Goal: Answer question/provide support: Share knowledge or assist other users

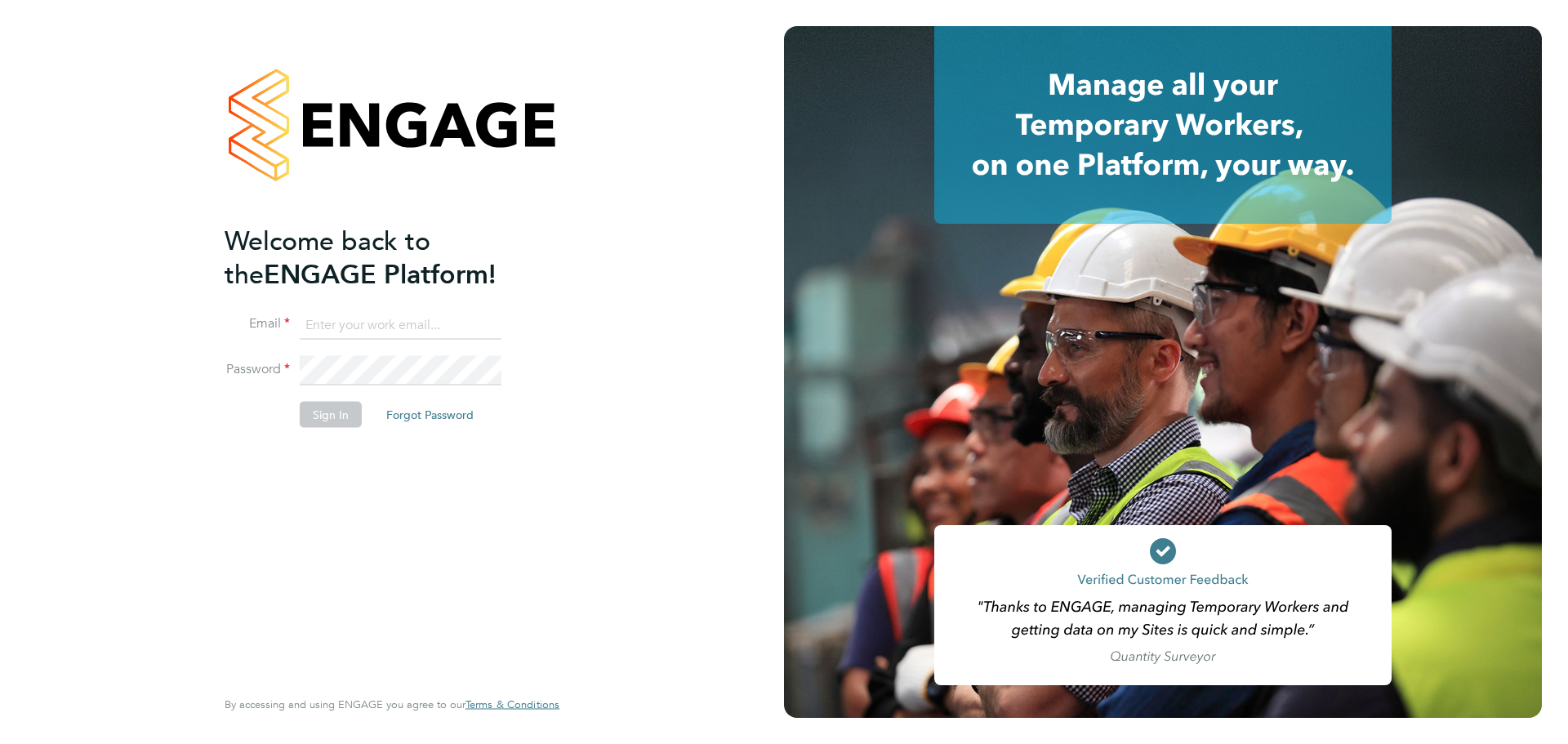
click at [411, 328] on input at bounding box center [400, 325] width 201 height 29
click at [0, 743] on com-1password-button at bounding box center [0, 744] width 0 height 0
click at [433, 331] on input at bounding box center [400, 325] width 201 height 29
type input "[EMAIL_ADDRESS][DOMAIN_NAME]"
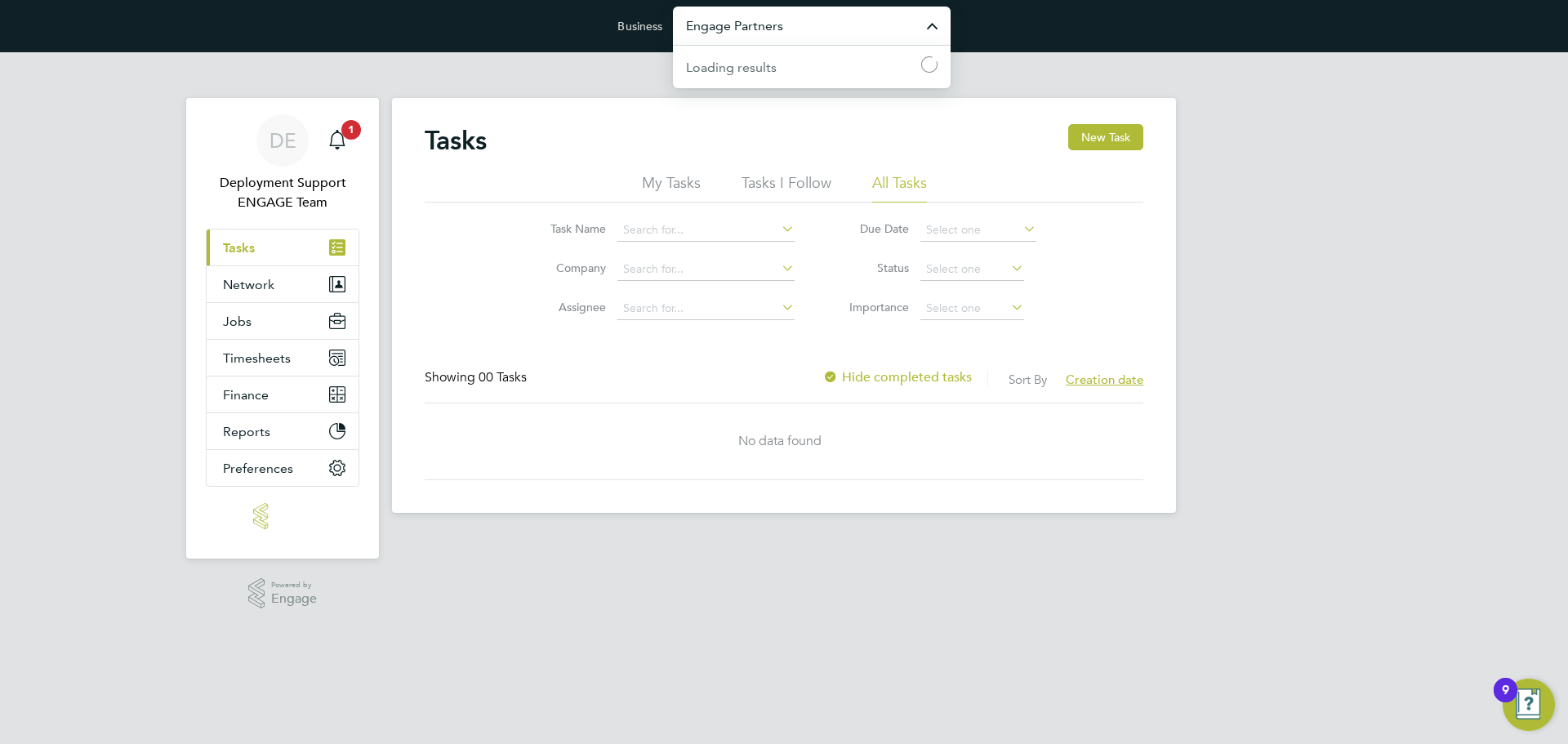
click at [738, 26] on input "Engage Partners" at bounding box center [812, 26] width 278 height 38
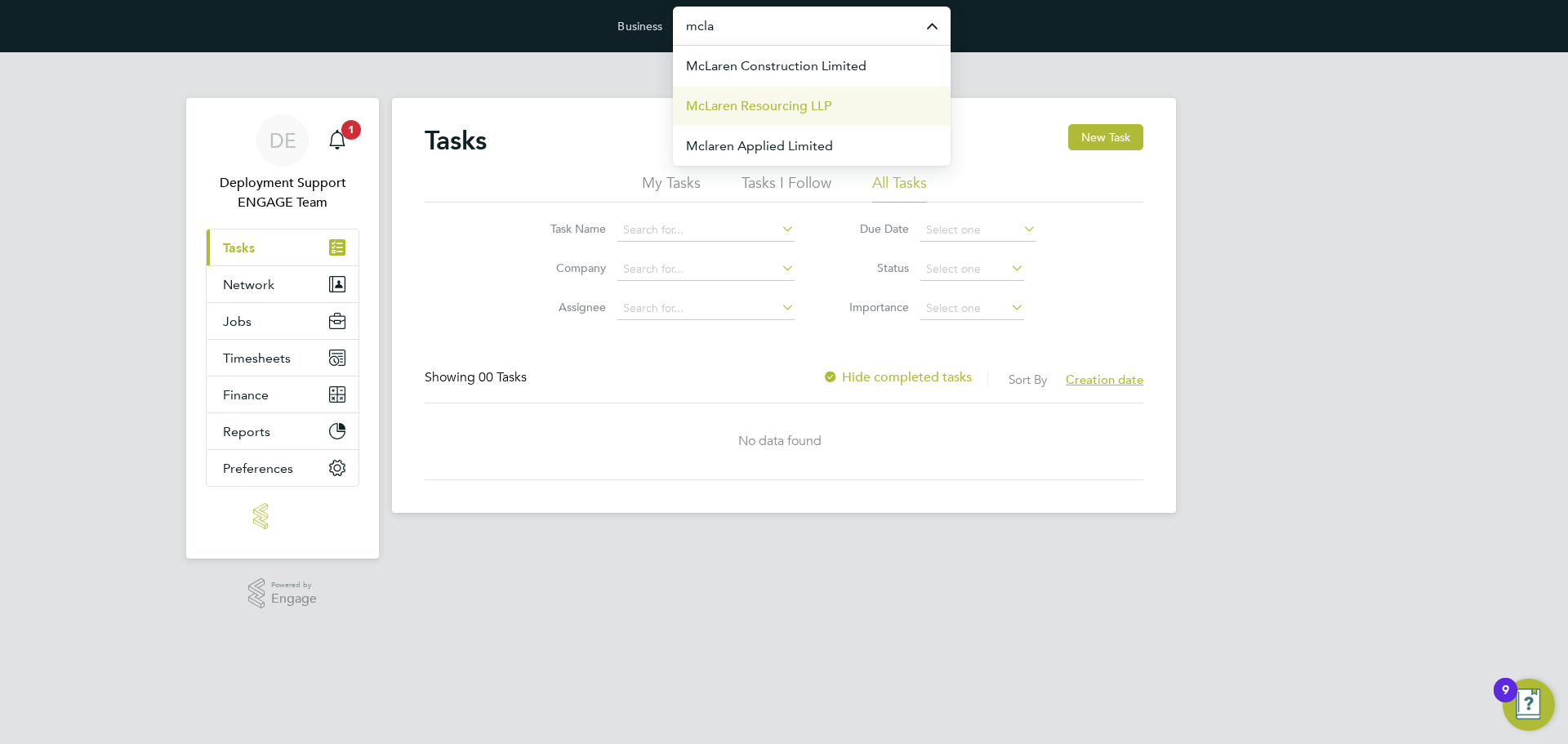
click at [764, 107] on span "McLaren Resourcing LLP" at bounding box center [758, 106] width 145 height 20
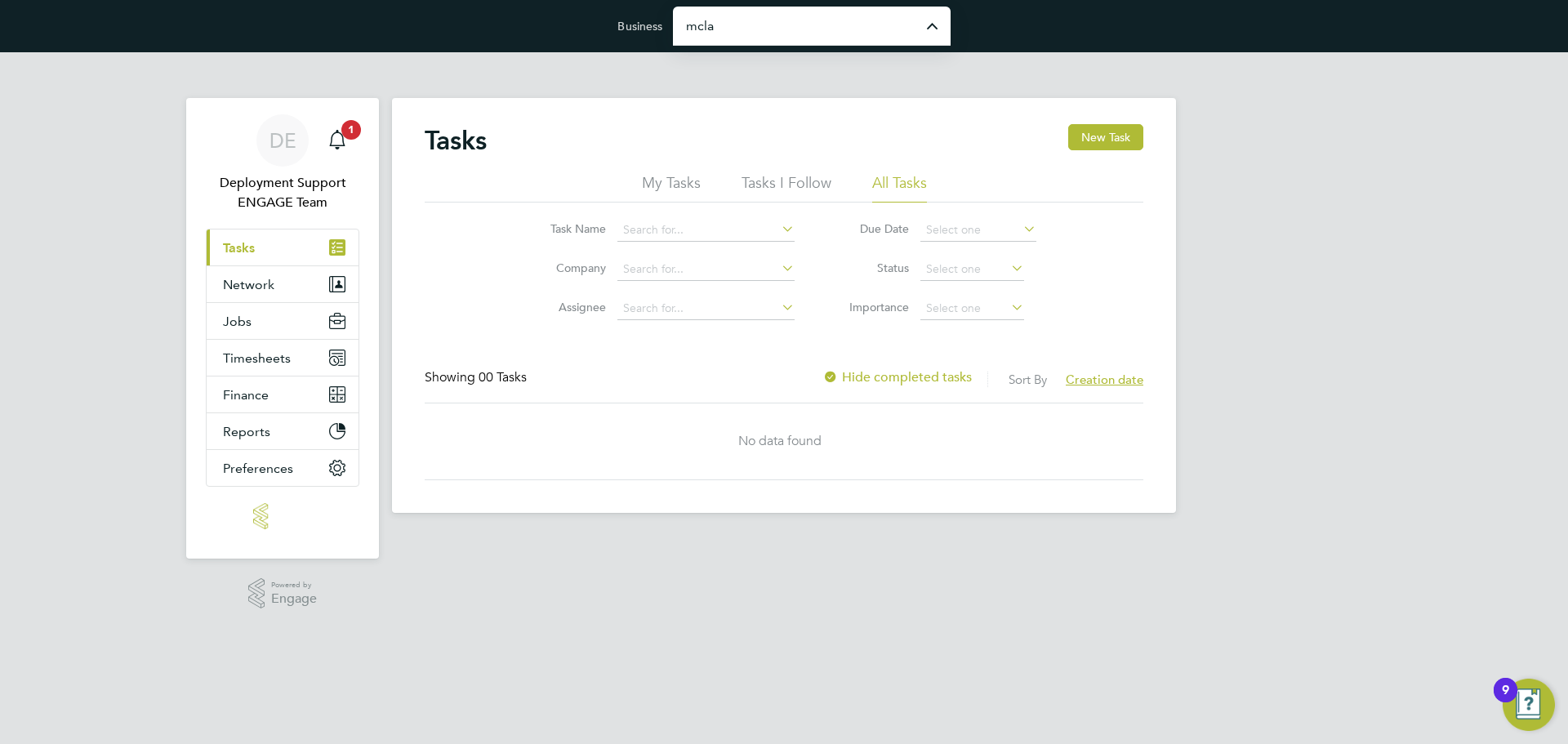
type input "McLaren Resourcing LLP"
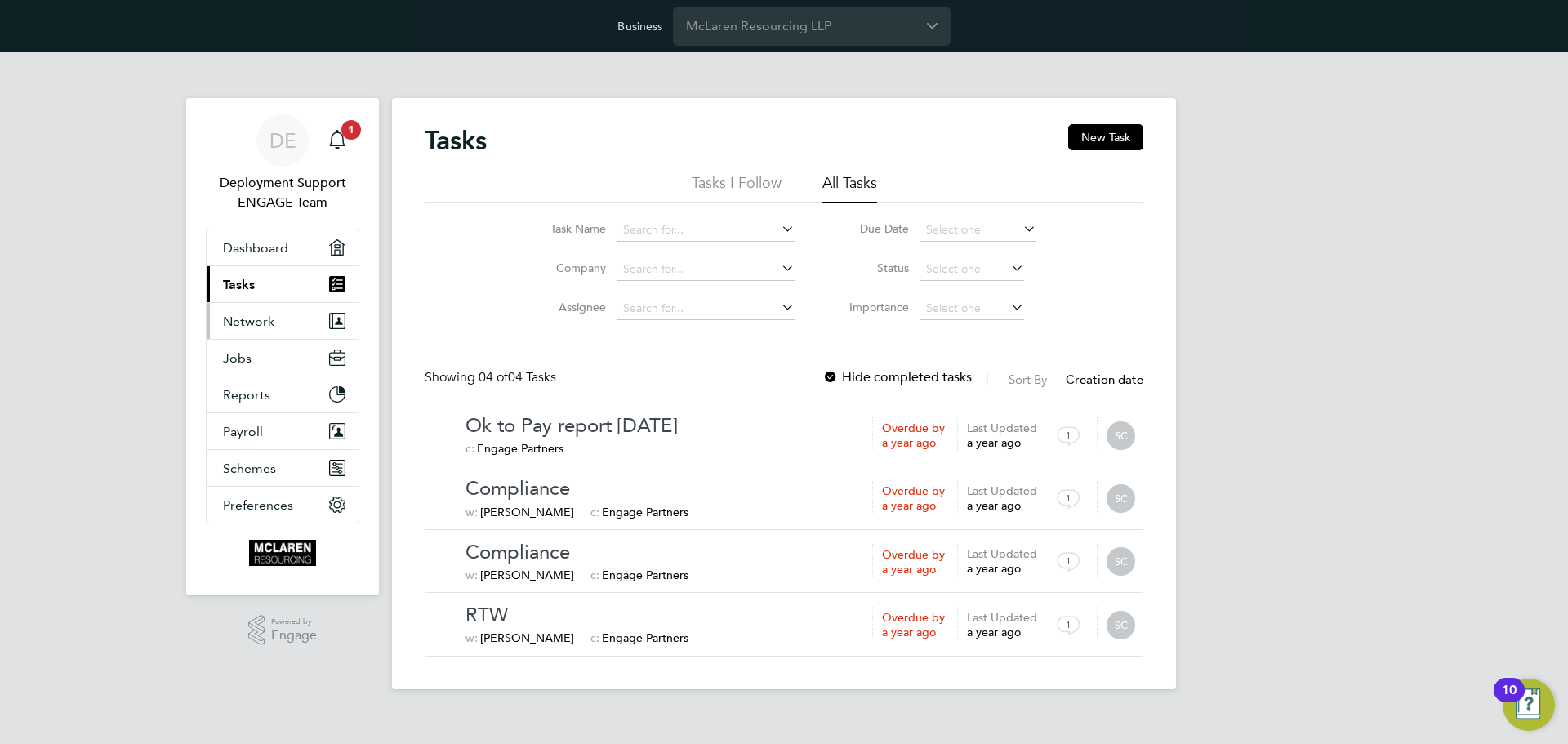
click at [307, 321] on button "Network" at bounding box center [282, 320] width 152 height 36
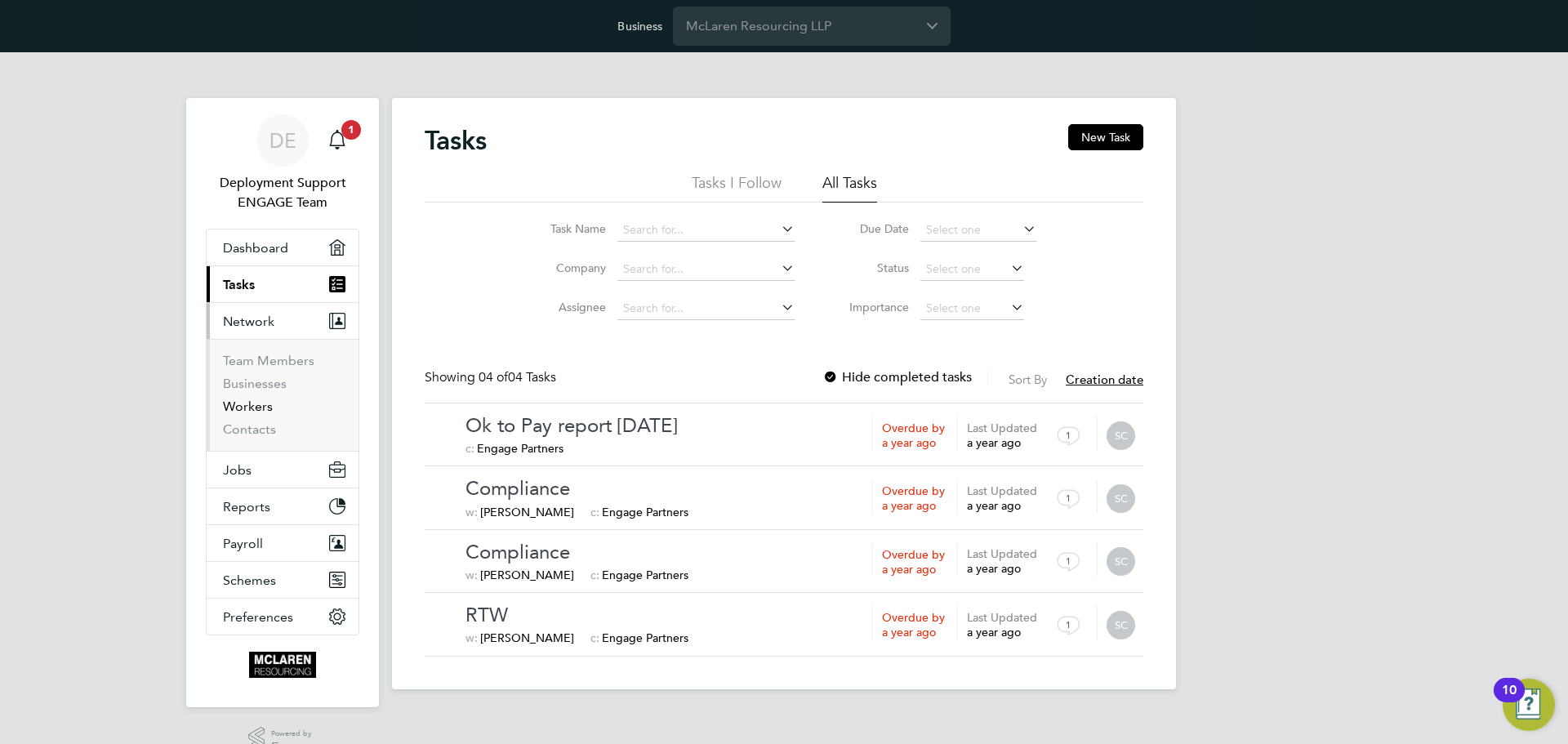
click at [247, 409] on link "Workers" at bounding box center [248, 407] width 50 height 16
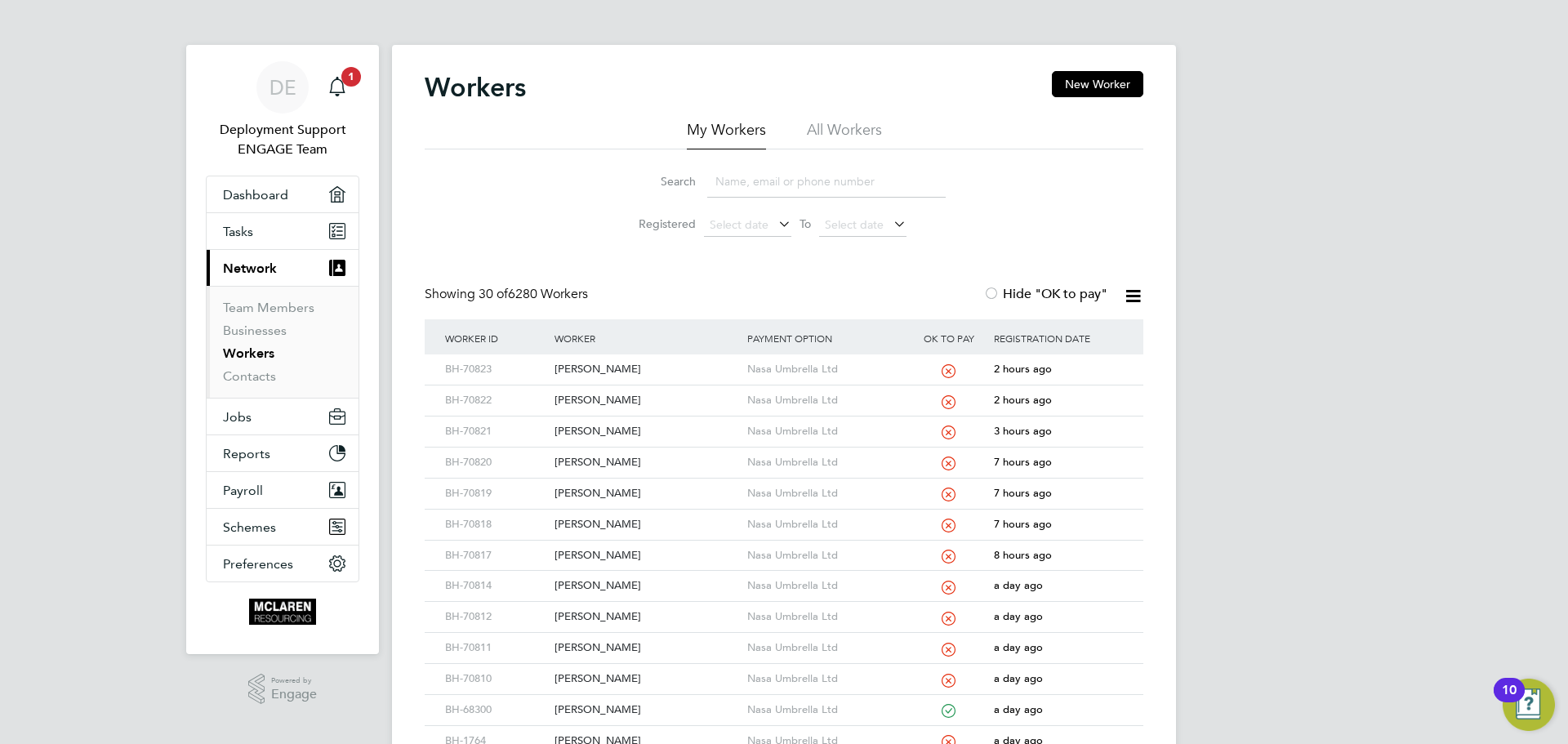
scroll to position [82, 0]
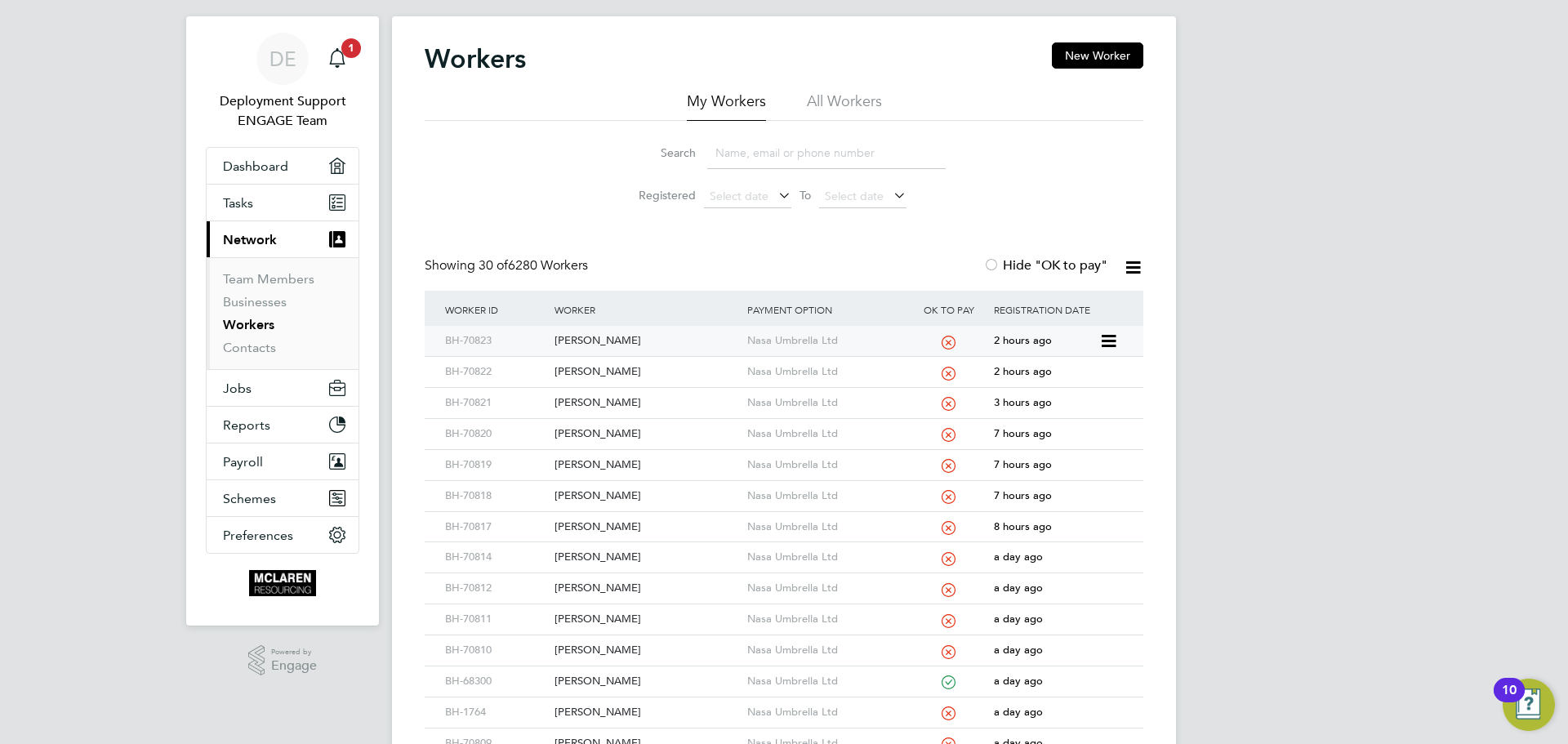
click at [612, 345] on div "Cristian Balica" at bounding box center [645, 341] width 192 height 30
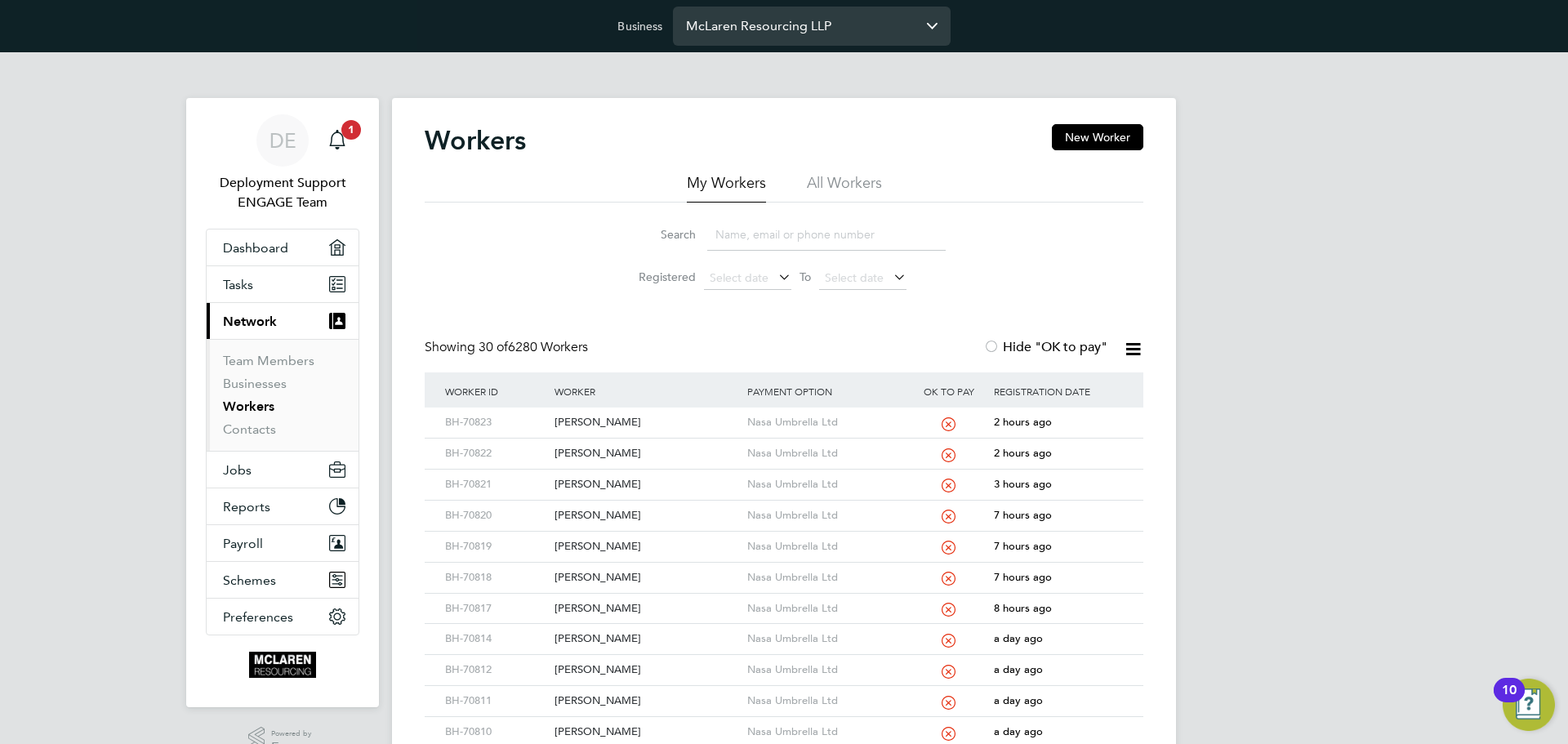
click at [725, 27] on input "McLaren Resourcing LLP" at bounding box center [812, 26] width 278 height 38
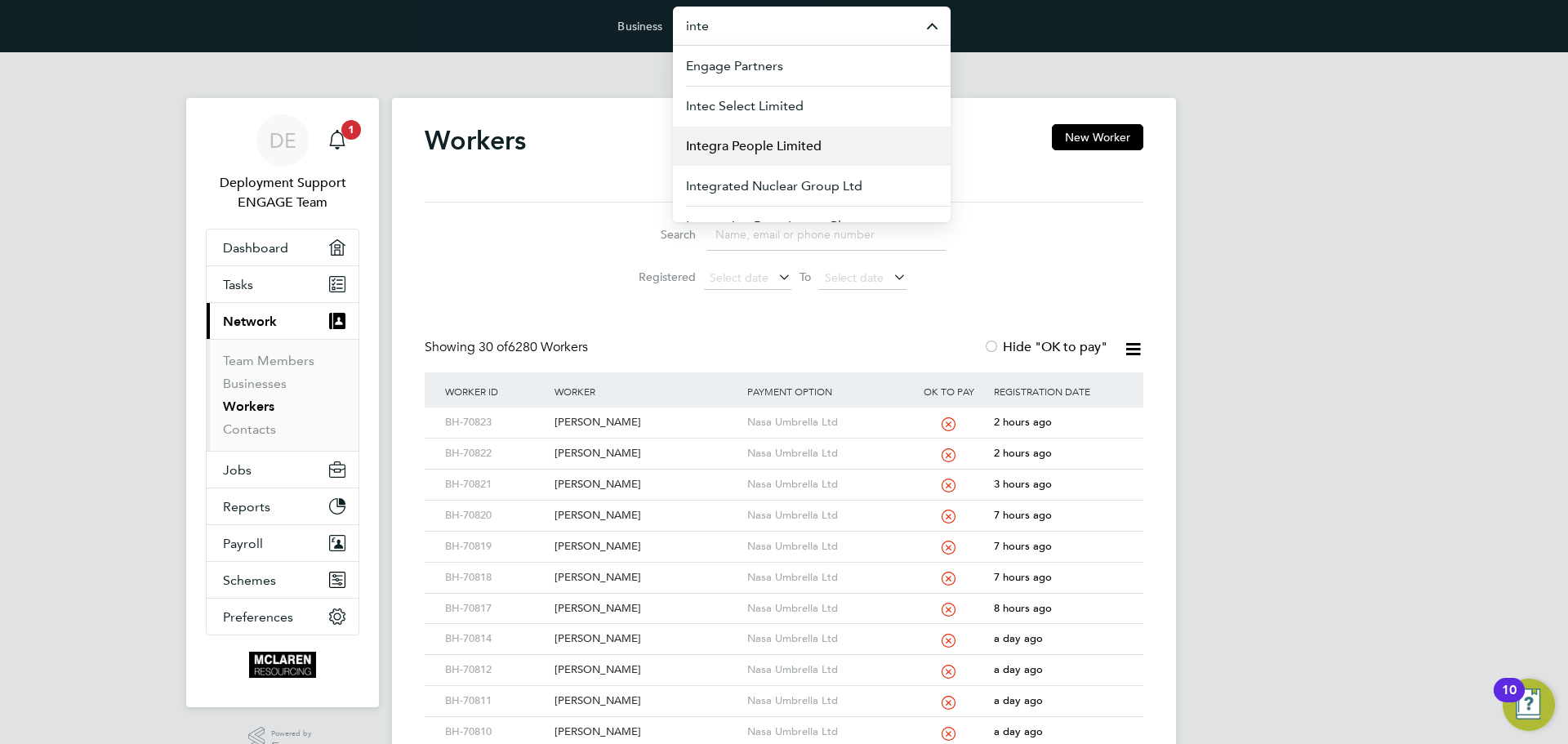
click at [770, 148] on span "Integra People Limited" at bounding box center [754, 146] width 136 height 20
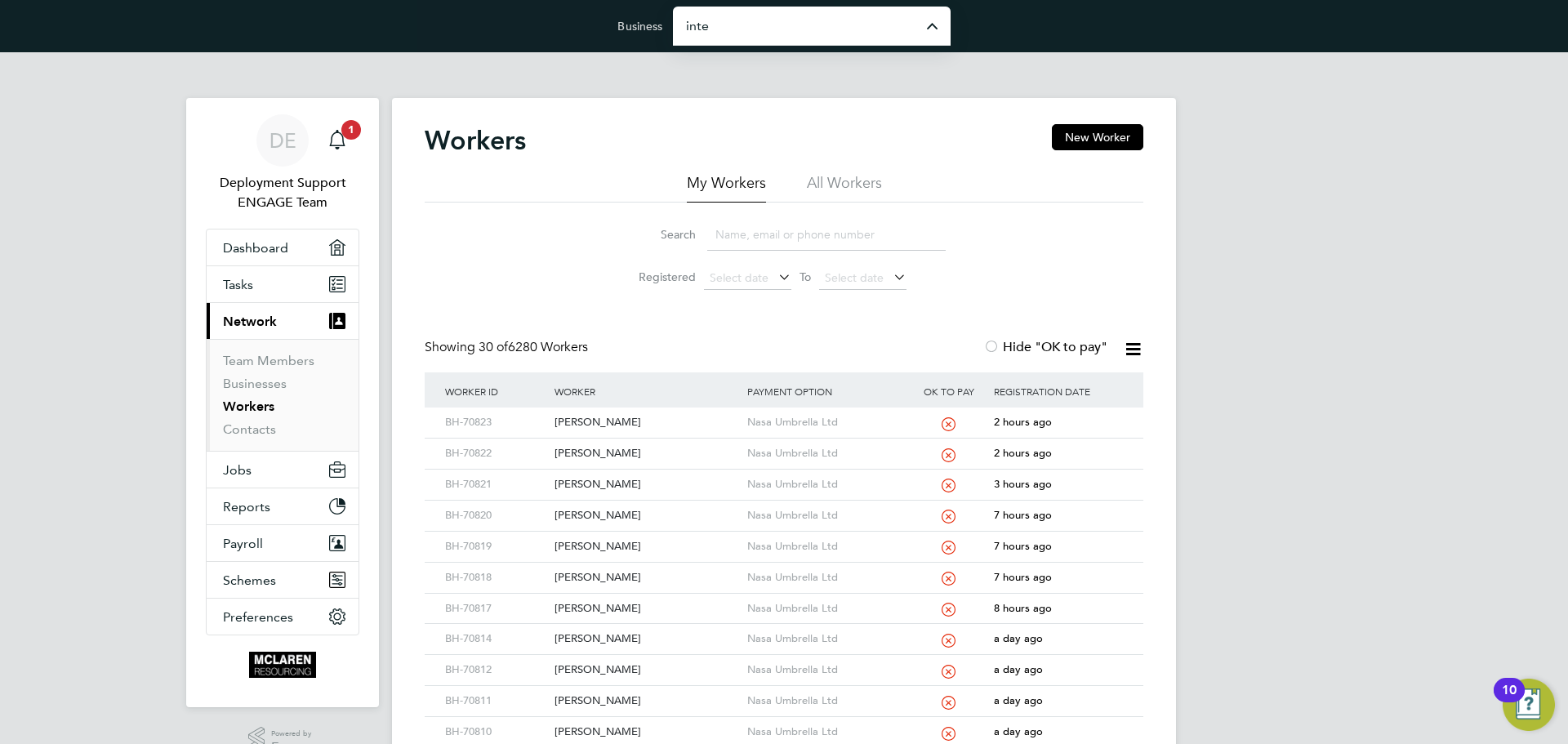
type input "Integra People Limited"
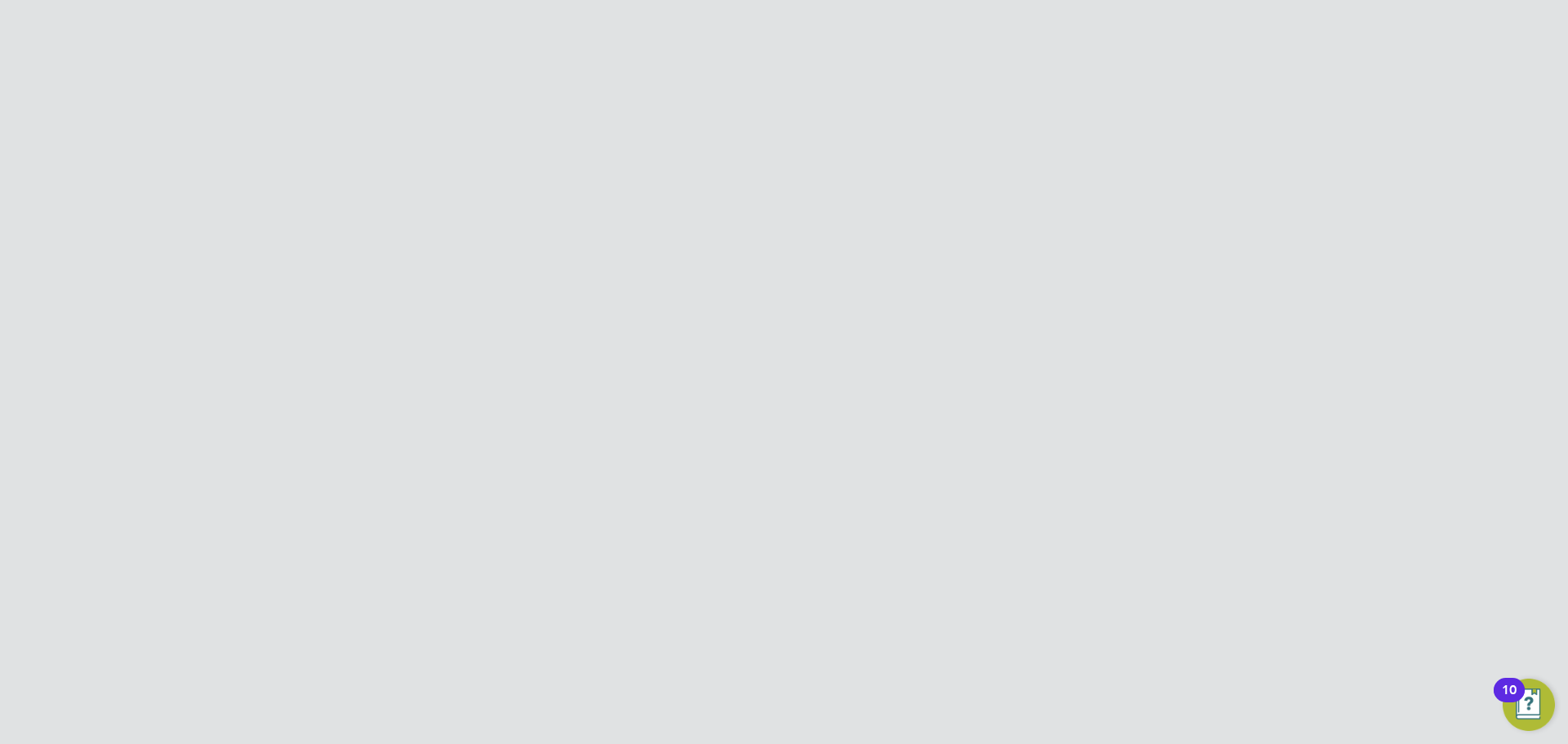
click at [1140, 128] on icon at bounding box center [1133, 134] width 21 height 21
click at [995, 268] on li "Impersonate" at bounding box center [1037, 264] width 205 height 23
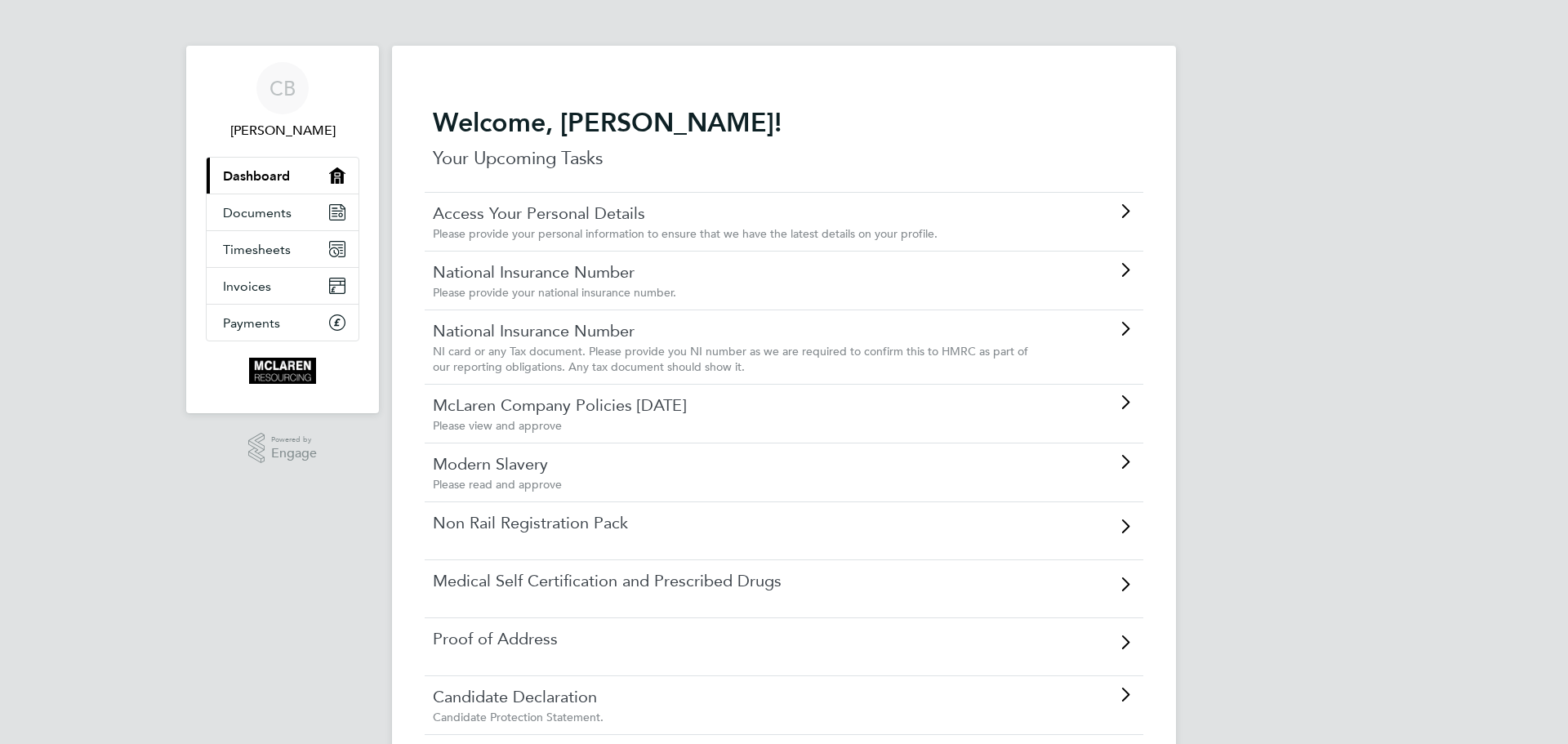
click at [583, 524] on link "Non Rail Registration Pack" at bounding box center [737, 523] width 610 height 22
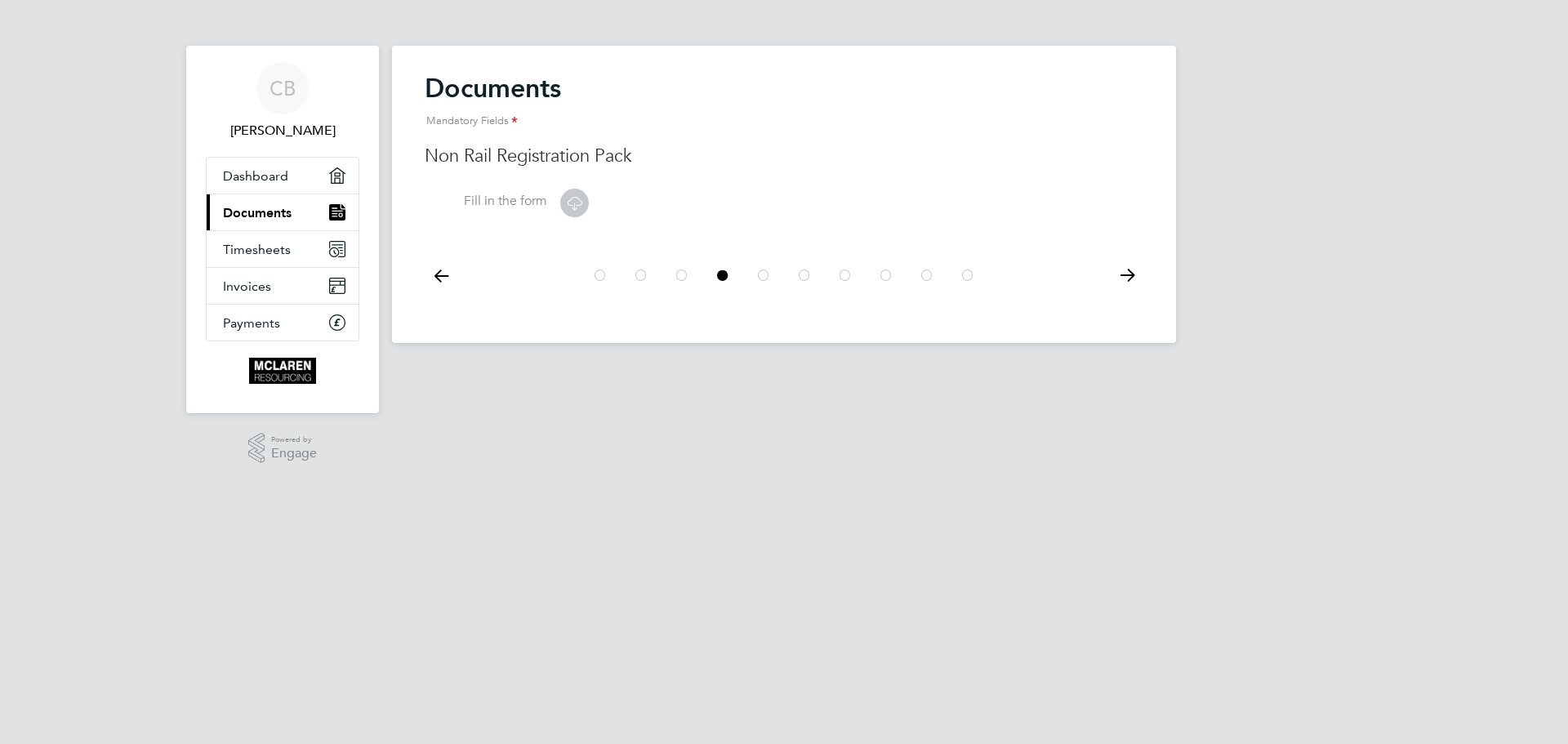
click at [579, 201] on icon at bounding box center [574, 202] width 21 height 21
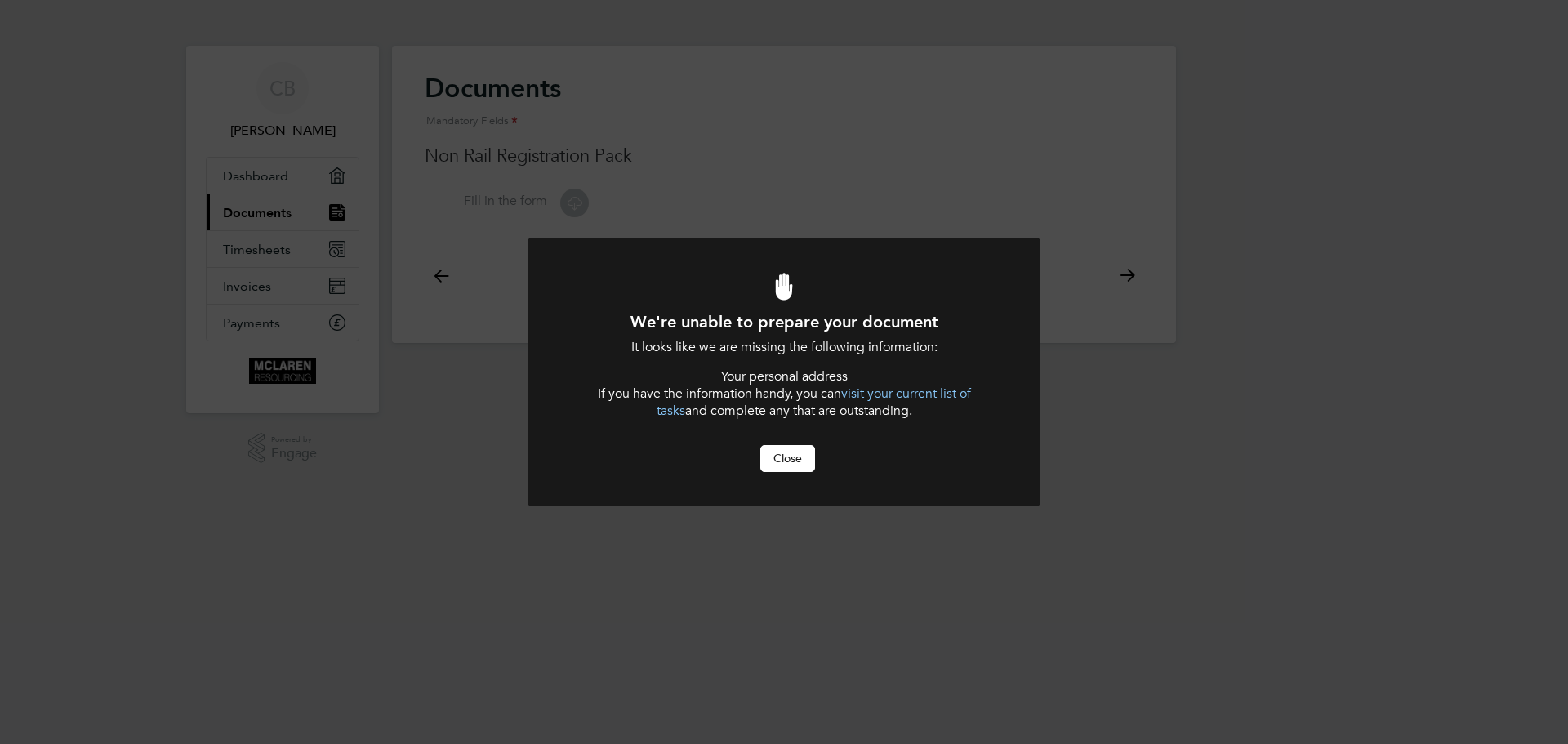
click at [790, 457] on button "Close" at bounding box center [788, 458] width 55 height 27
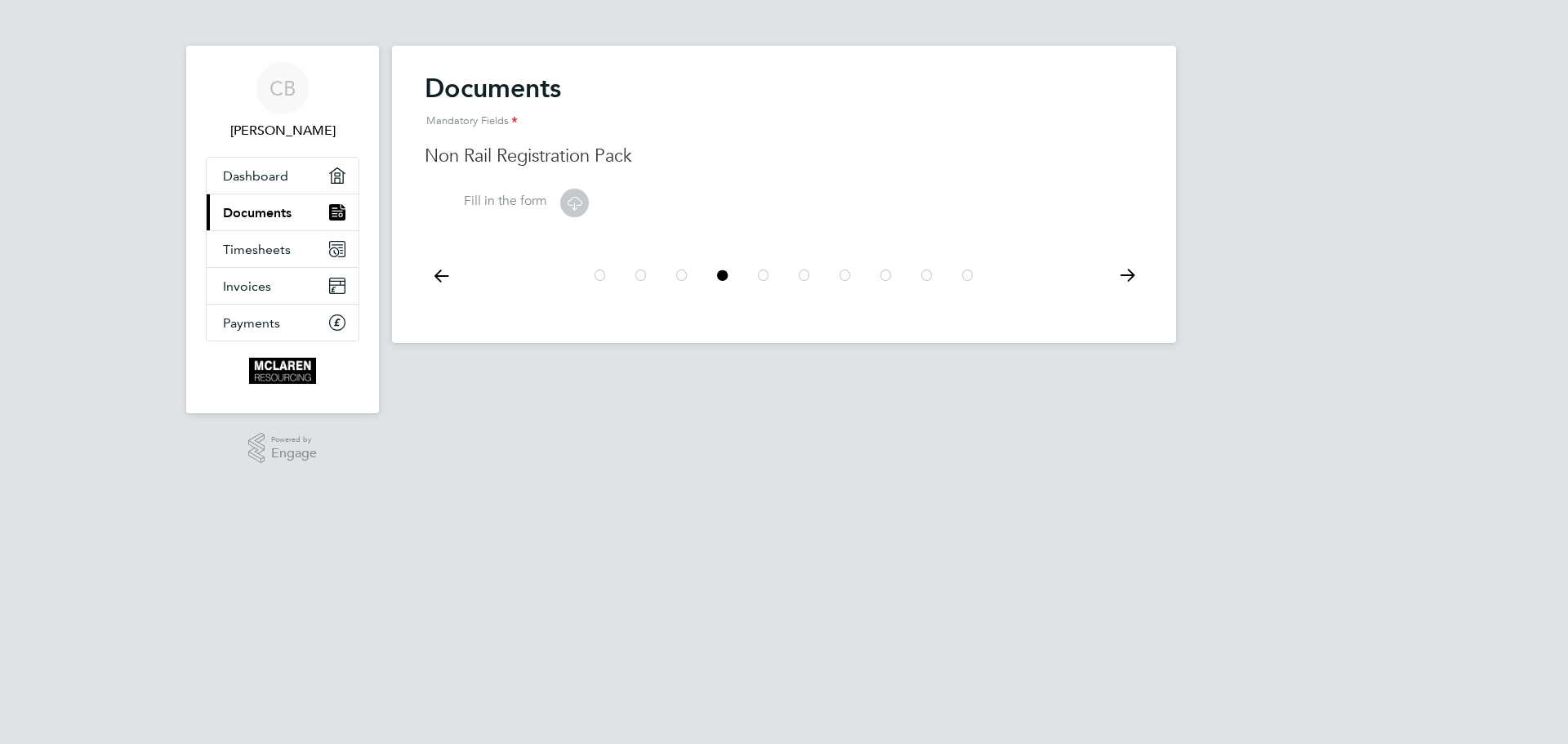
click at [766, 278] on icon at bounding box center [763, 275] width 17 height 36
click at [725, 280] on icon at bounding box center [722, 275] width 17 height 36
click at [680, 280] on icon at bounding box center [682, 275] width 17 height 36
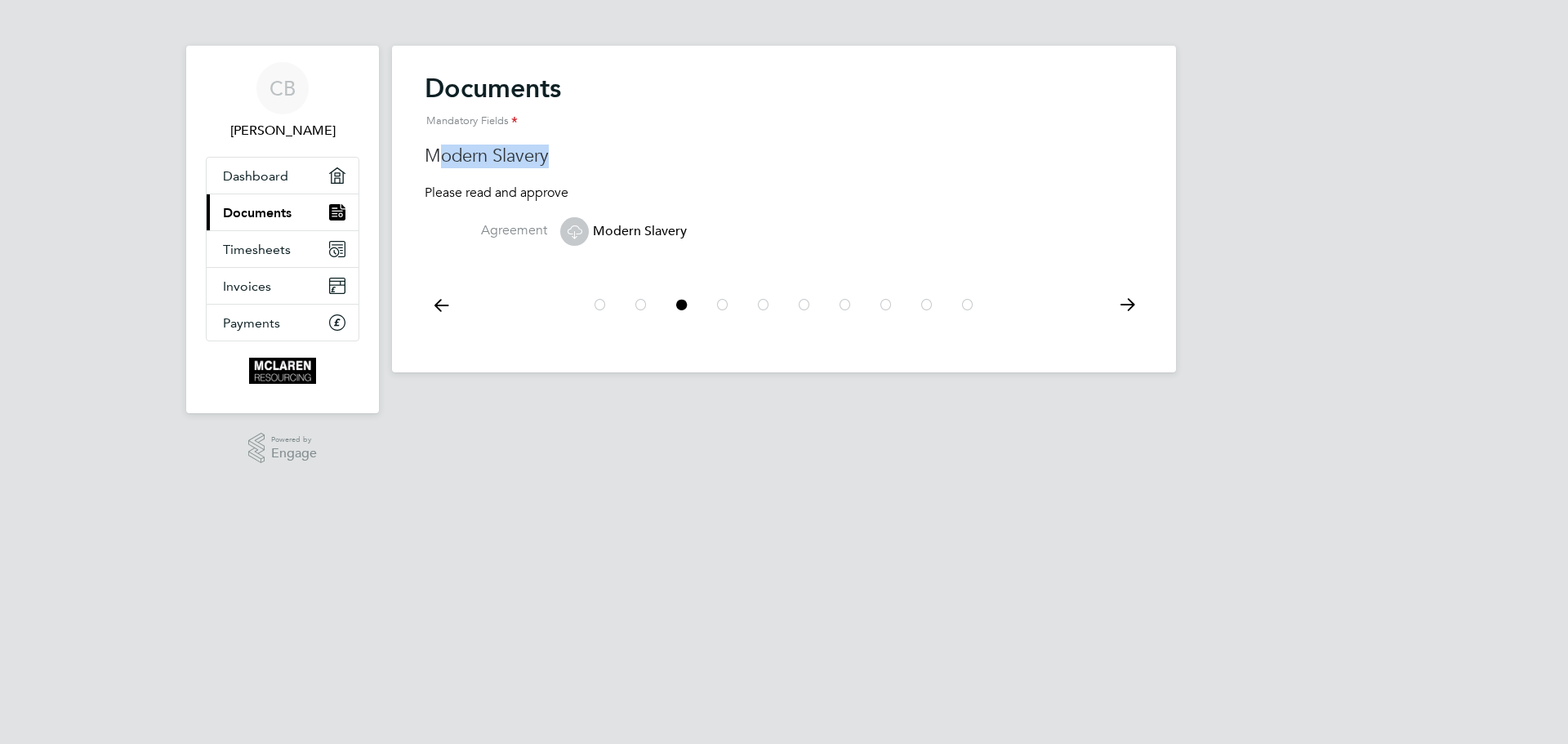
drag, startPoint x: 434, startPoint y: 155, endPoint x: 588, endPoint y: 156, distance: 154.0
click at [588, 156] on h3 "Modern Slavery" at bounding box center [783, 156] width 718 height 24
click at [684, 155] on h3 "Modern Slavery" at bounding box center [783, 156] width 718 height 24
click at [766, 298] on icon at bounding box center [763, 305] width 17 height 36
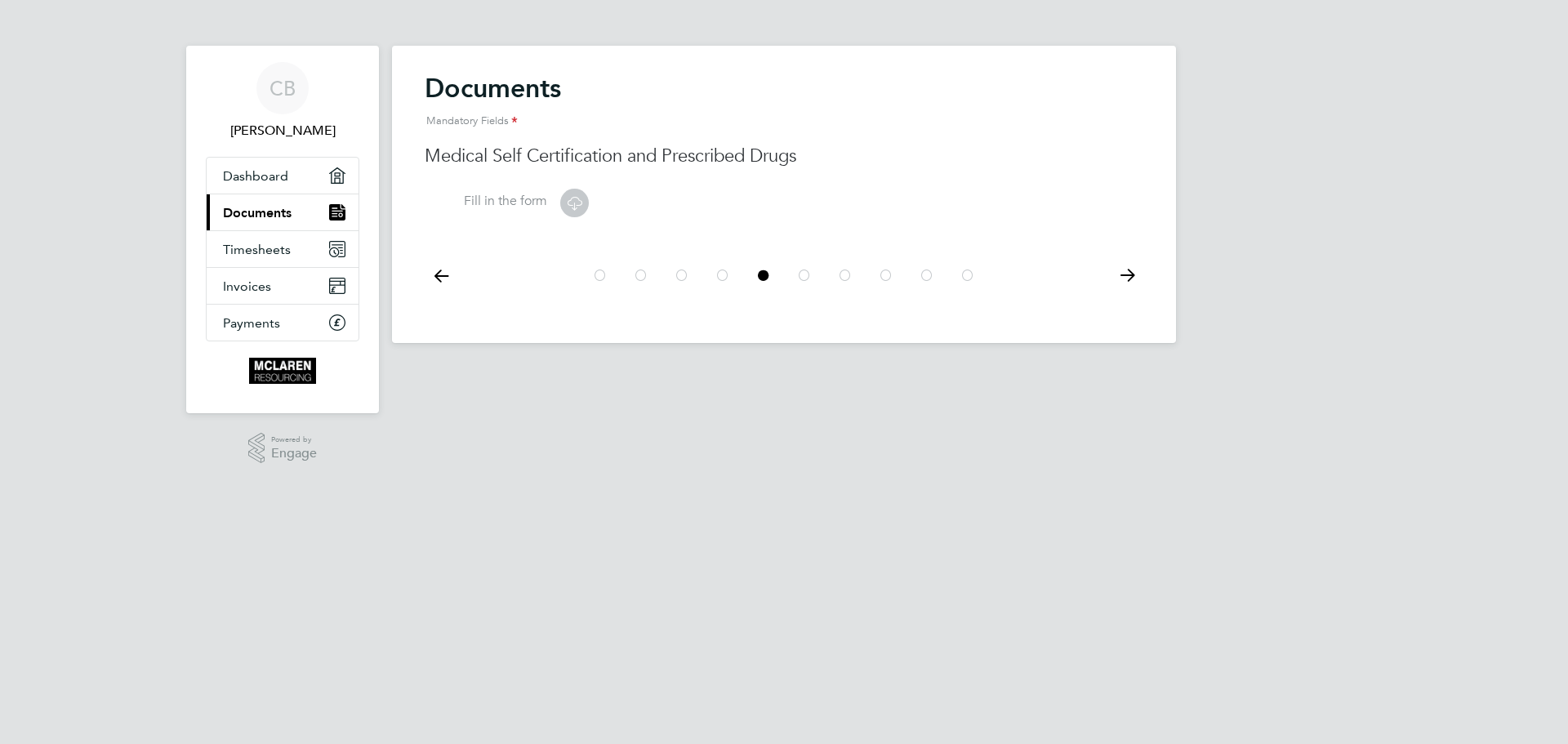
click at [723, 273] on icon at bounding box center [722, 275] width 17 height 36
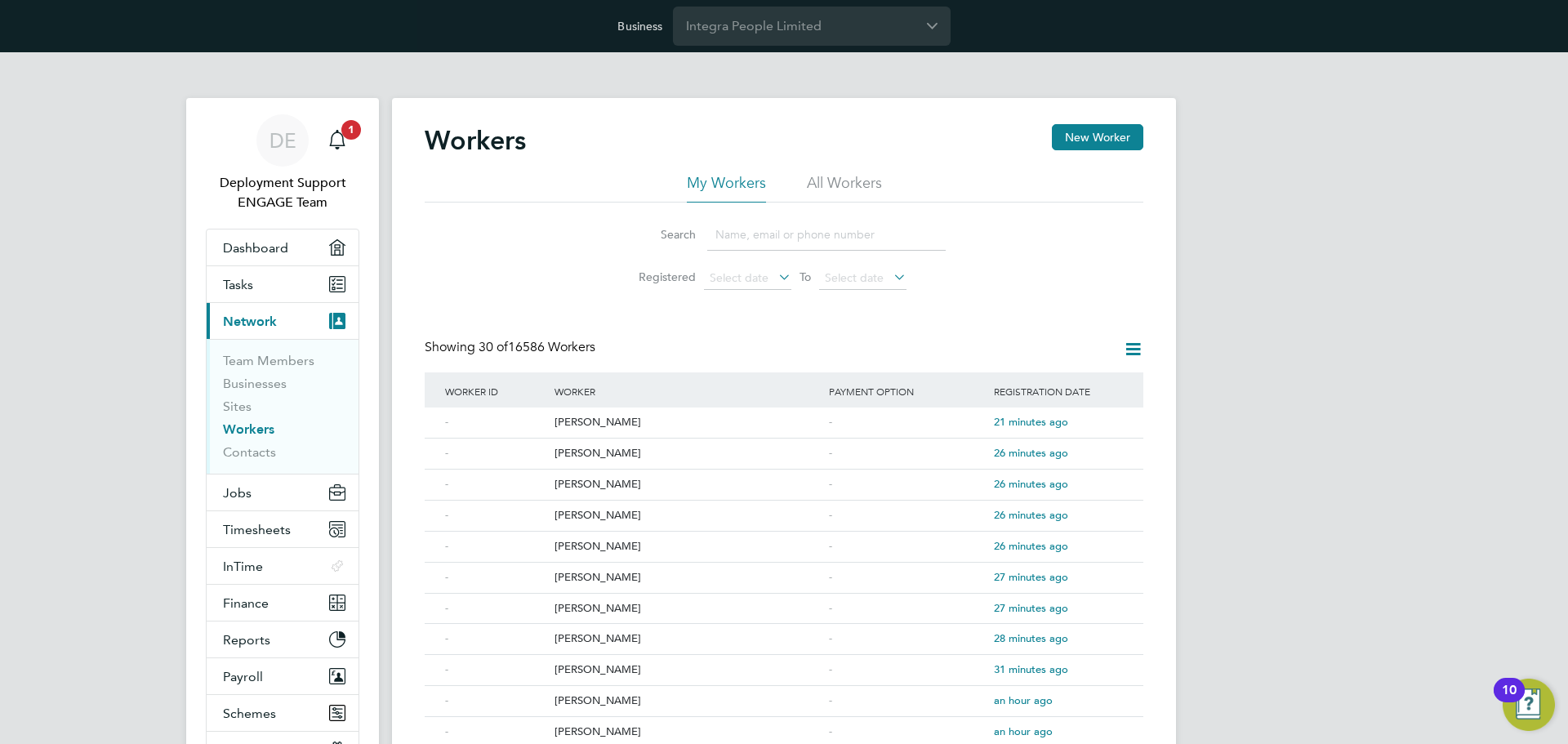
click at [858, 179] on li "All Workers" at bounding box center [844, 188] width 75 height 29
click at [815, 238] on input at bounding box center [826, 235] width 239 height 31
paste input "[PERSON_NAME]"
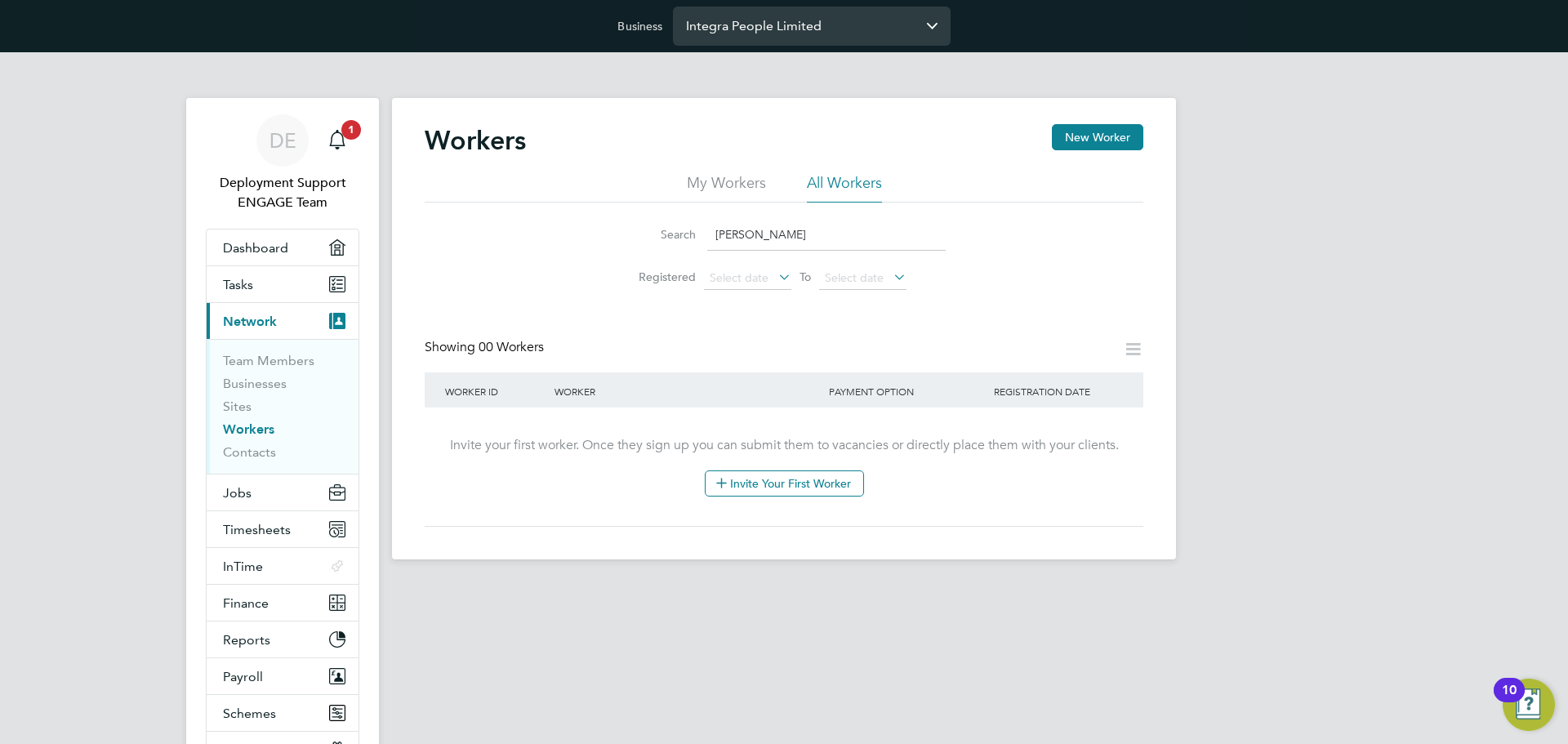
type input "[PERSON_NAME]"
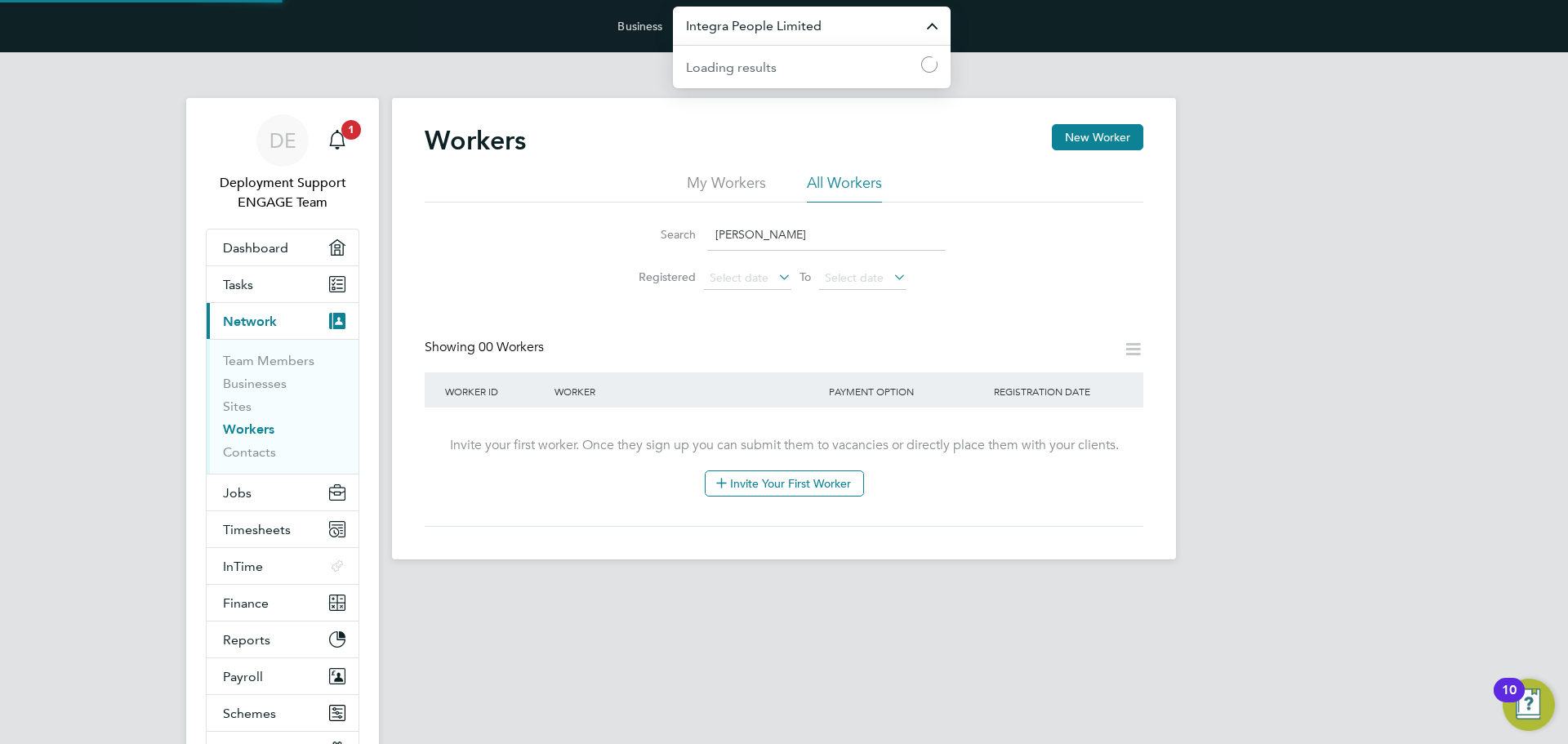
click at [766, 24] on input "Integra People Limited" at bounding box center [812, 26] width 278 height 38
click at [771, 48] on li "Engage Partners" at bounding box center [817, 66] width 264 height 40
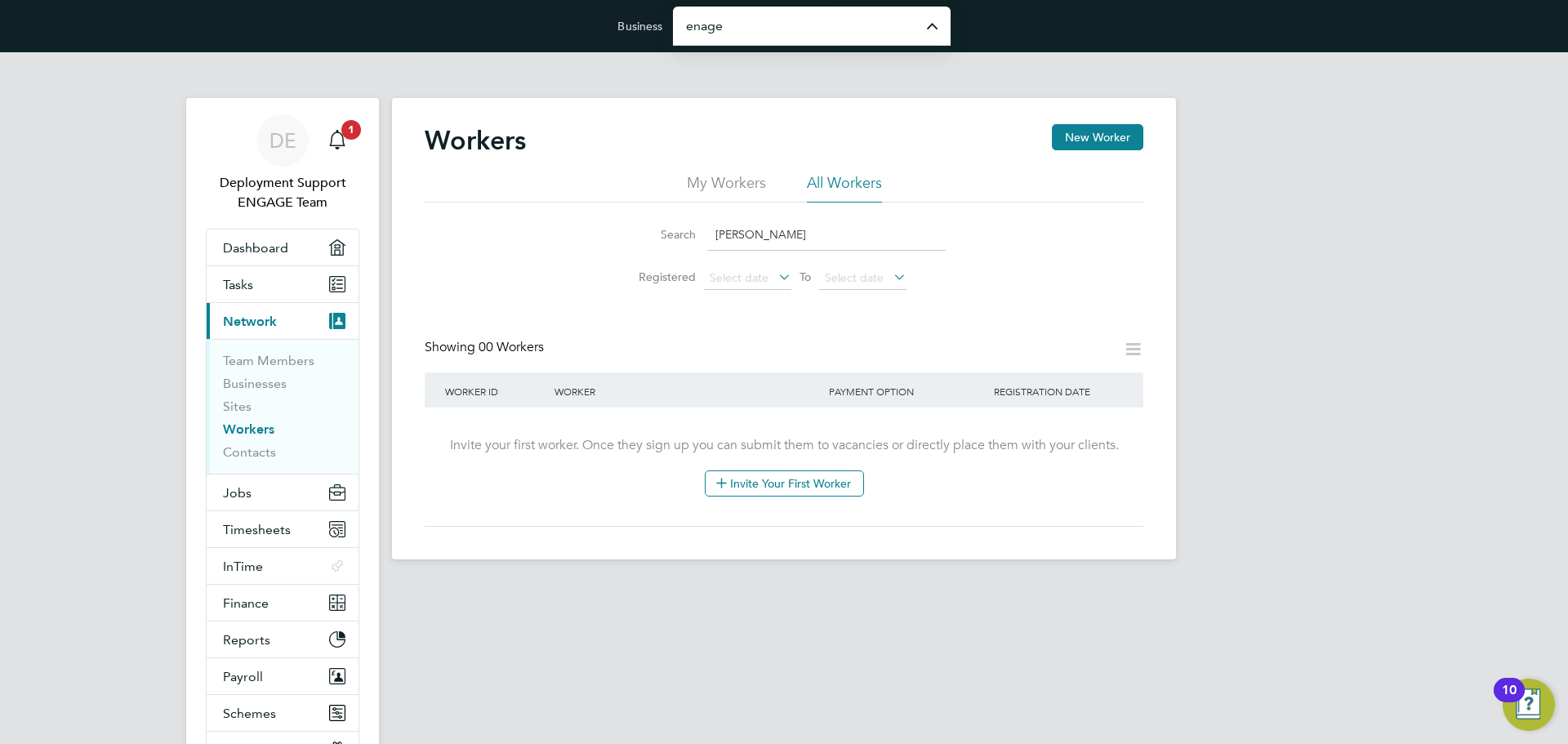
type input "Engage Partners"
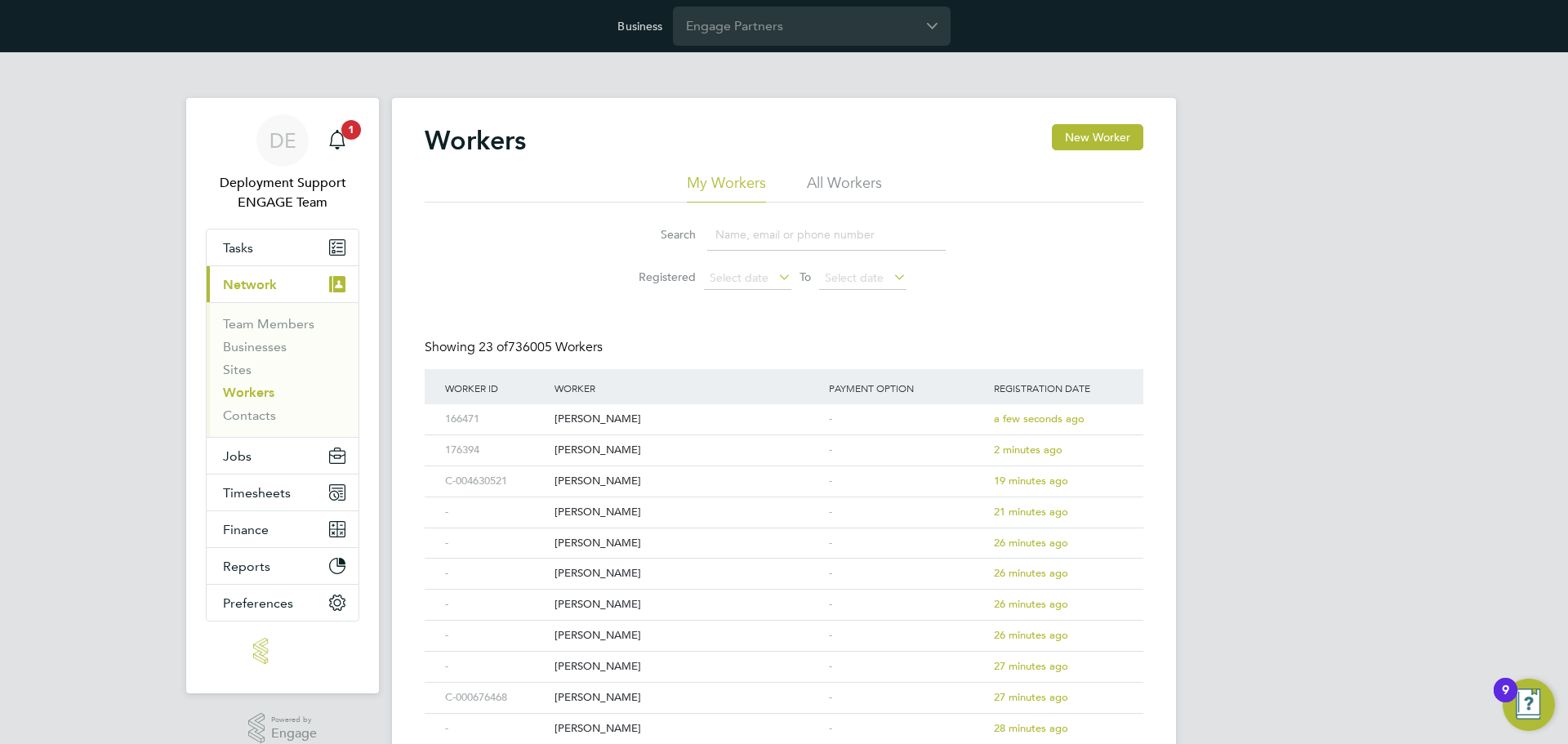
click at [842, 181] on li "All Workers" at bounding box center [844, 188] width 75 height 29
click at [786, 225] on input at bounding box center [826, 235] width 239 height 31
paste input "[PERSON_NAME]"
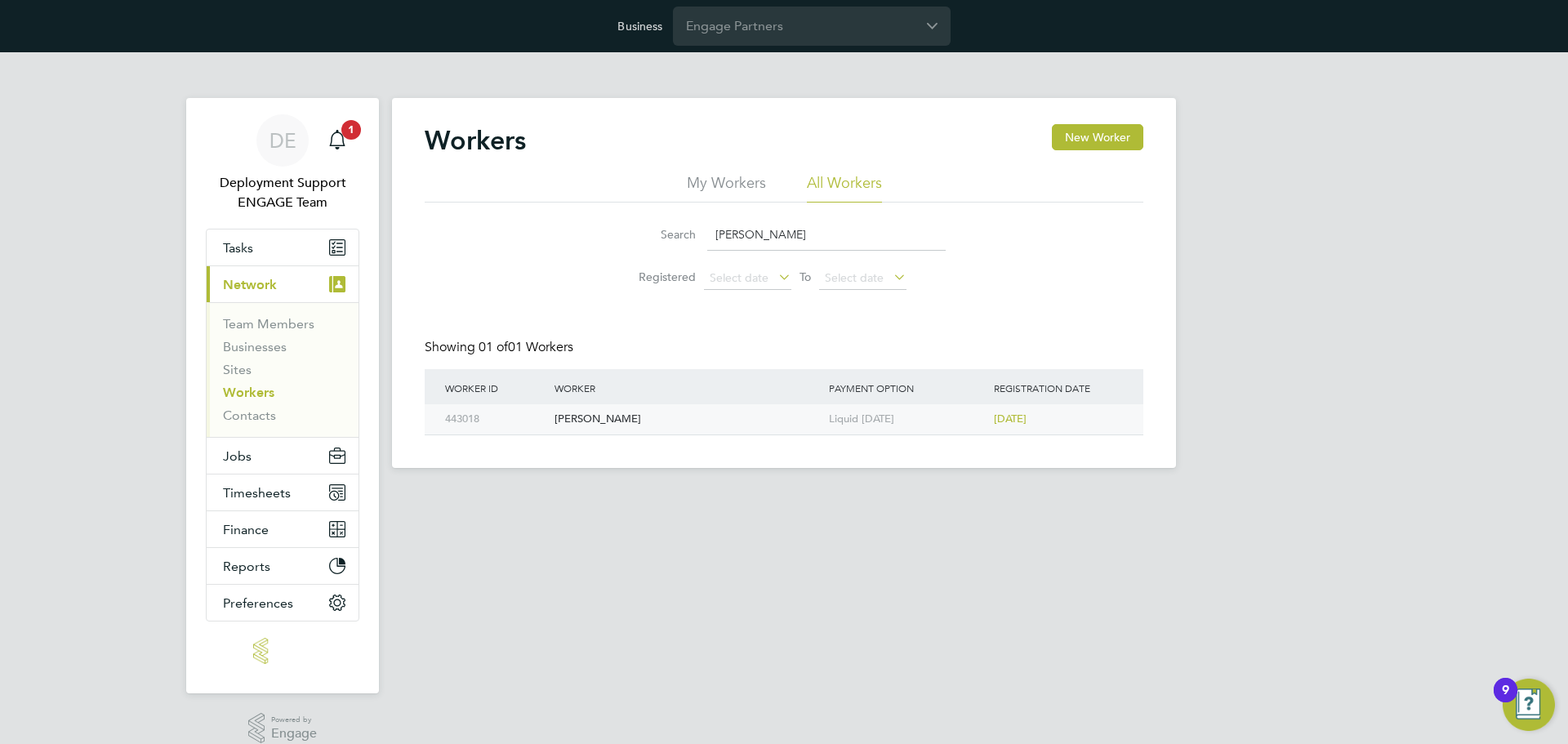
type input "[PERSON_NAME]"
click at [851, 428] on div "Liquid [DATE]" at bounding box center [907, 419] width 165 height 30
click at [726, 17] on input "Engage Partners" at bounding box center [812, 26] width 278 height 38
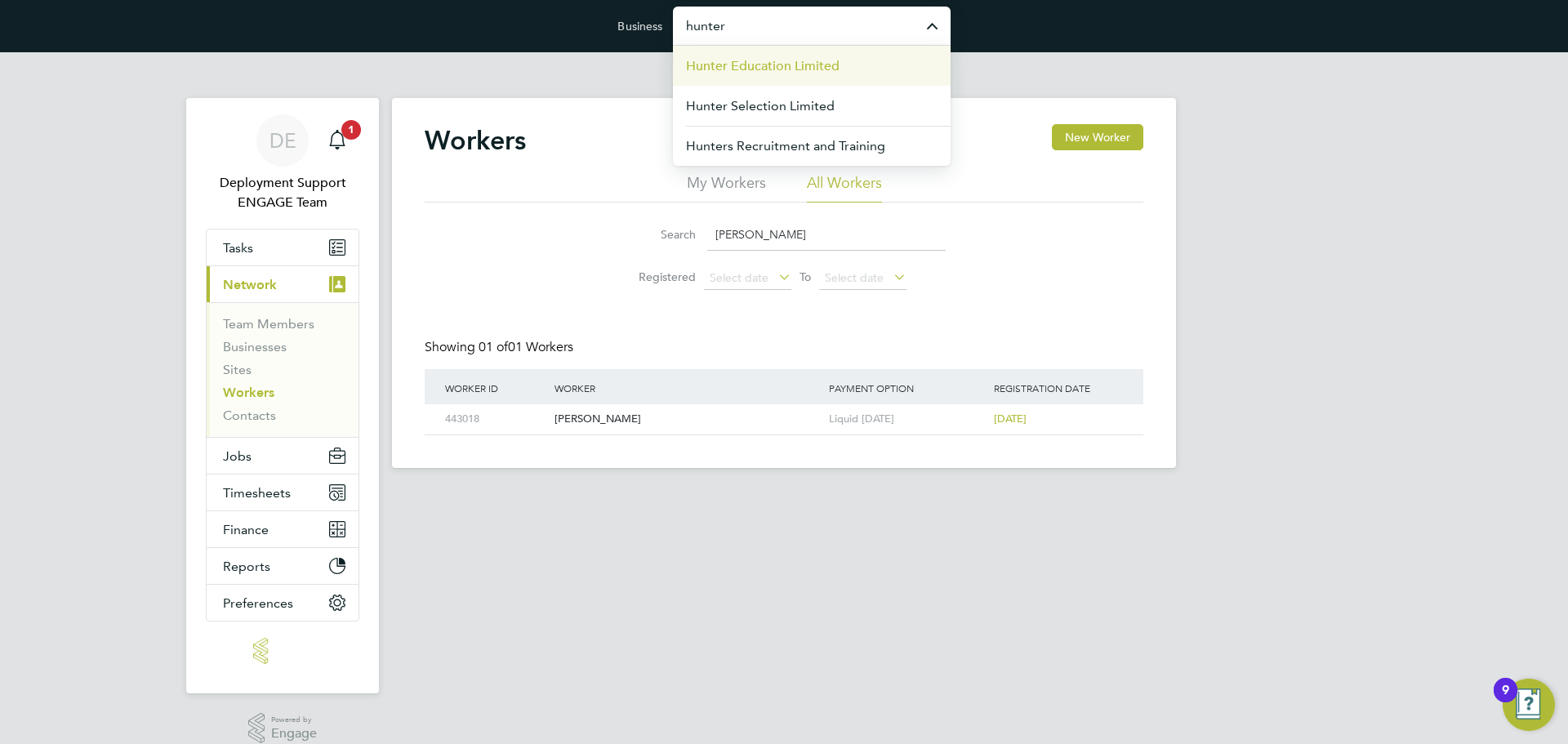
click at [774, 65] on span "Hunter Education Limited" at bounding box center [762, 66] width 153 height 20
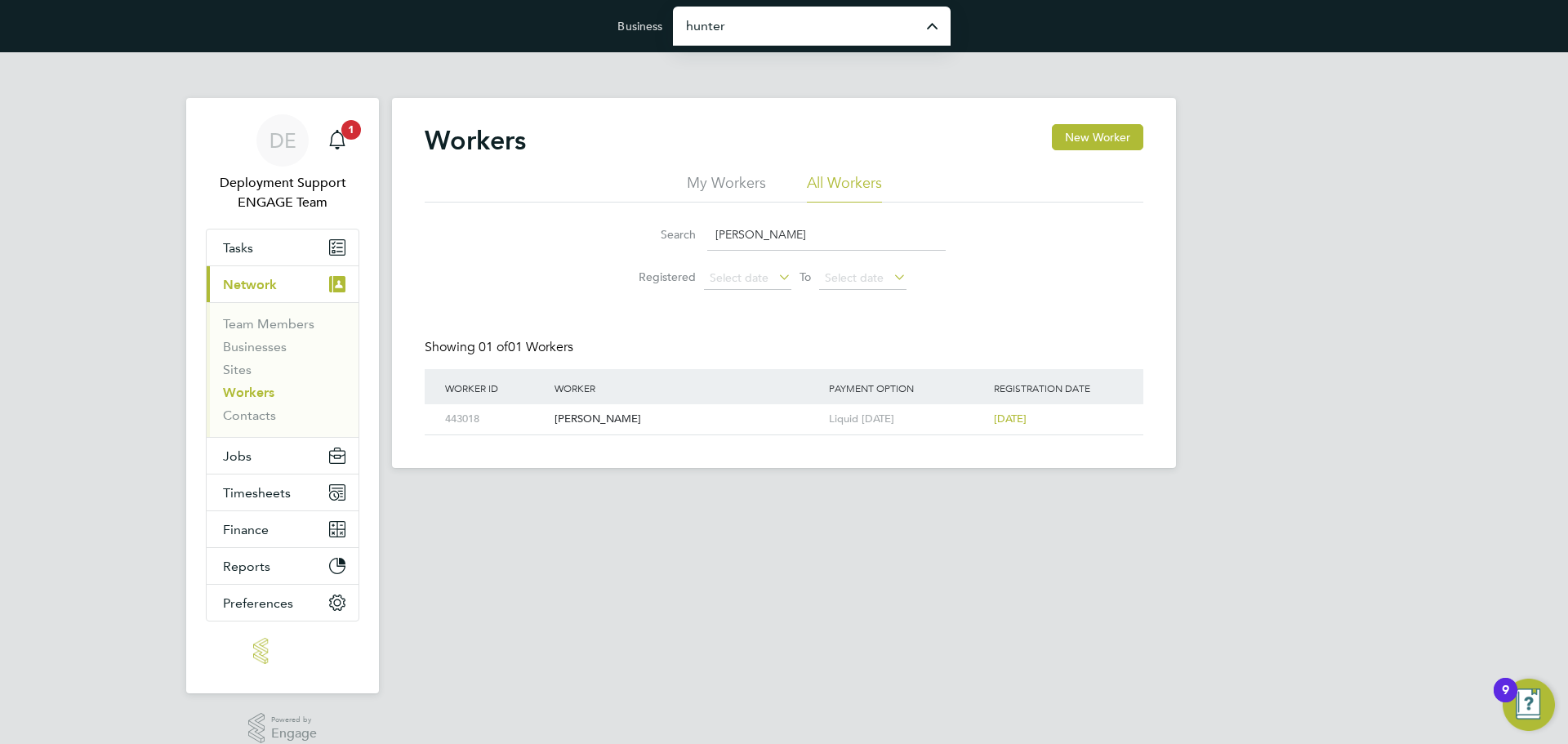
type input "Hunter Education Limited"
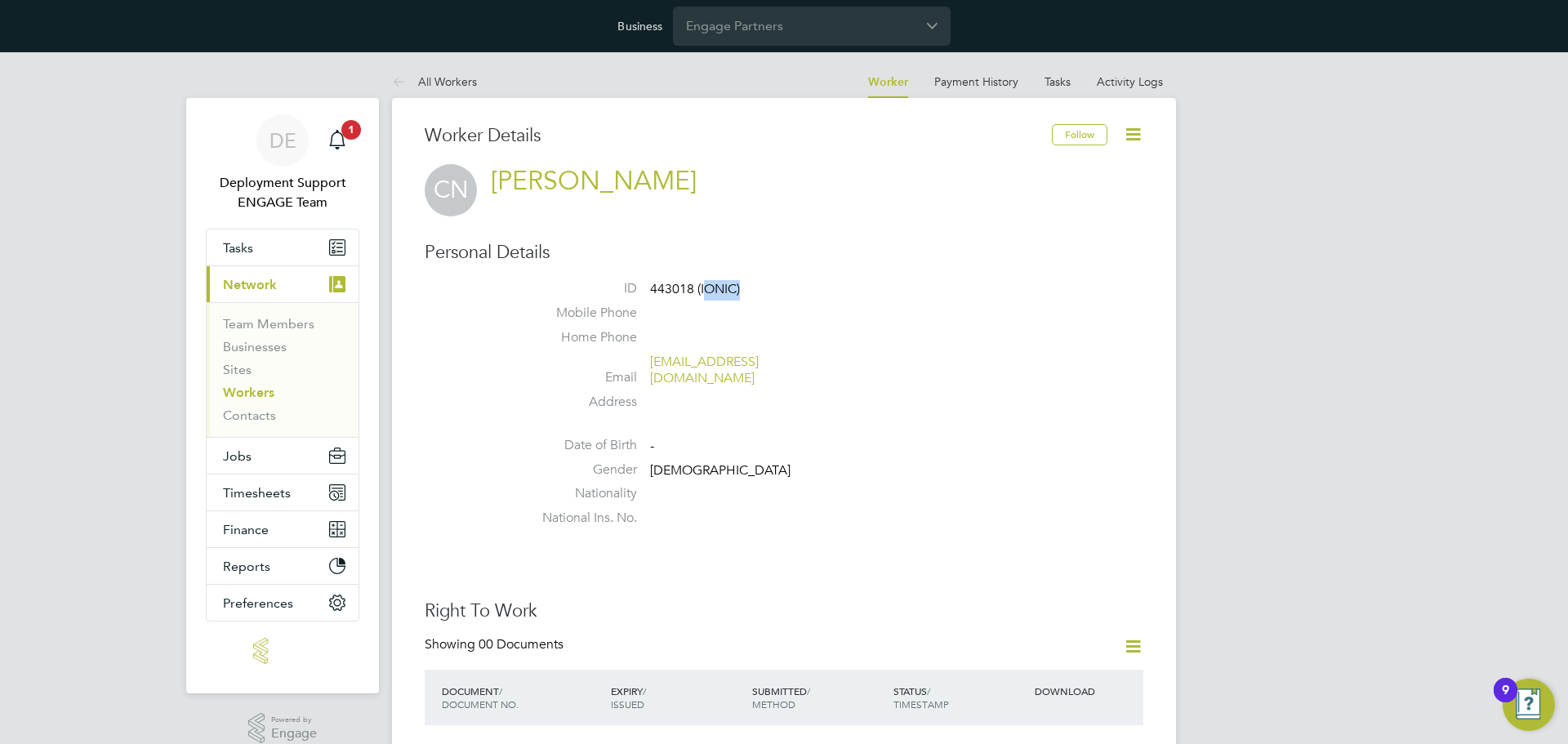
drag, startPoint x: 703, startPoint y: 288, endPoint x: 753, endPoint y: 288, distance: 50.0
click at [753, 288] on li "ID 443018 (IONIC)" at bounding box center [833, 292] width 621 height 25
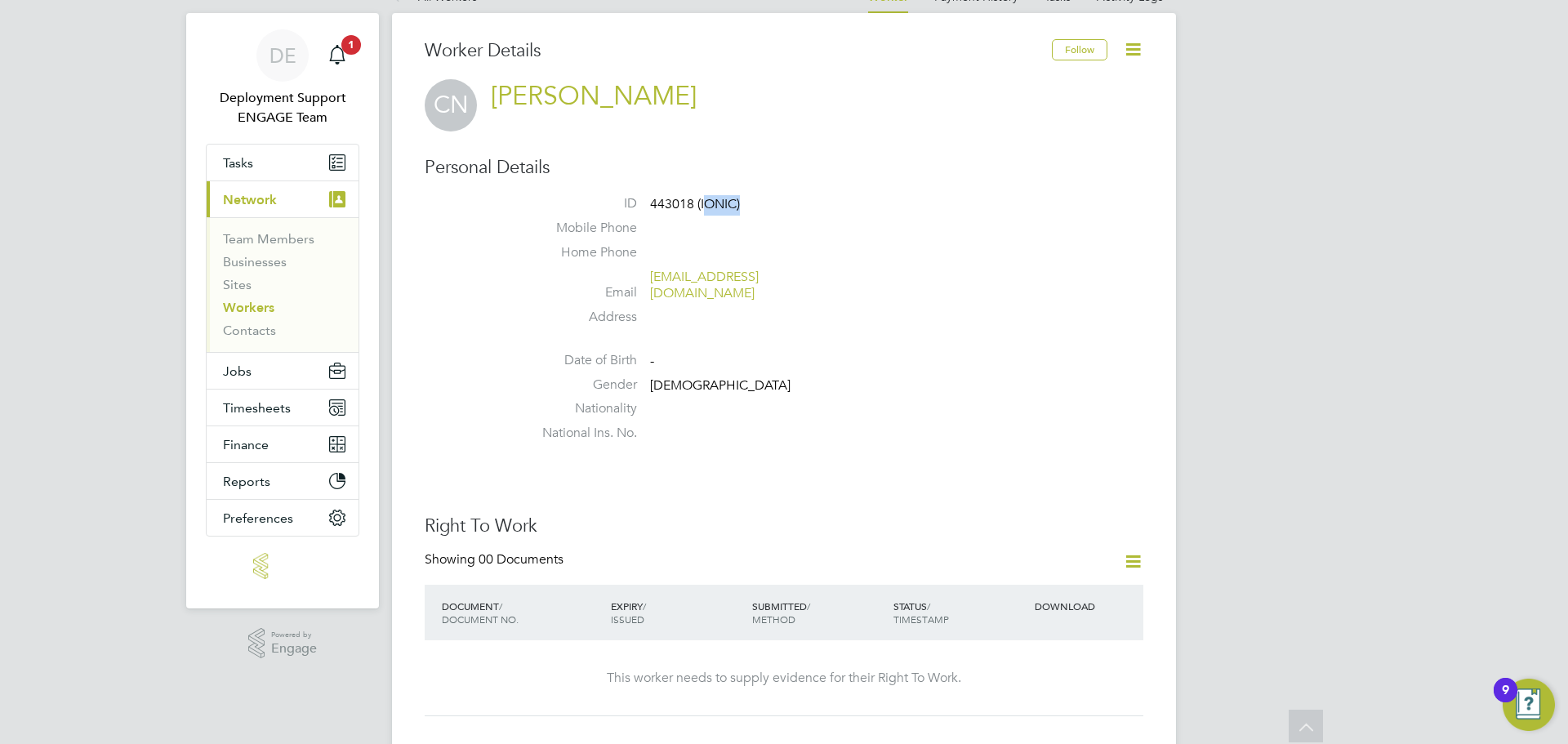
scroll to position [82, 0]
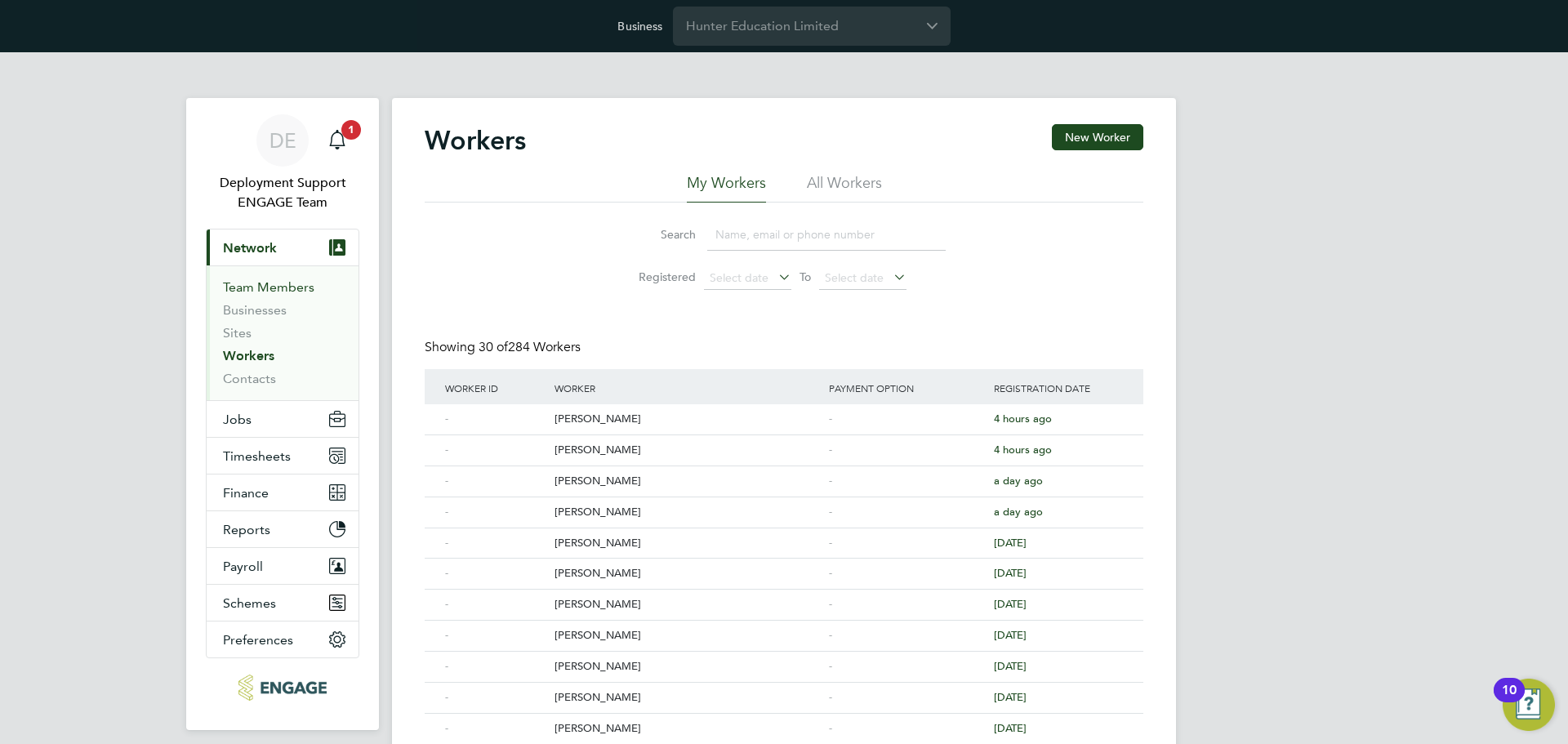
click at [294, 286] on link "Team Members" at bounding box center [268, 287] width 91 height 16
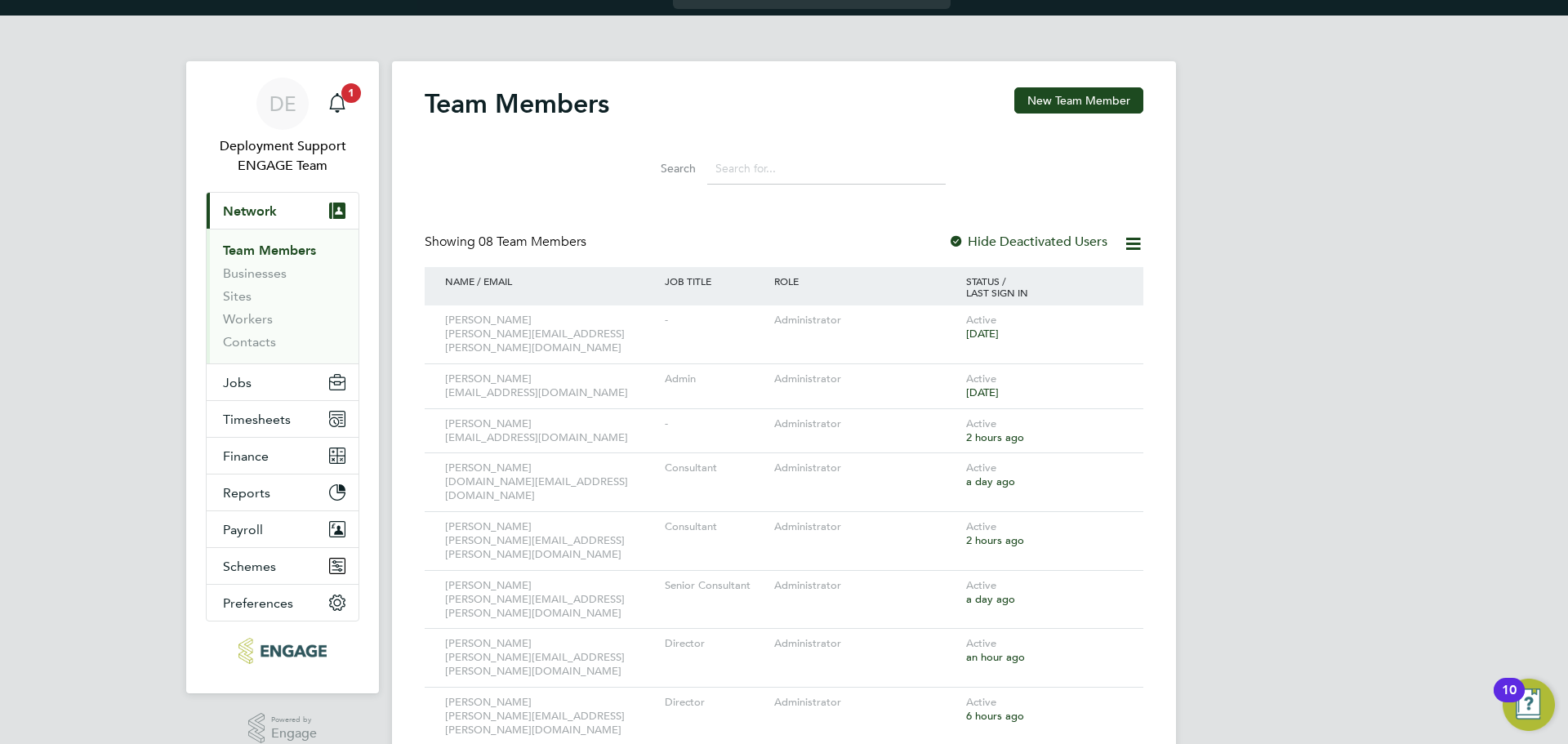
scroll to position [56, 0]
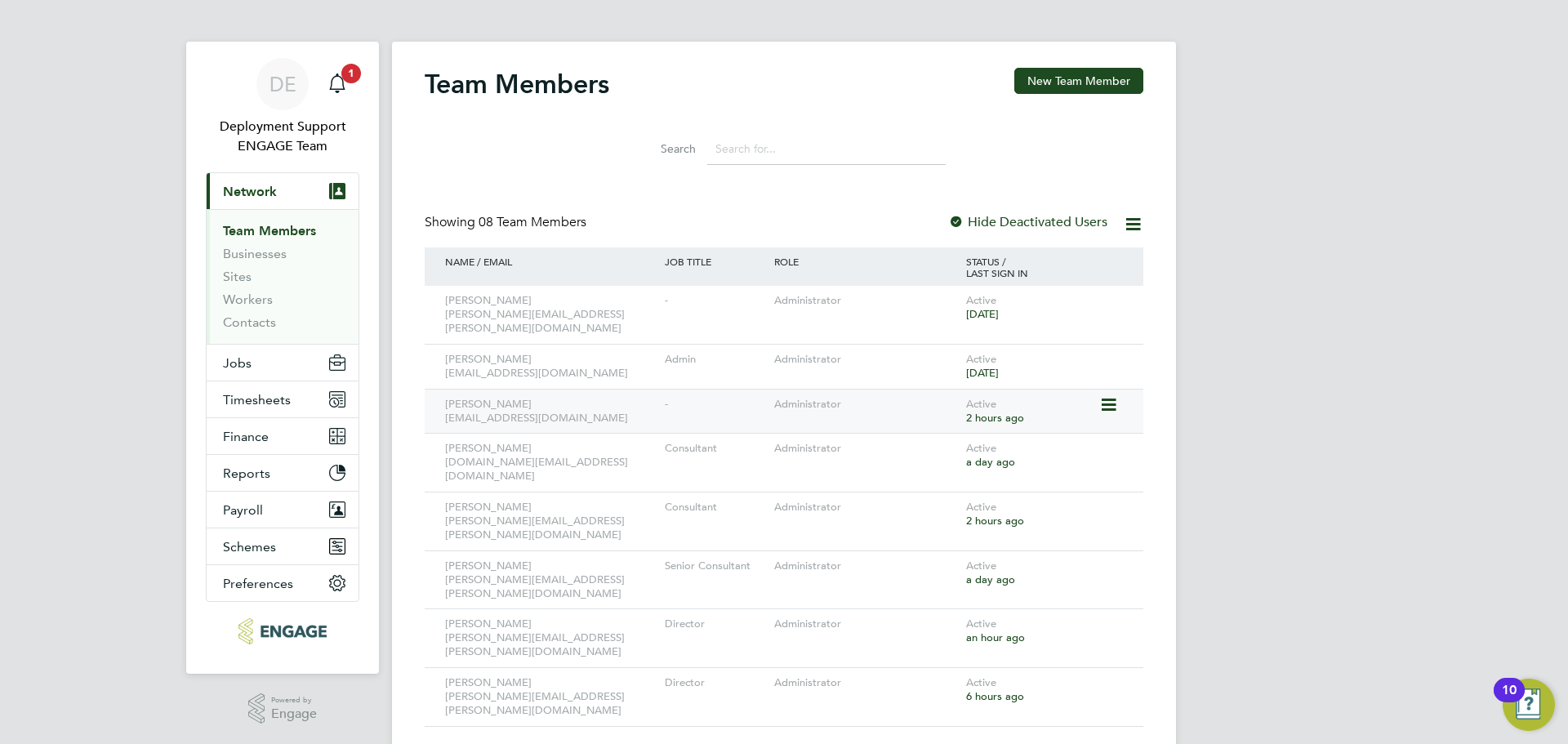
drag, startPoint x: 625, startPoint y: 406, endPoint x: 444, endPoint y: 409, distance: 181.0
click at [444, 409] on div "Jack Baron jack.baron@huntereducation.co.uk" at bounding box center [551, 411] width 220 height 44
copy div "jack.baron@huntereducation.co.uk"
click at [1206, 356] on div "DE Deployment Support ENGAGE Team Notifications 1 Applications: Current page: N…" at bounding box center [784, 391] width 1568 height 790
drag, startPoint x: 601, startPoint y: 500, endPoint x: 441, endPoint y: 500, distance: 160.0
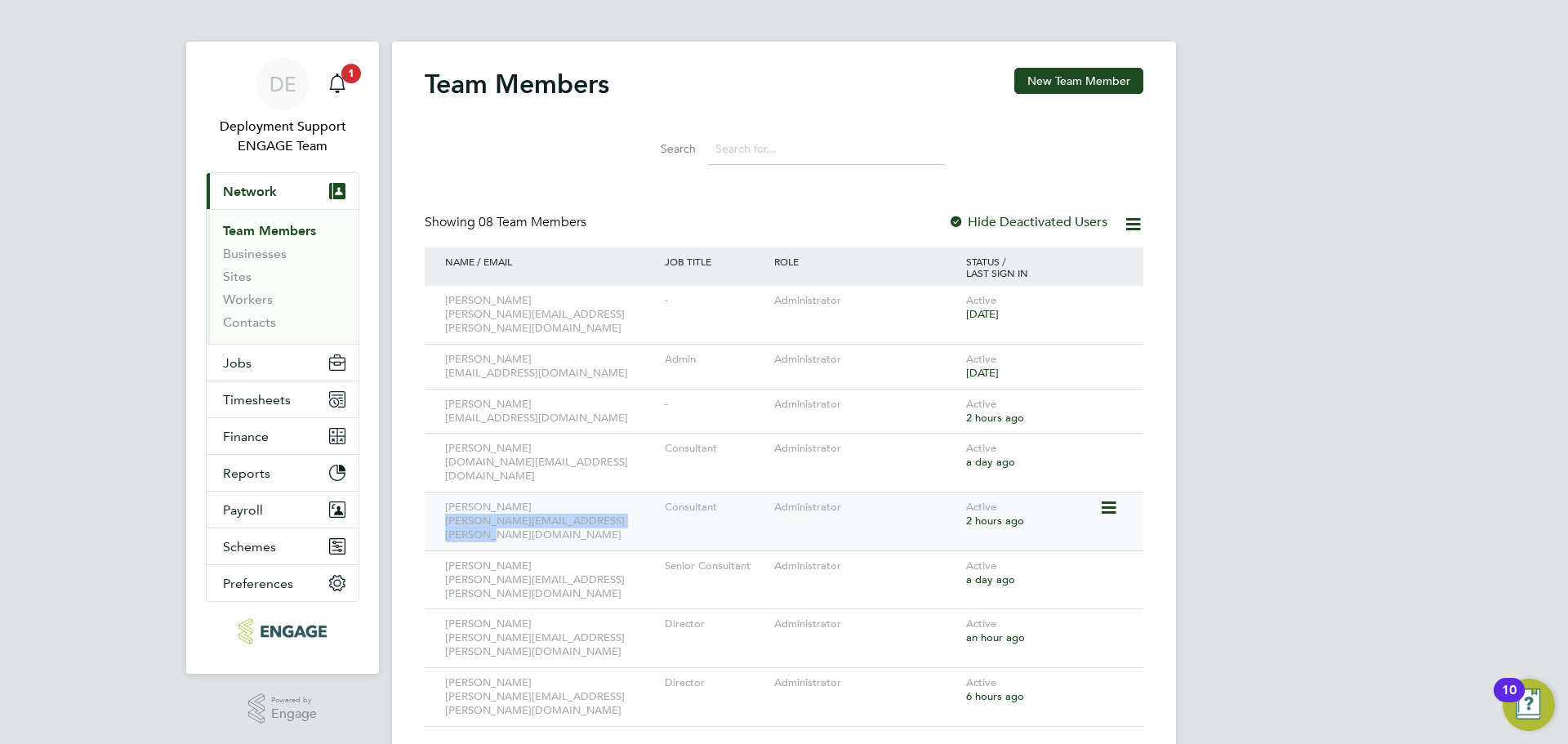
click at [441, 500] on div "Olivia Triassi olivia.triassi@huntereducation.co.uk" at bounding box center [551, 521] width 220 height 58
copy div "olivia.triassi@huntereducation.co.uk"
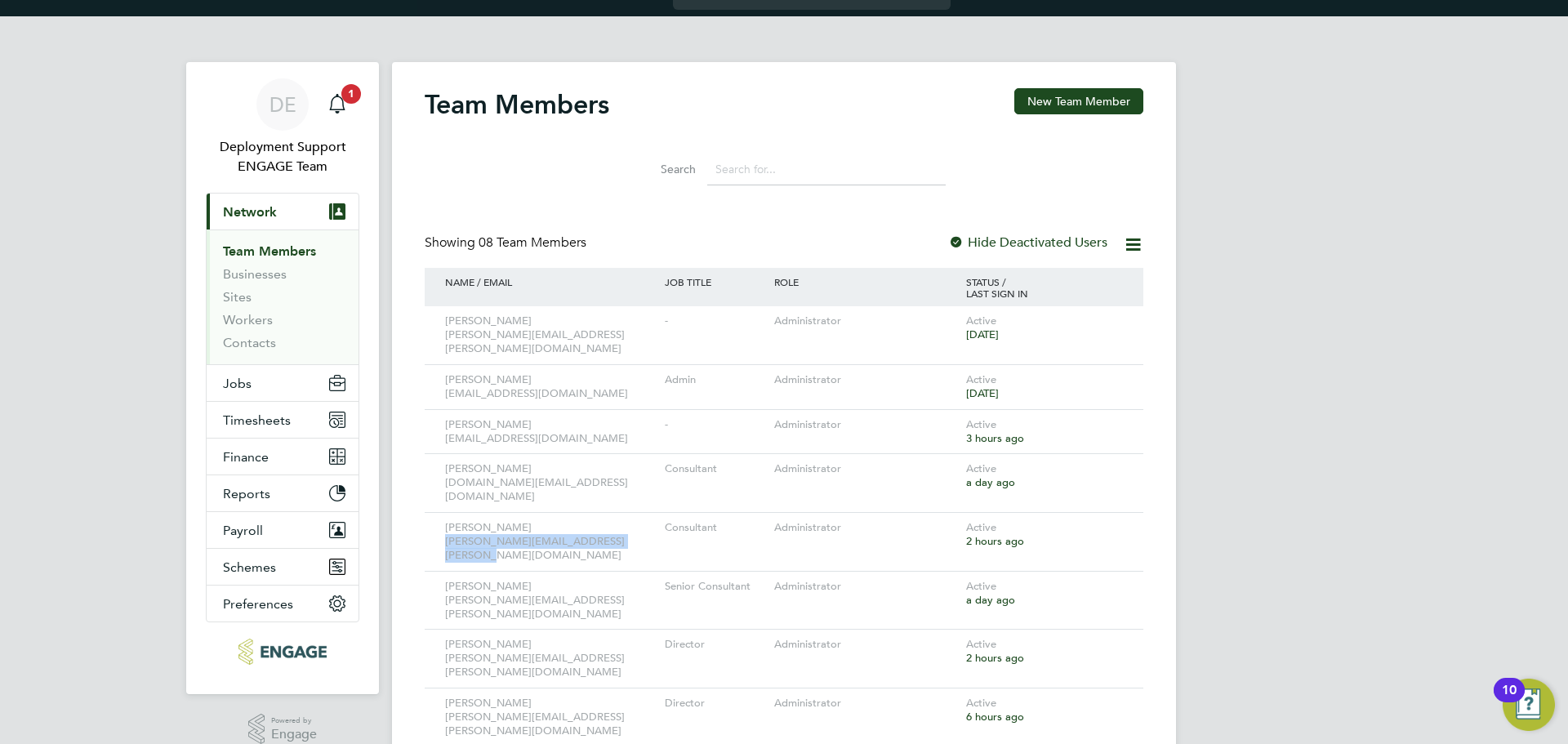
scroll to position [0, 0]
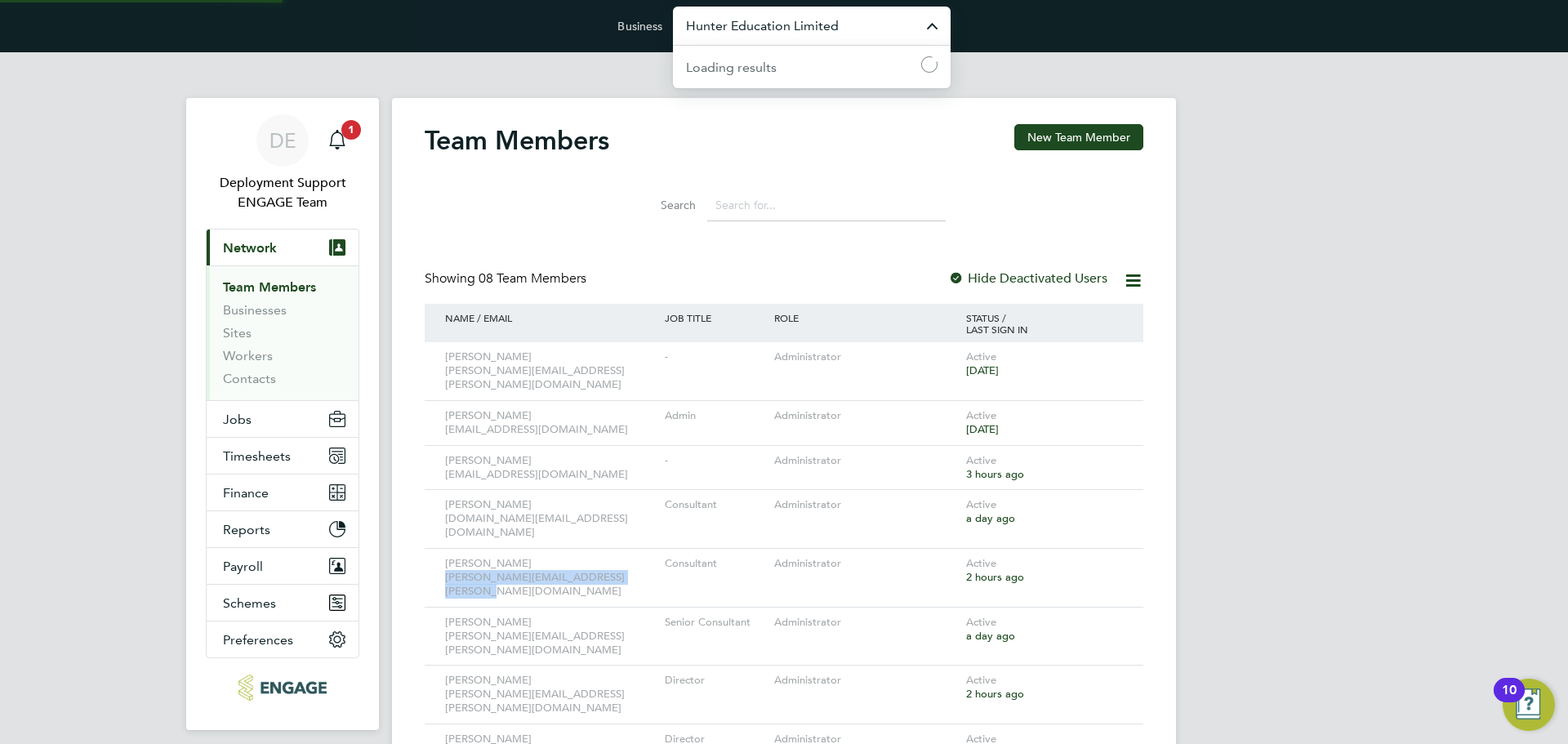
click at [800, 27] on input "Hunter Education Limited" at bounding box center [812, 26] width 278 height 38
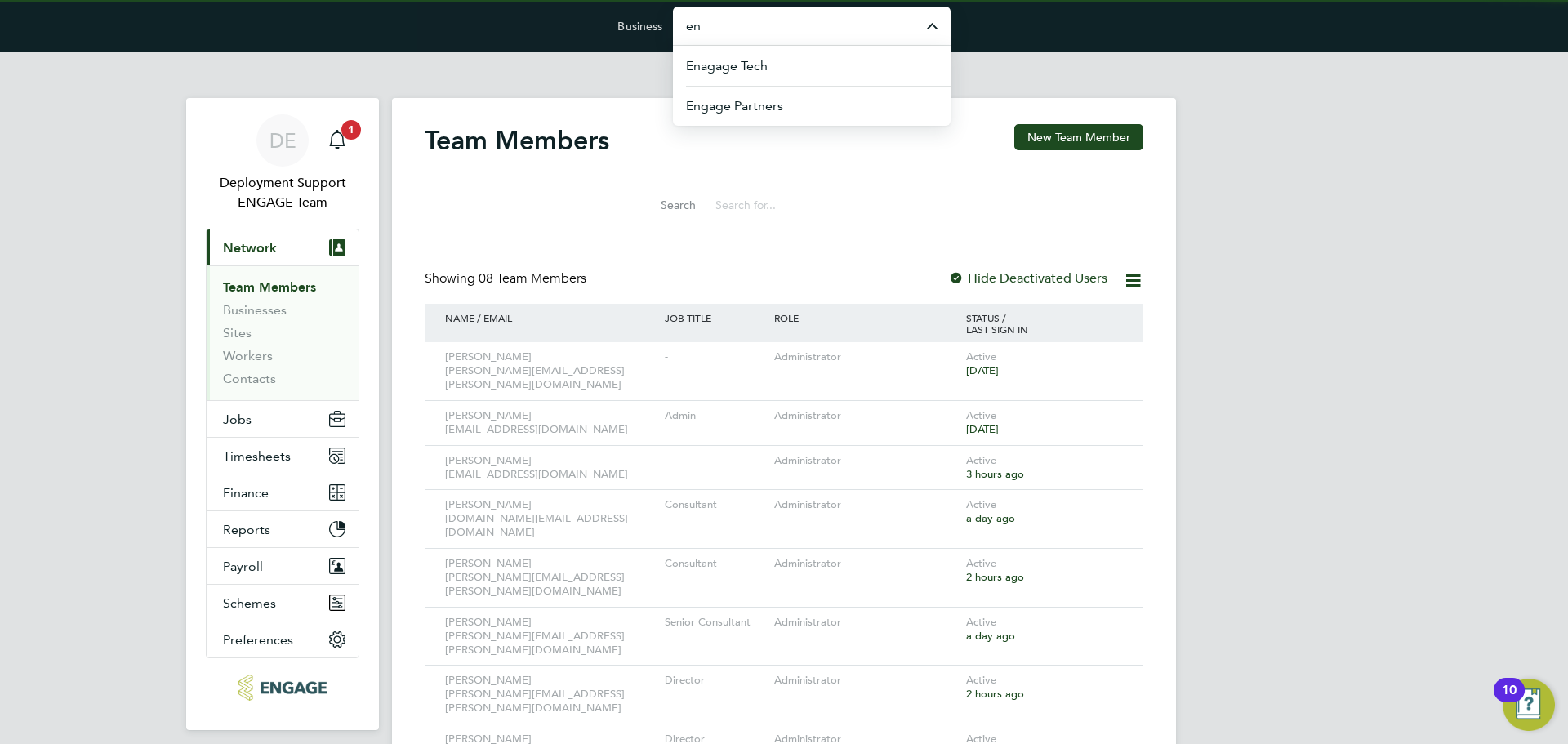
type input "e"
click at [845, 138] on li "Integra People Limited" at bounding box center [812, 145] width 278 height 40
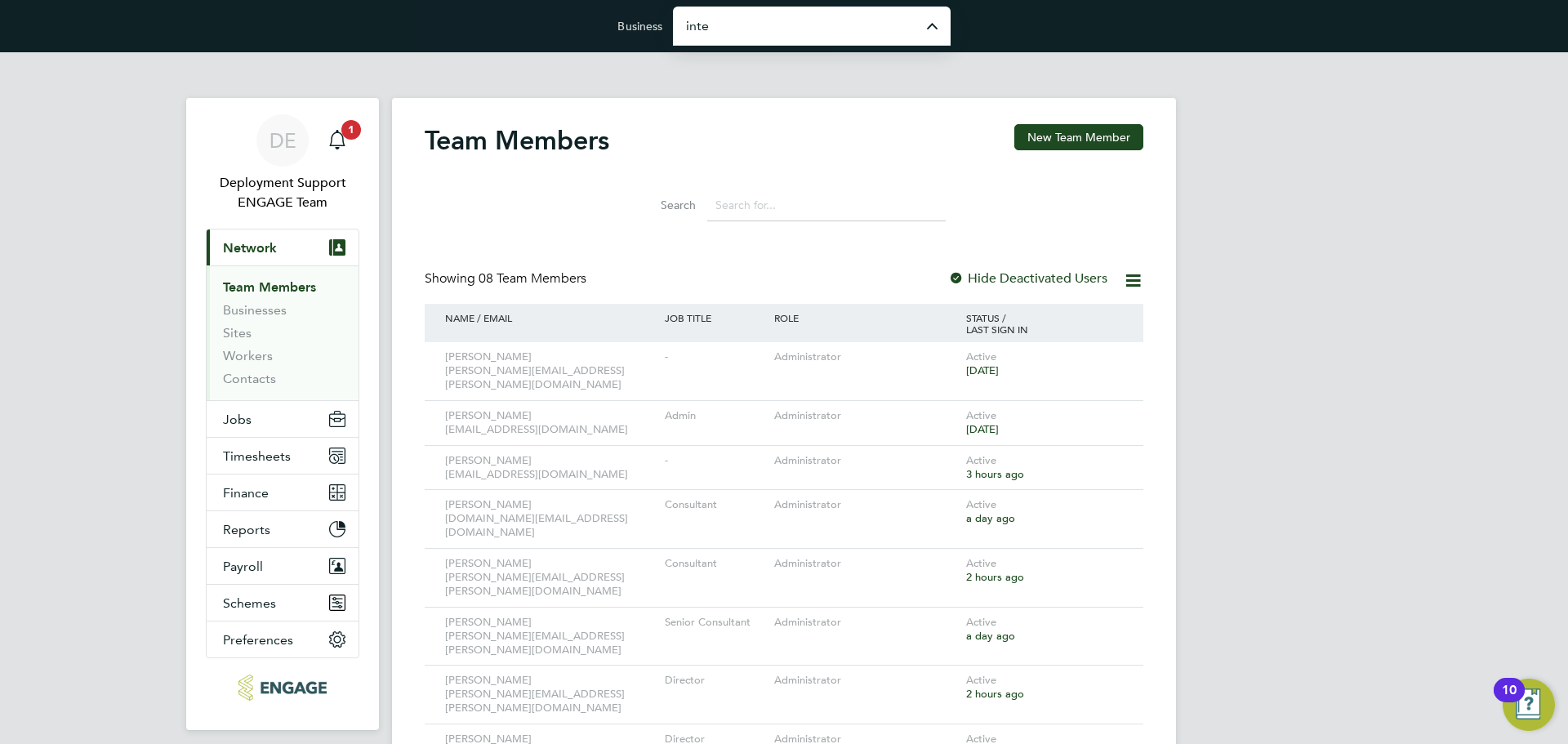
type input "Integra People Limited"
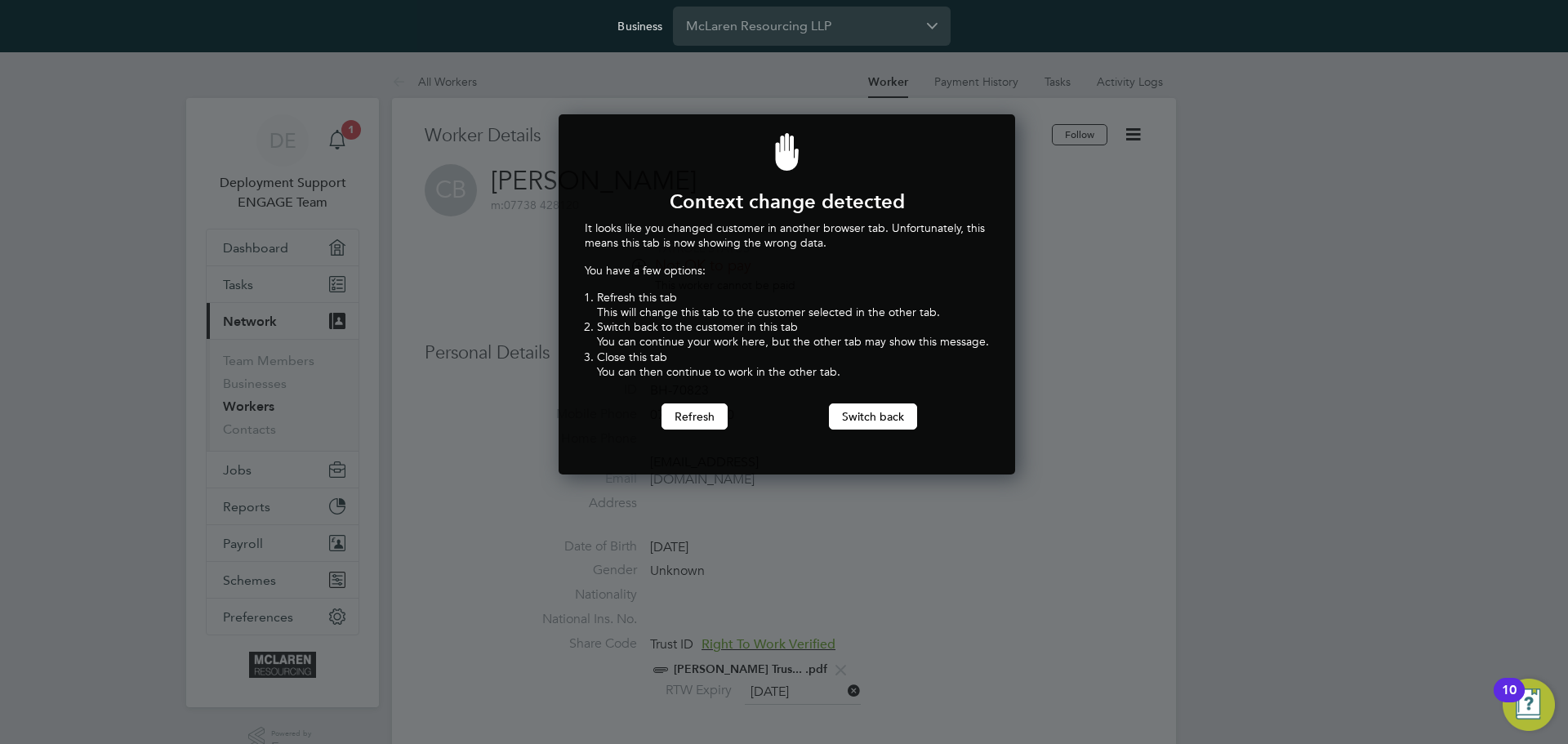
scroll to position [361, 451]
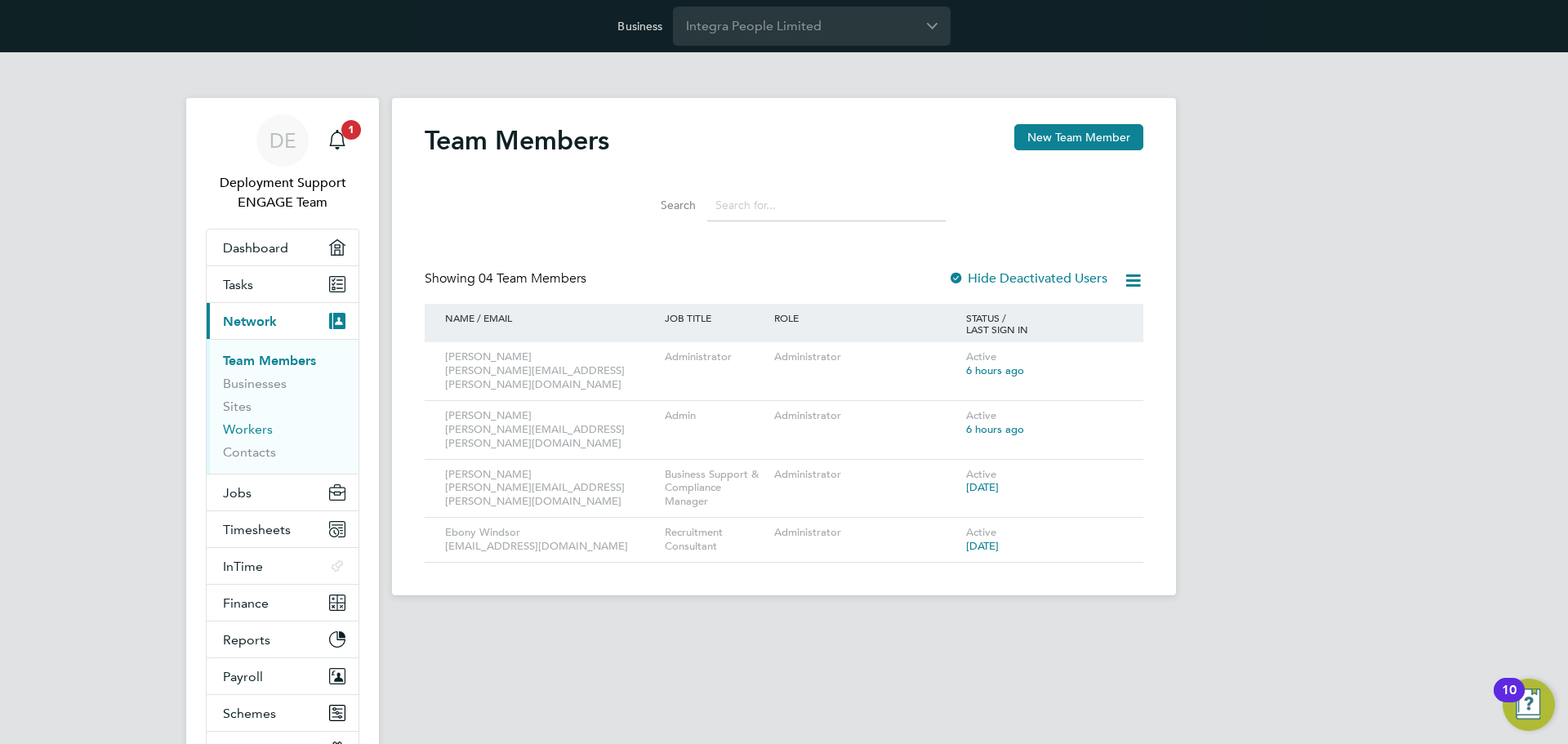
click at [245, 429] on link "Workers" at bounding box center [248, 429] width 50 height 16
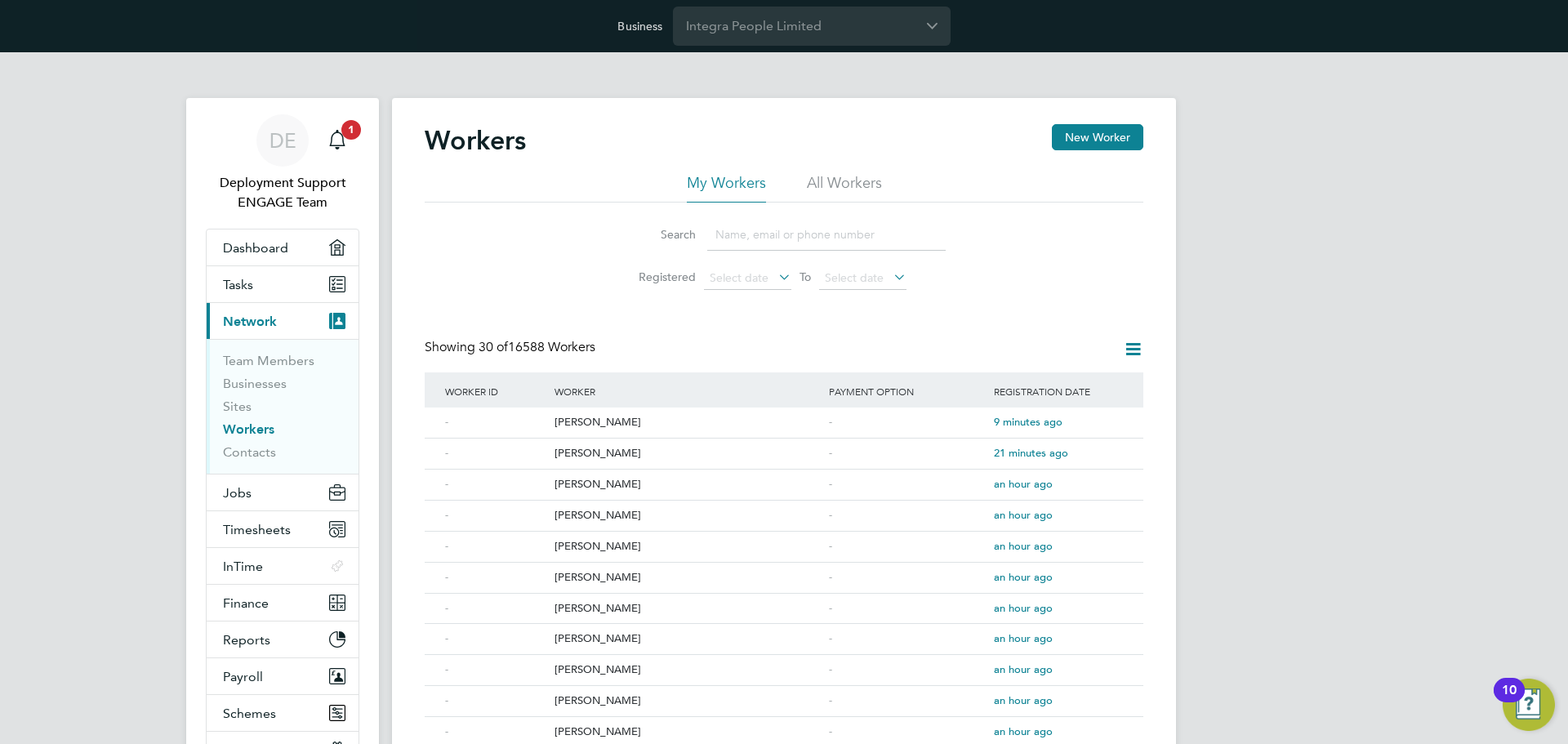
click at [746, 235] on input at bounding box center [826, 235] width 239 height 31
click at [1078, 128] on button "New Worker" at bounding box center [1096, 137] width 91 height 27
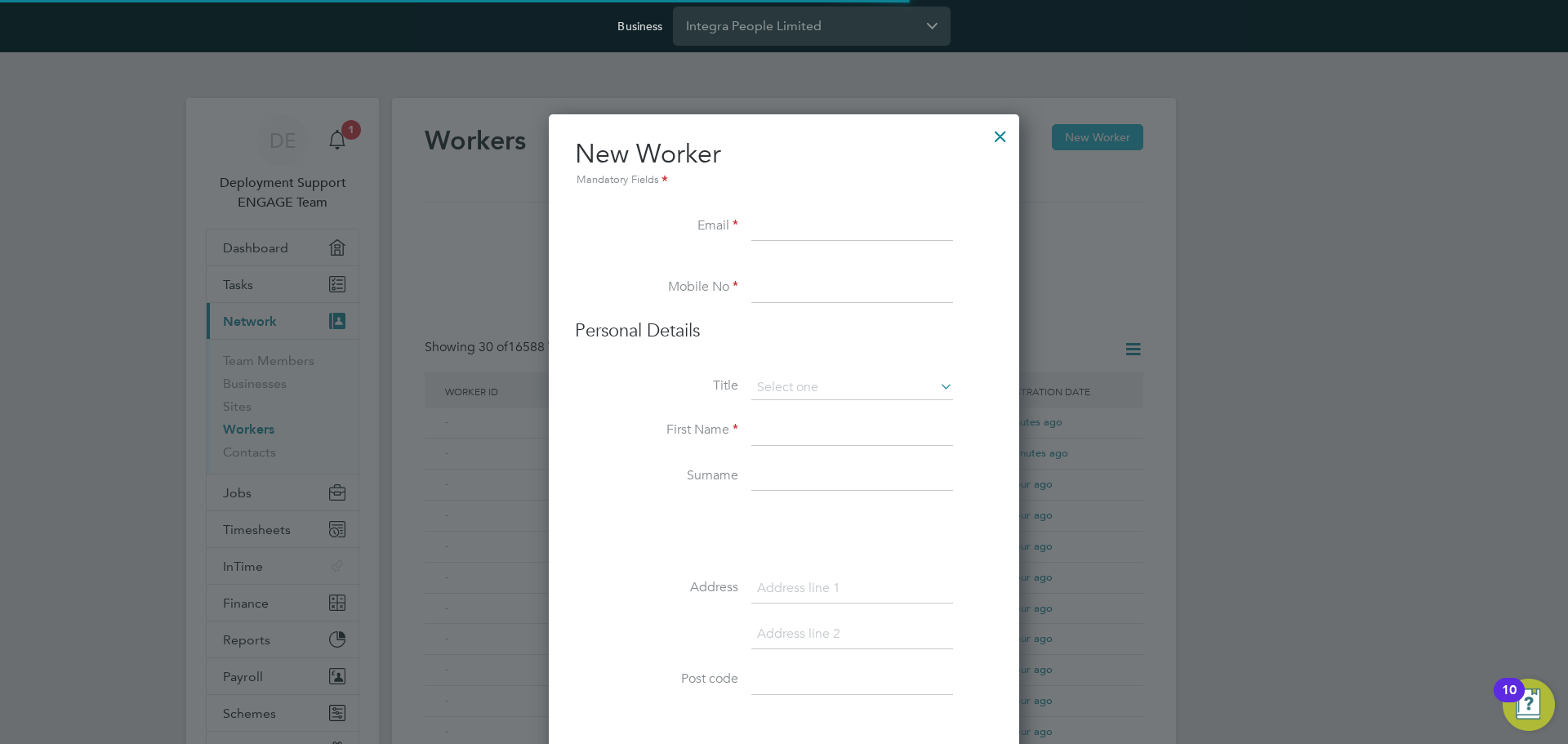
scroll to position [1613, 472]
click at [665, 260] on li at bounding box center [784, 265] width 419 height 17
click at [851, 234] on input at bounding box center [852, 227] width 201 height 29
paste input "Nixon_940@hotmail.co.uk"
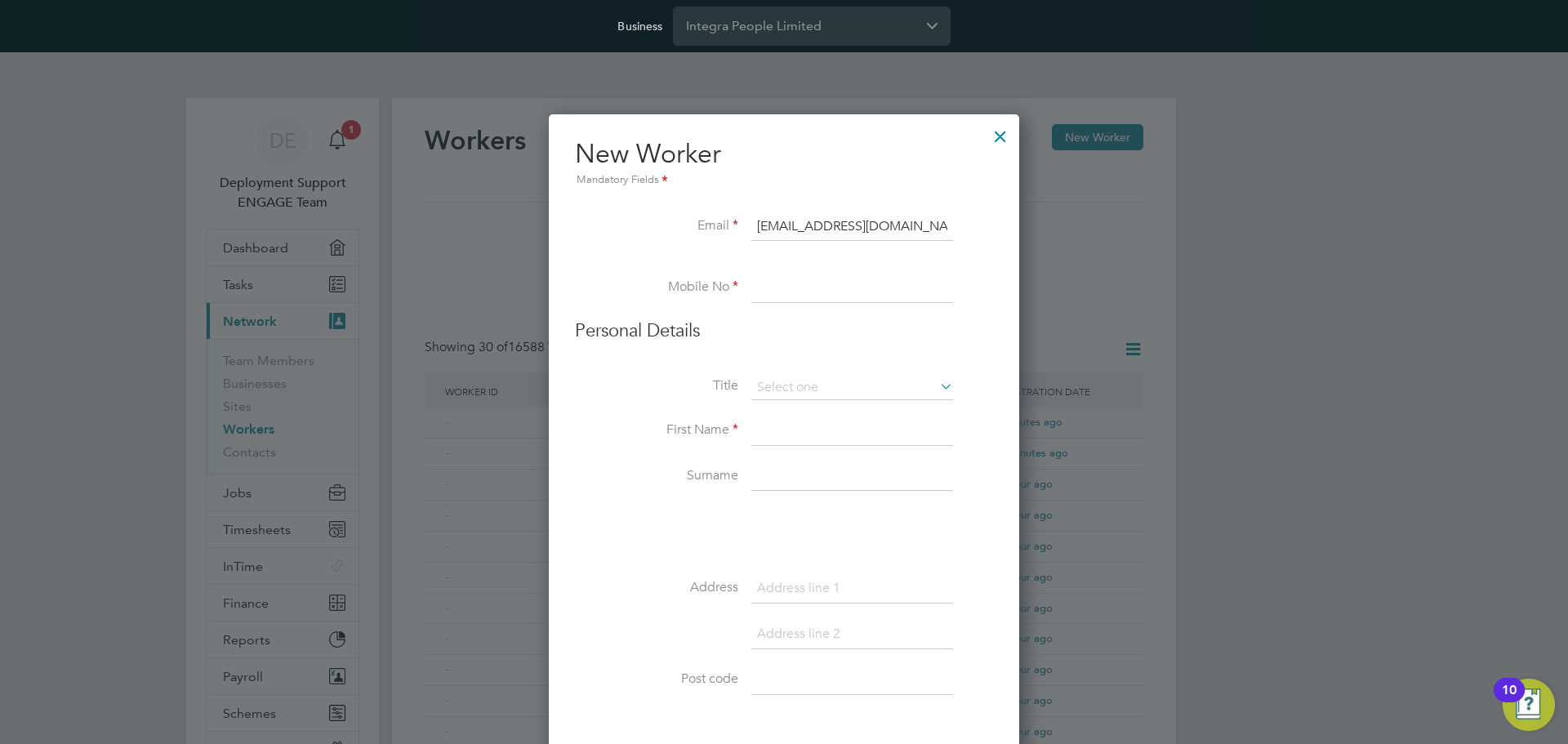
type input "Nixon_940@hotmail.co.uk"
click at [637, 240] on li "Email Nixon_940@hotmail.co.uk" at bounding box center [784, 235] width 419 height 46
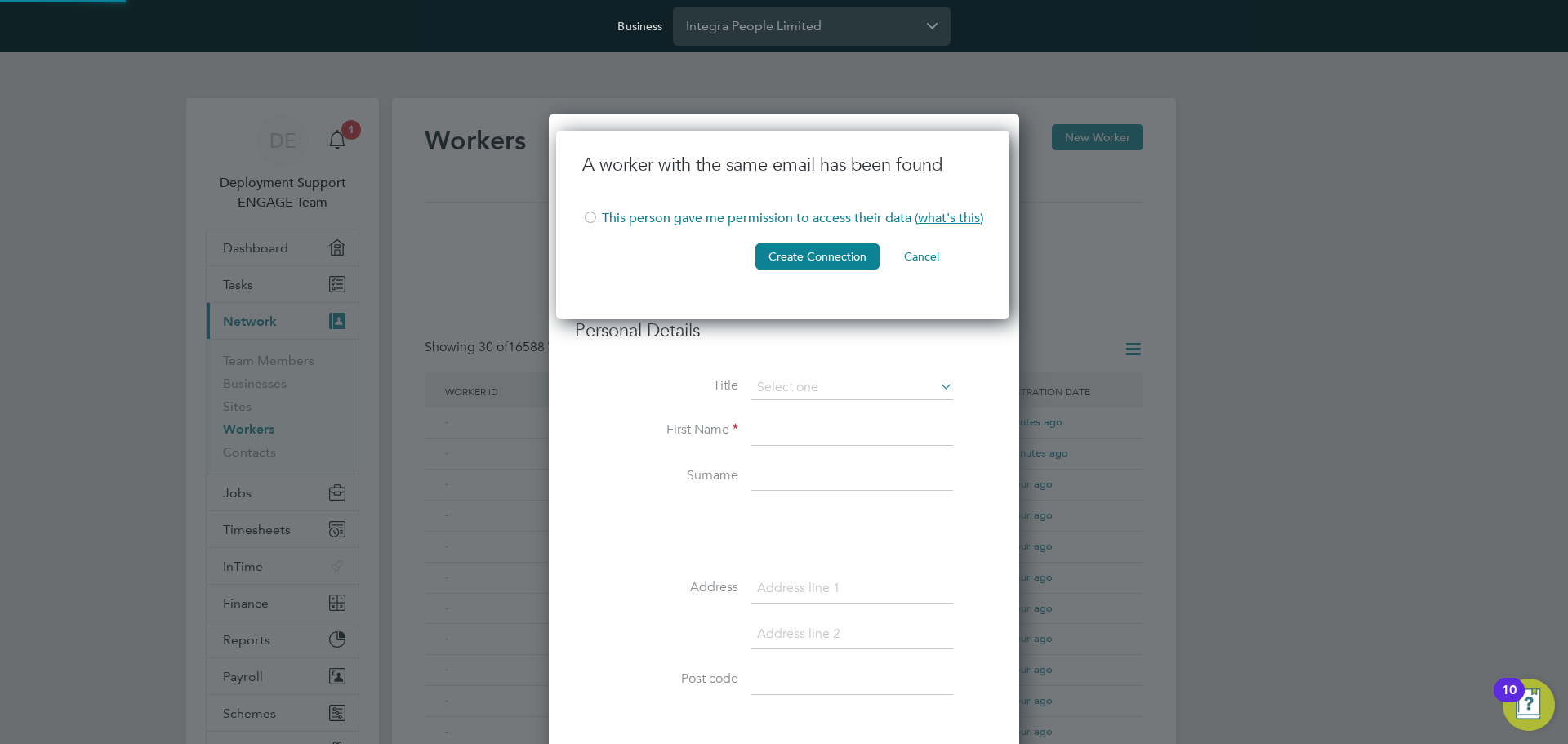
scroll to position [189, 456]
click at [633, 240] on li "This person gave me permission to access their data ( what's this )" at bounding box center [783, 227] width 401 height 33
click at [810, 266] on button "Create Connection" at bounding box center [817, 257] width 124 height 27
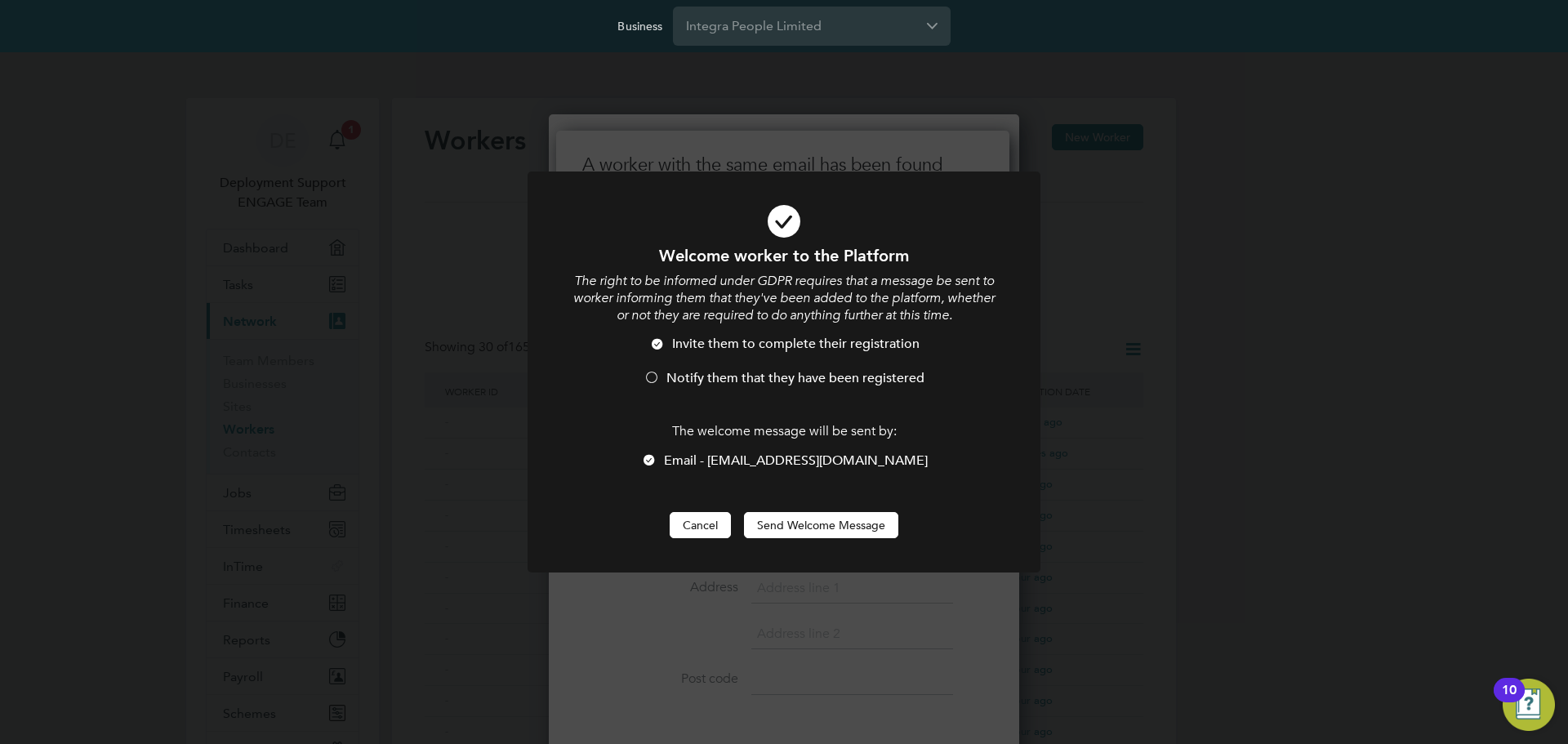
click at [699, 530] on button "Cancel" at bounding box center [700, 525] width 61 height 27
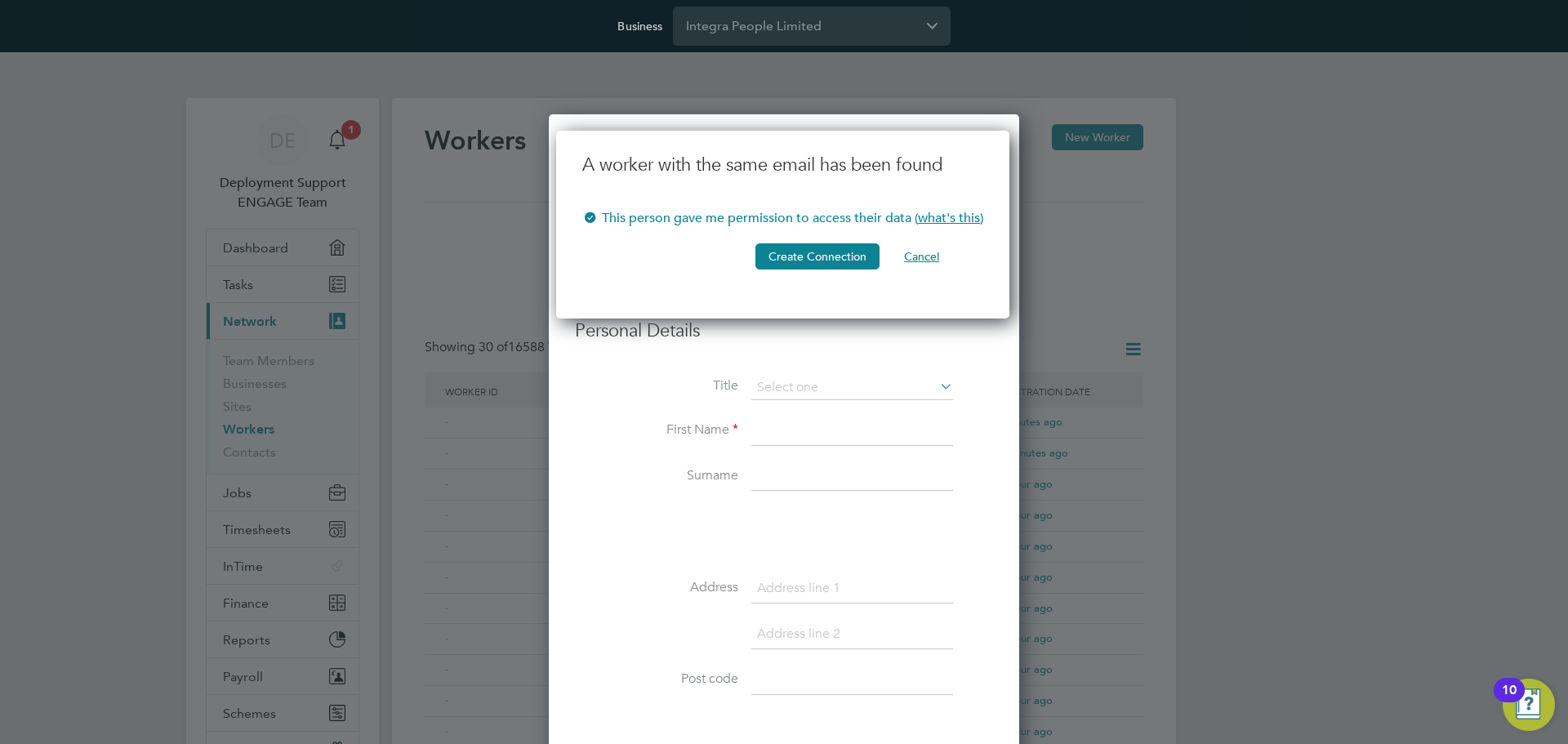
click at [923, 258] on button "Cancel" at bounding box center [922, 257] width 61 height 27
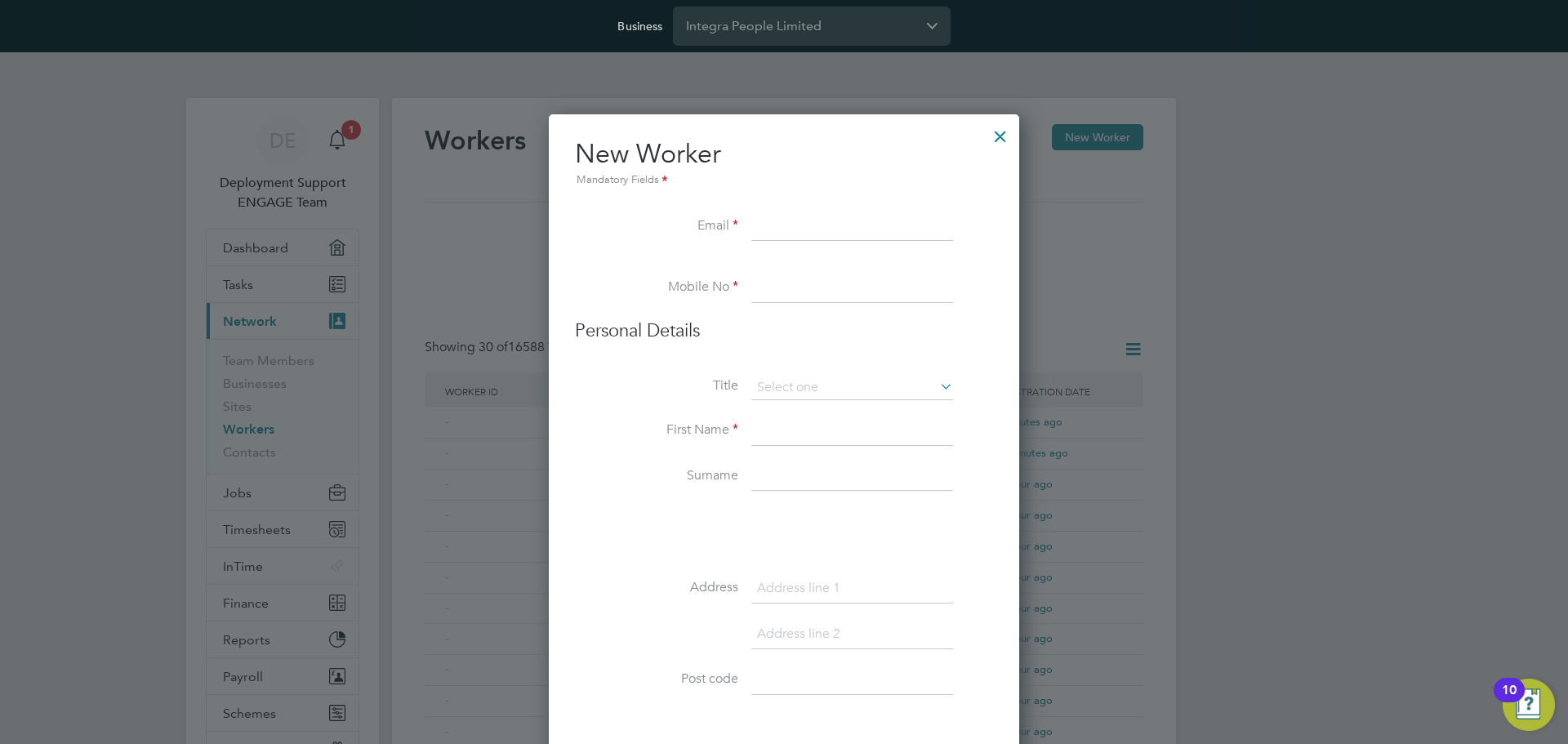
click at [1002, 135] on div at bounding box center [1000, 133] width 29 height 29
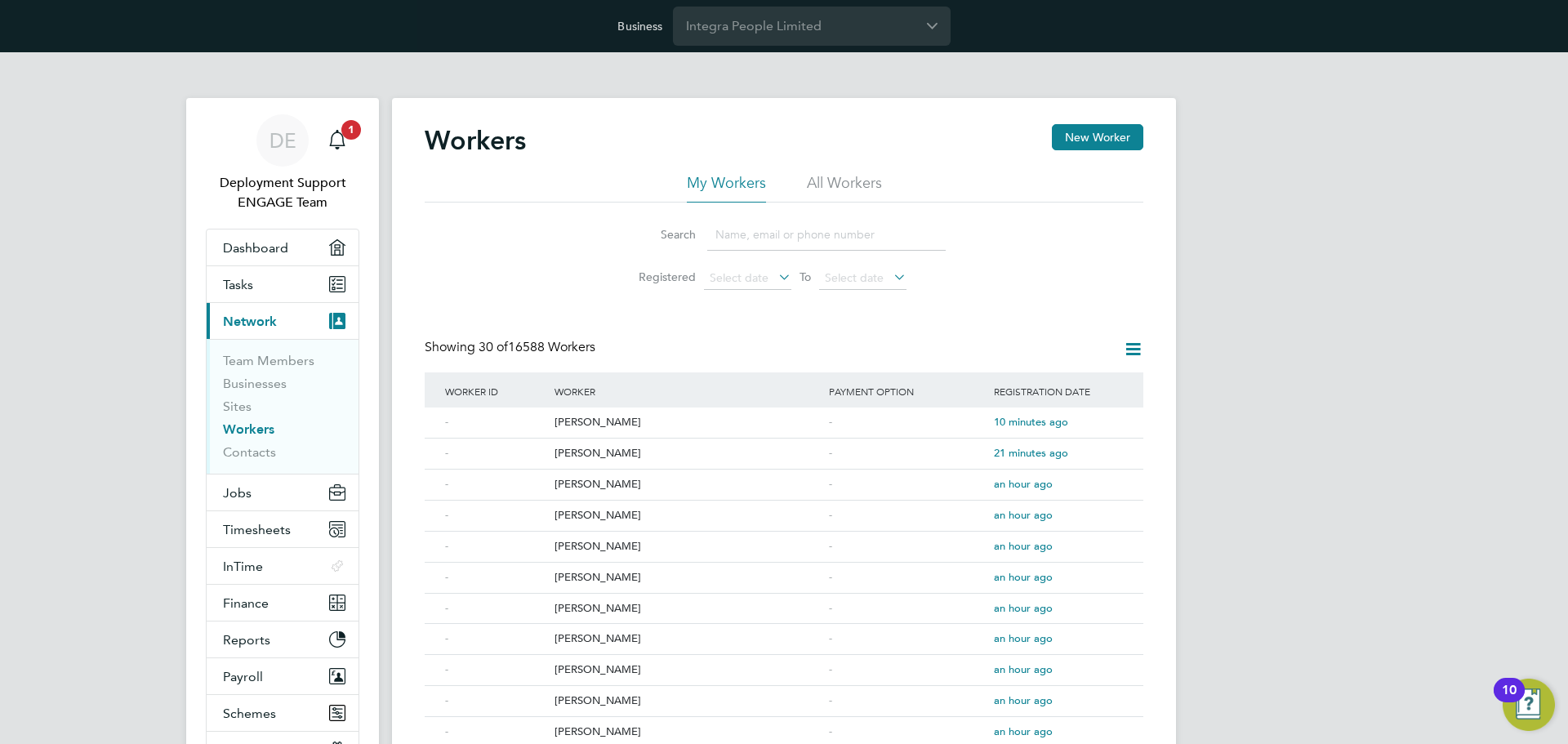
scroll to position [82, 0]
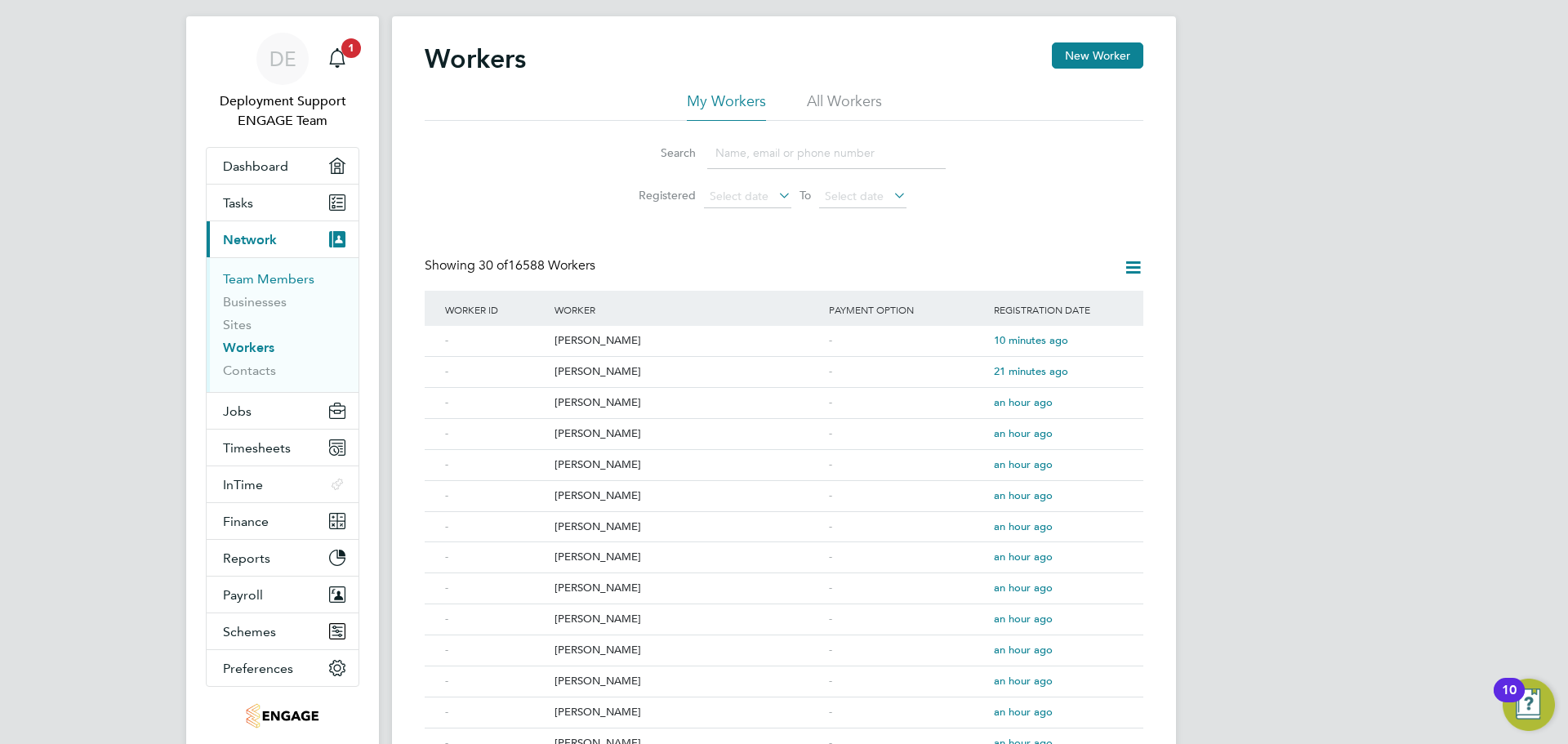
click at [288, 273] on link "Team Members" at bounding box center [268, 279] width 91 height 16
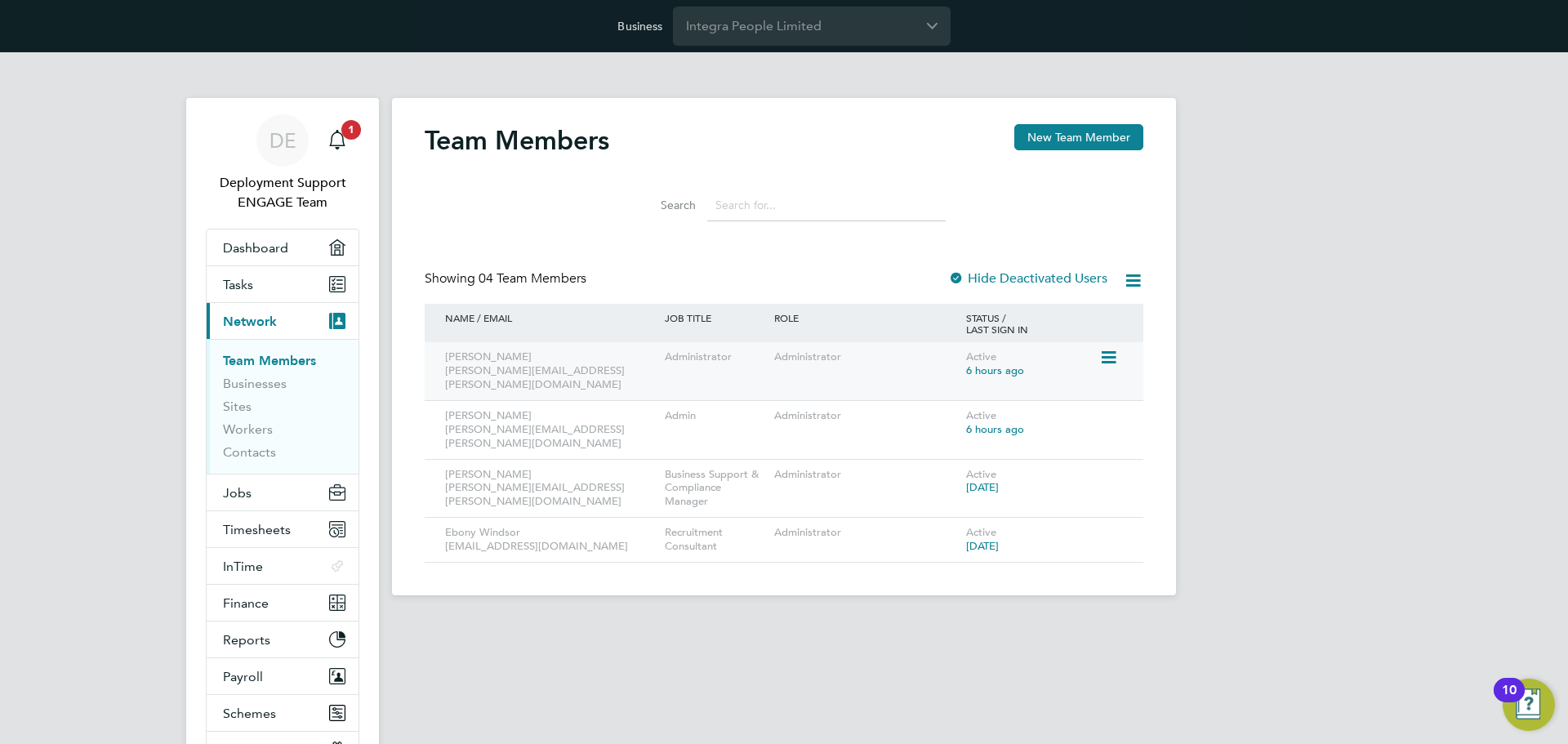
click at [1115, 352] on icon at bounding box center [1107, 358] width 17 height 20
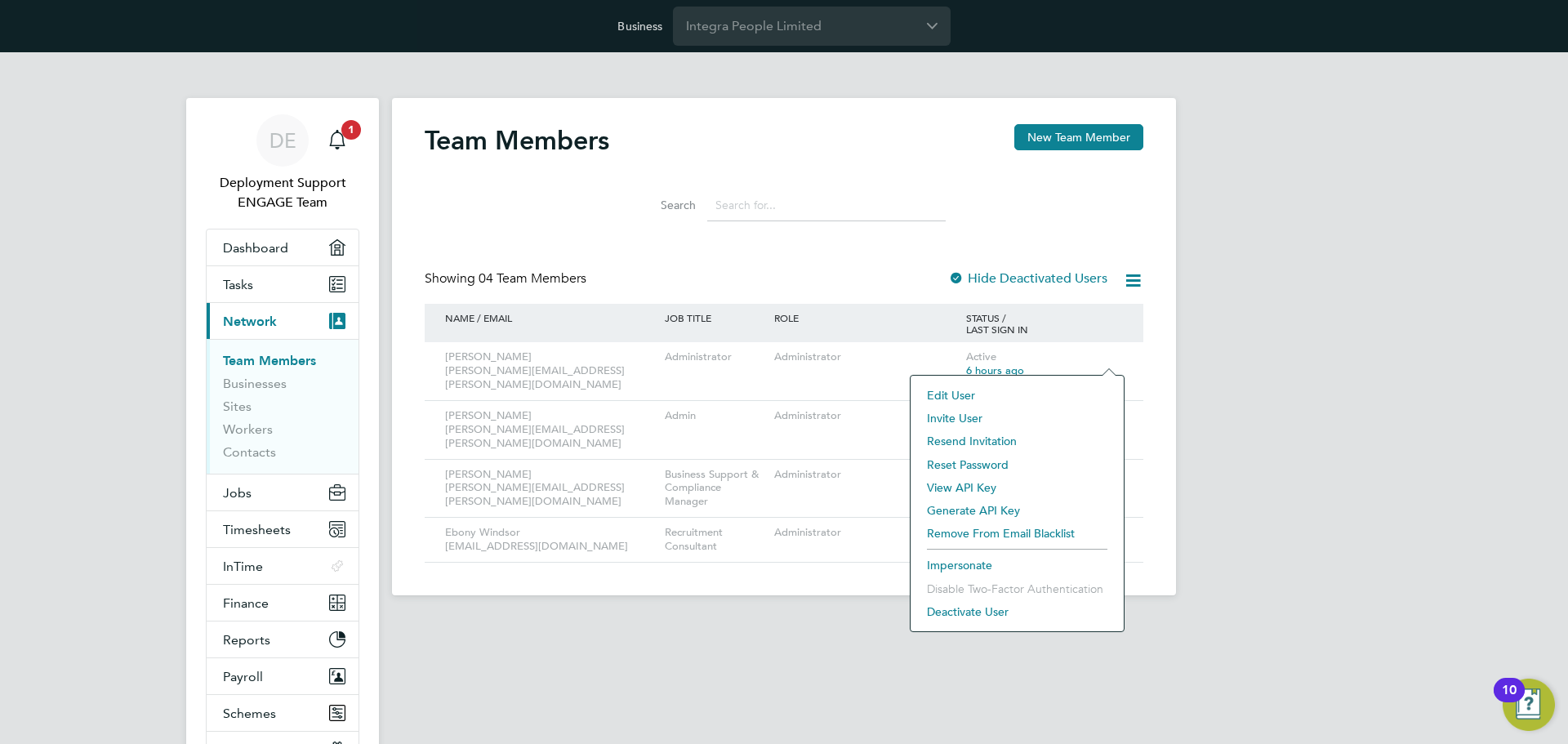
click at [996, 564] on li "Impersonate" at bounding box center [1017, 564] width 196 height 23
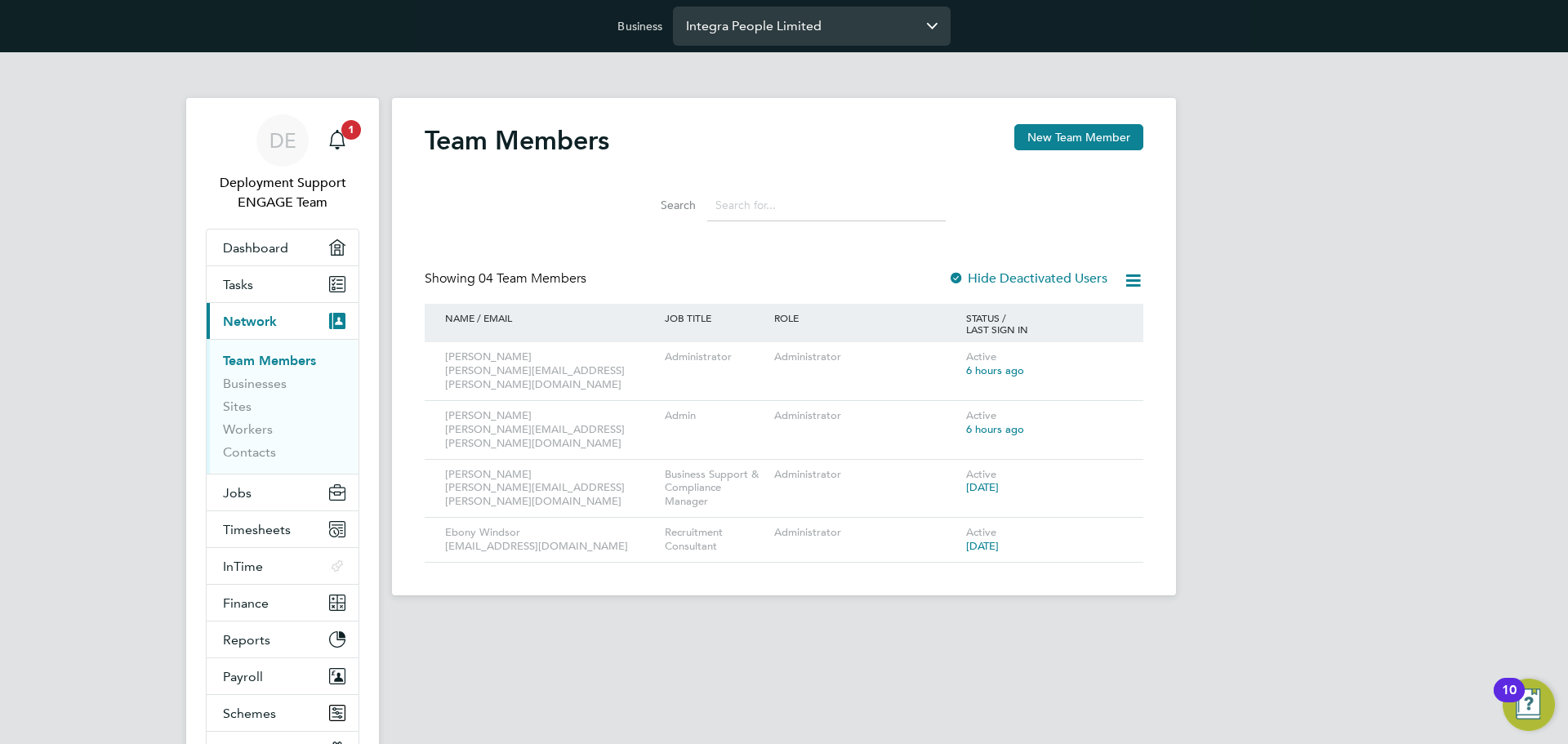
click at [747, 28] on input "Integra People Limited" at bounding box center [812, 26] width 278 height 38
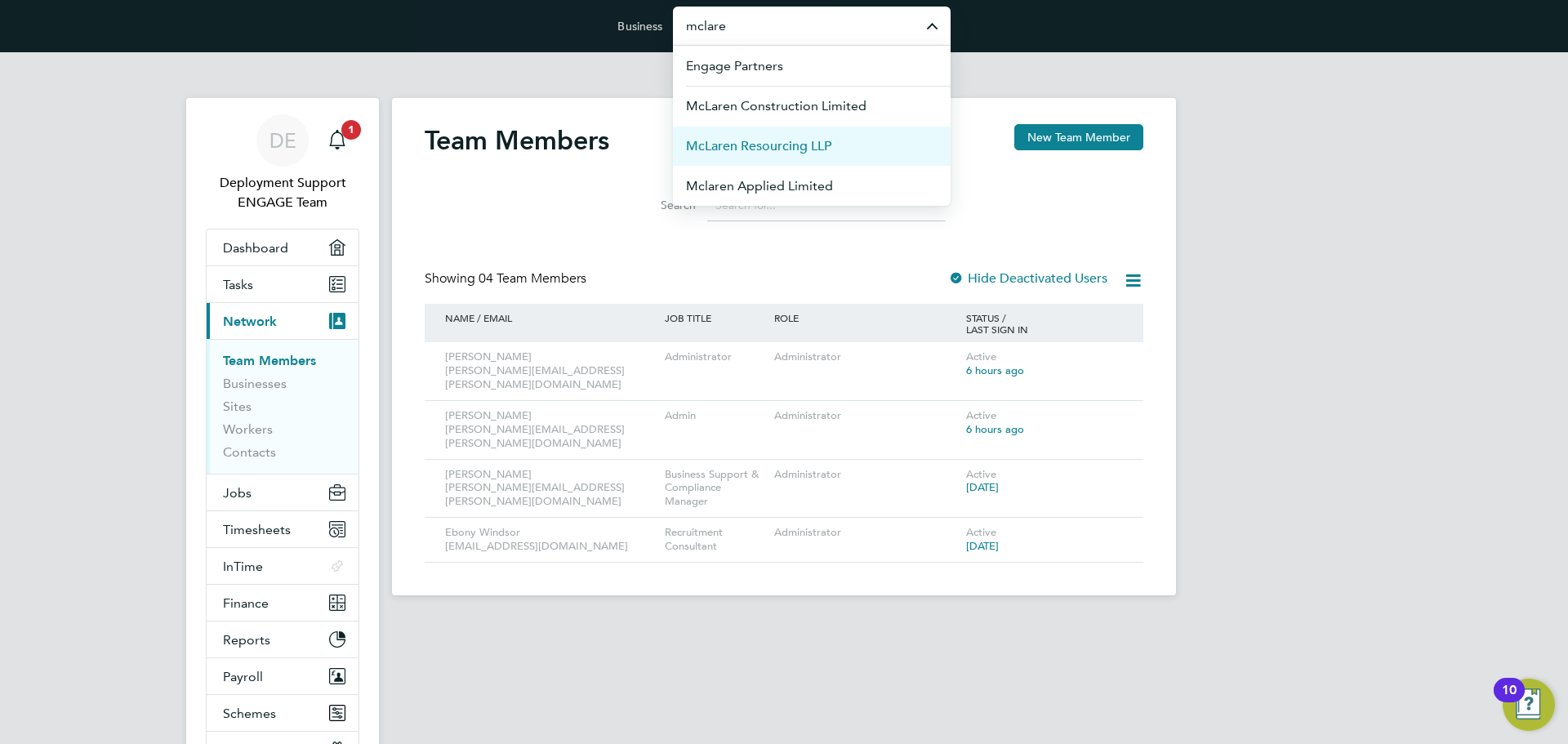
click at [829, 151] on span "McLaren Resourcing LLP" at bounding box center [758, 146] width 145 height 20
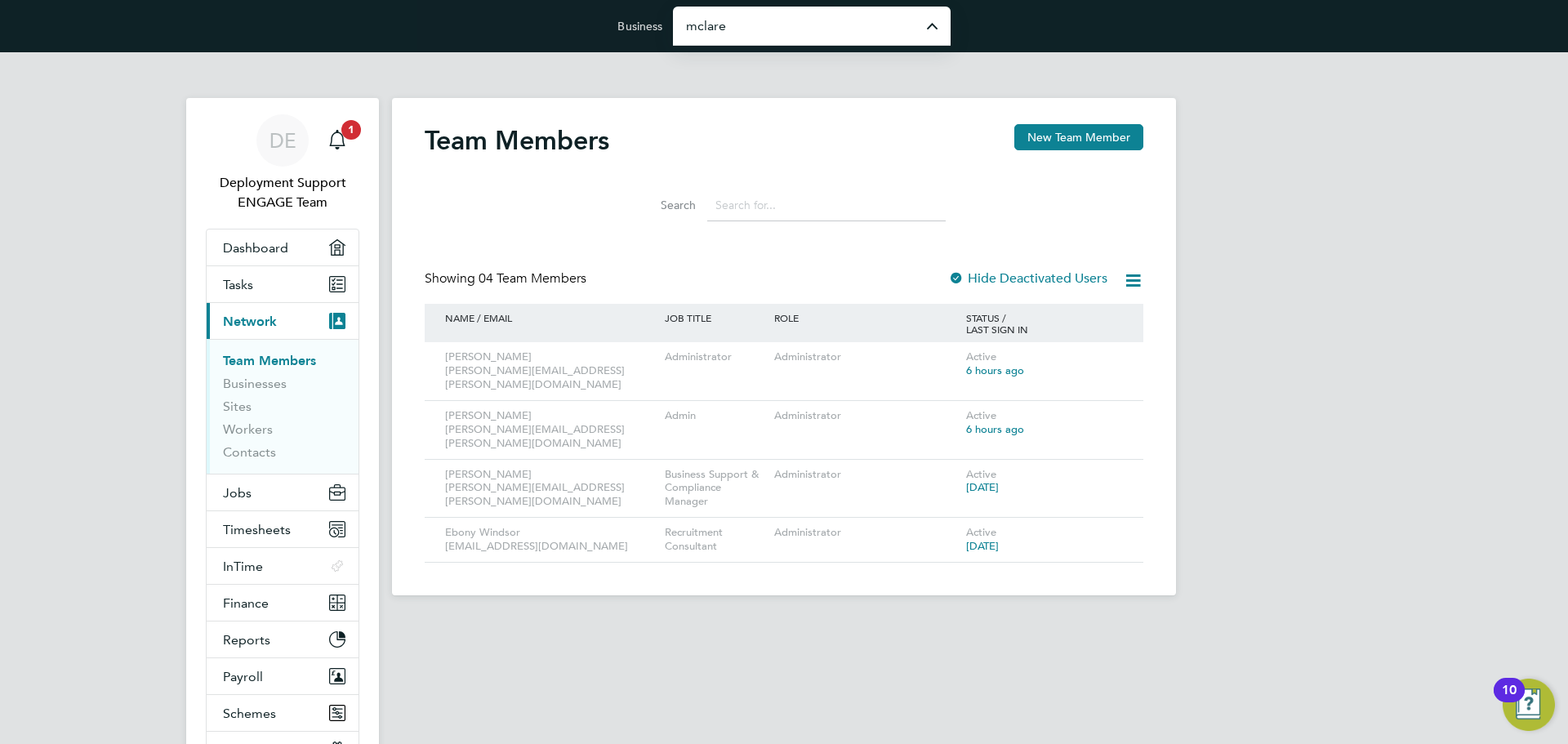
type input "McLaren Resourcing LLP"
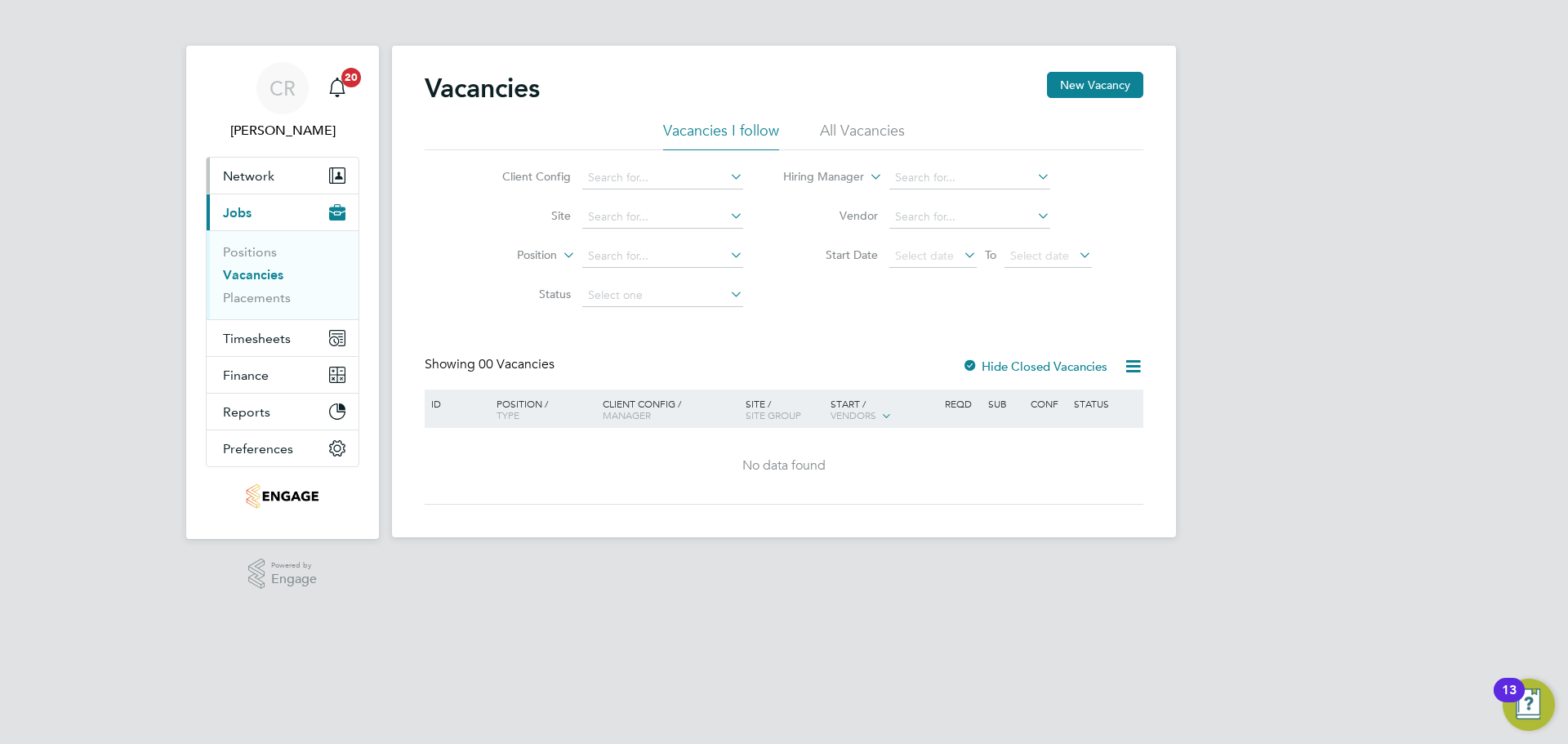
click at [293, 177] on button "Network" at bounding box center [282, 175] width 152 height 36
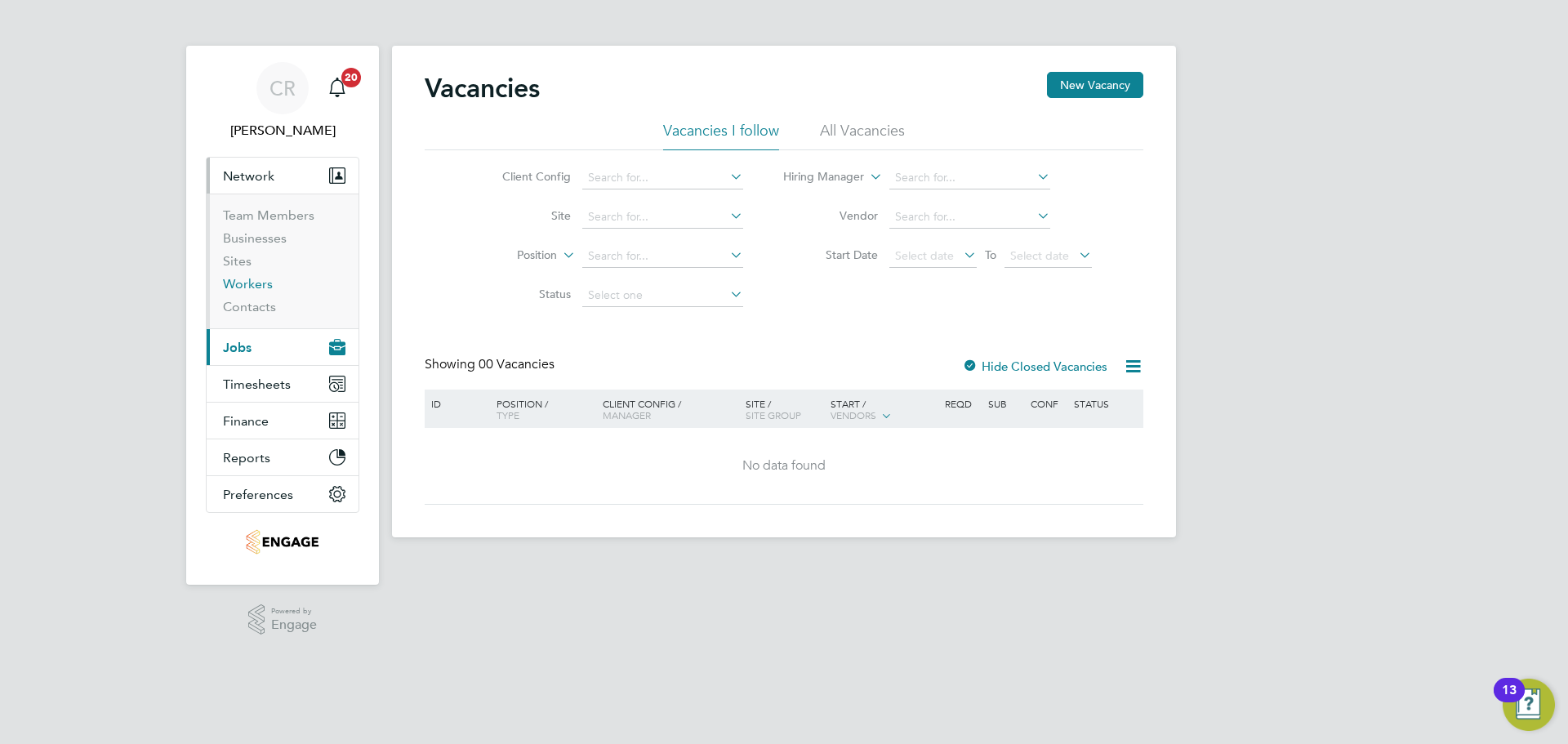
click at [263, 278] on link "Workers" at bounding box center [248, 284] width 50 height 16
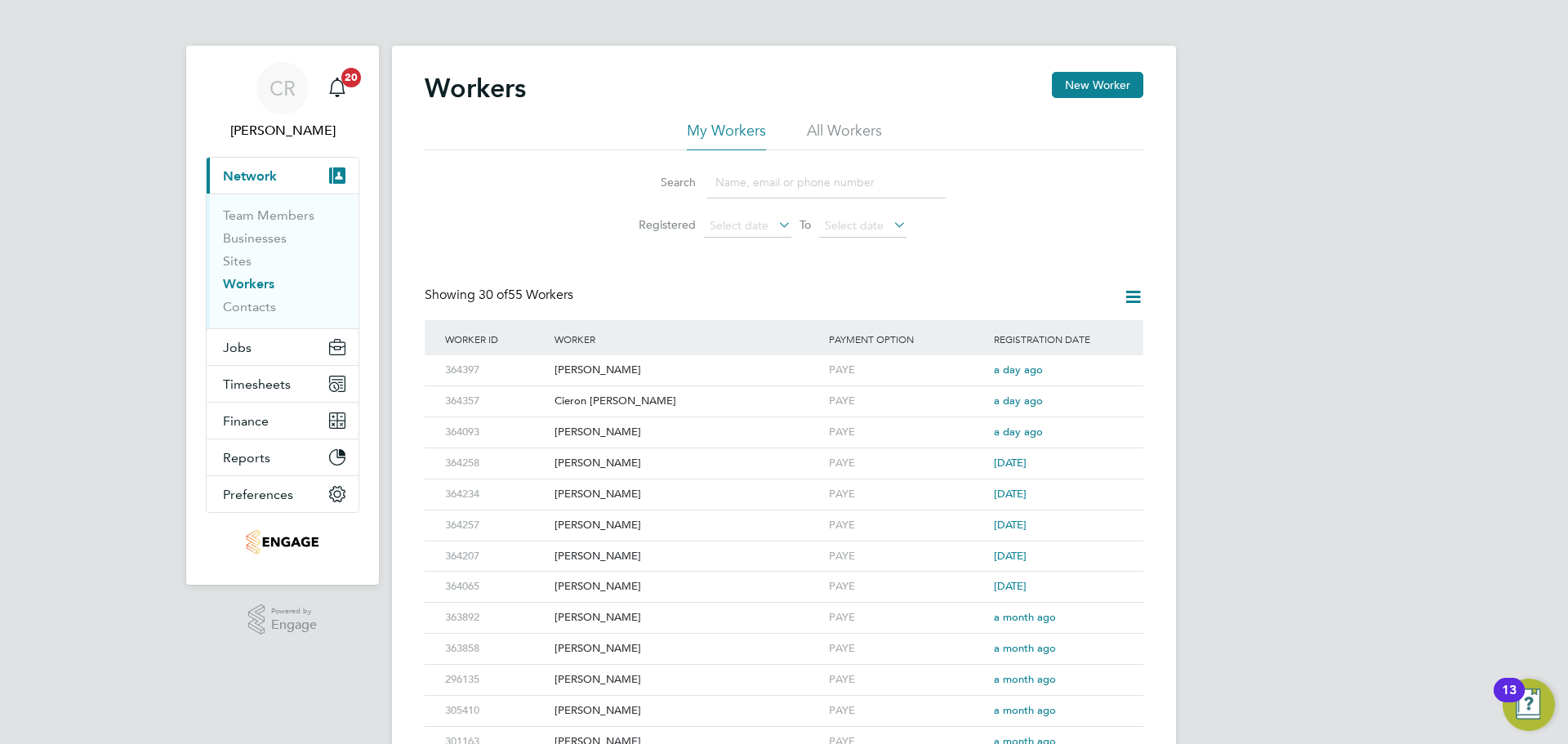
click at [812, 178] on input at bounding box center [826, 183] width 239 height 31
click at [1074, 75] on button "New Worker" at bounding box center [1096, 85] width 91 height 27
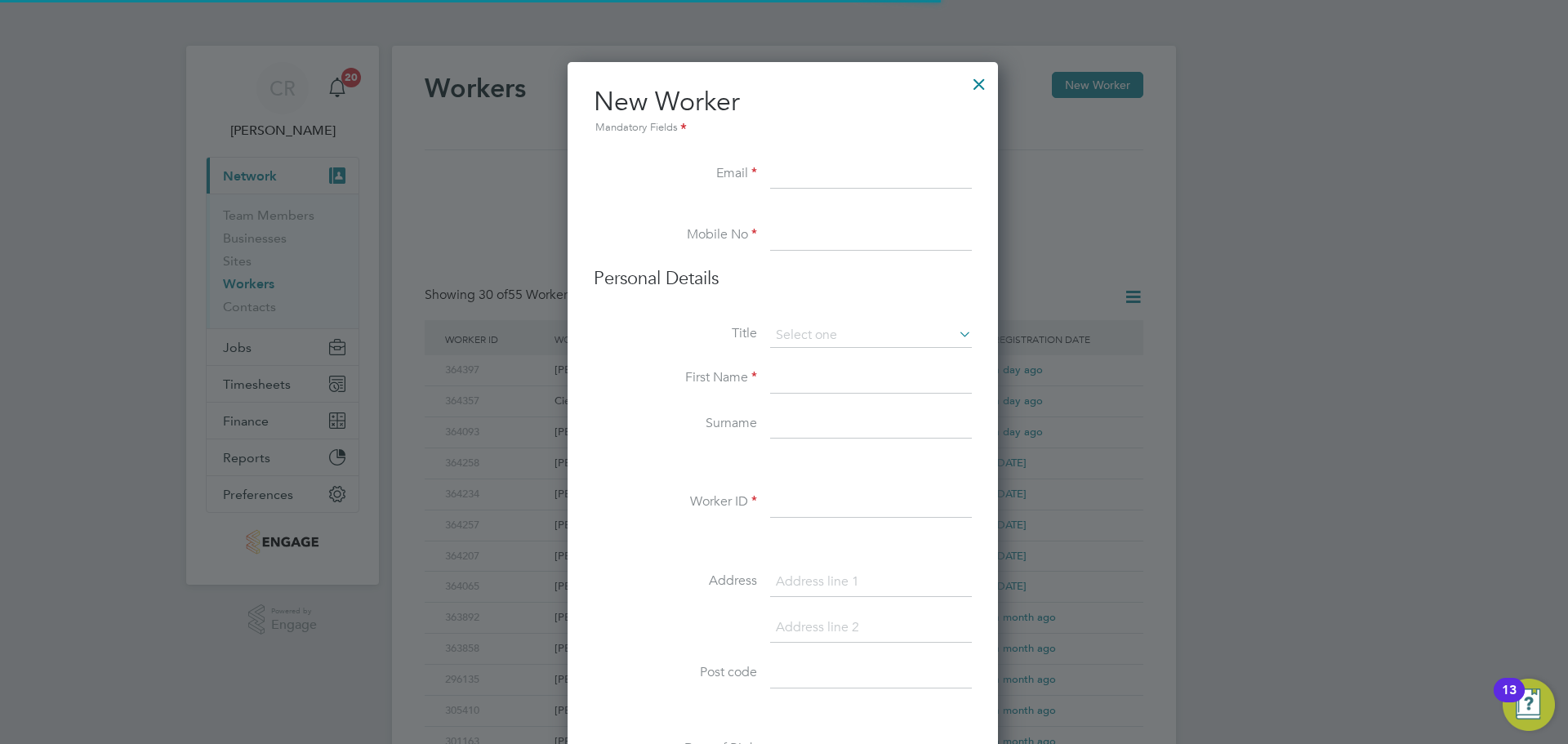
scroll to position [1391, 432]
paste input "Nixon_940@hotmail.co.uk"
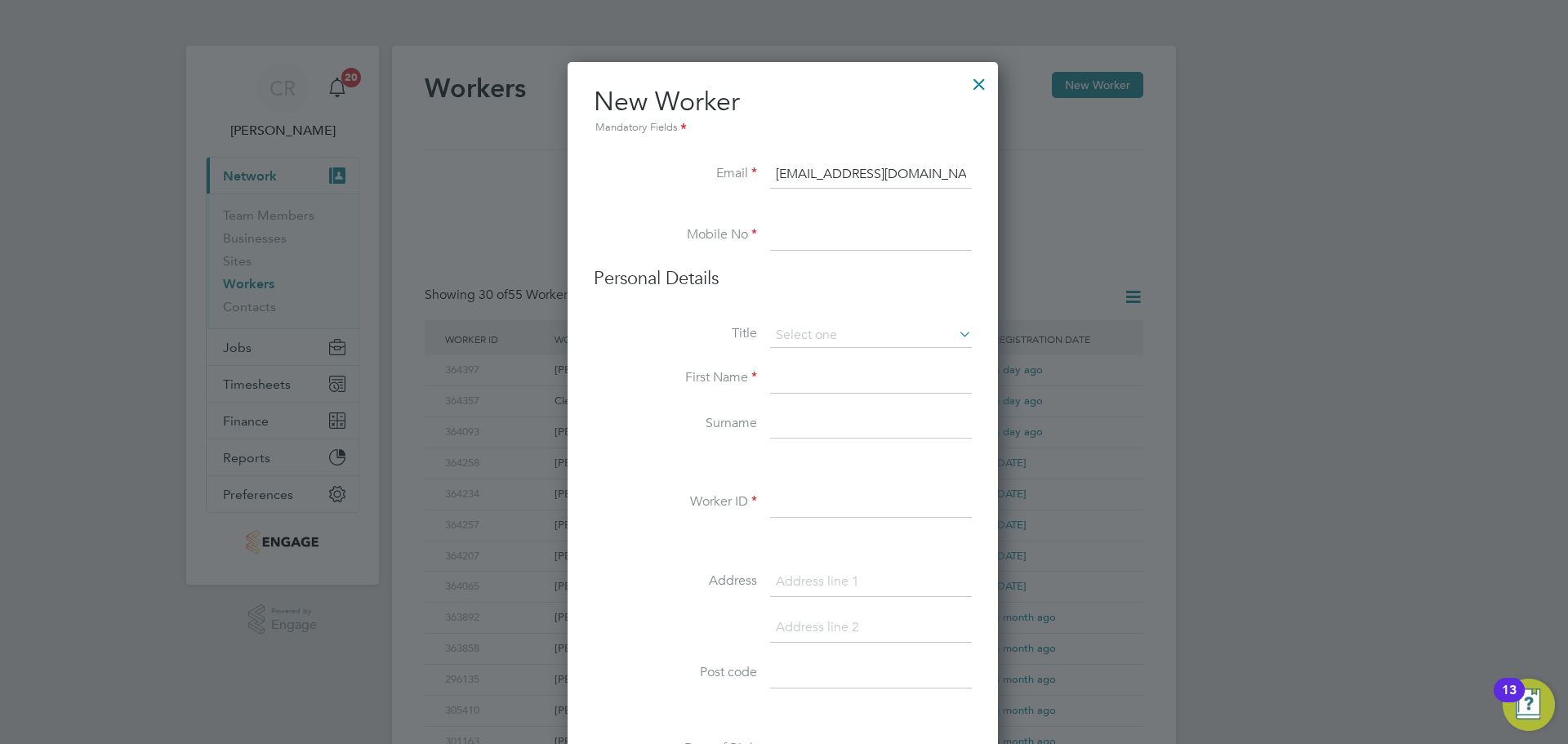
type input "Nixon_940@hotmail.co.uk"
click at [644, 184] on li "Email Nixon_940@hotmail.co.uk" at bounding box center [782, 183] width 378 height 46
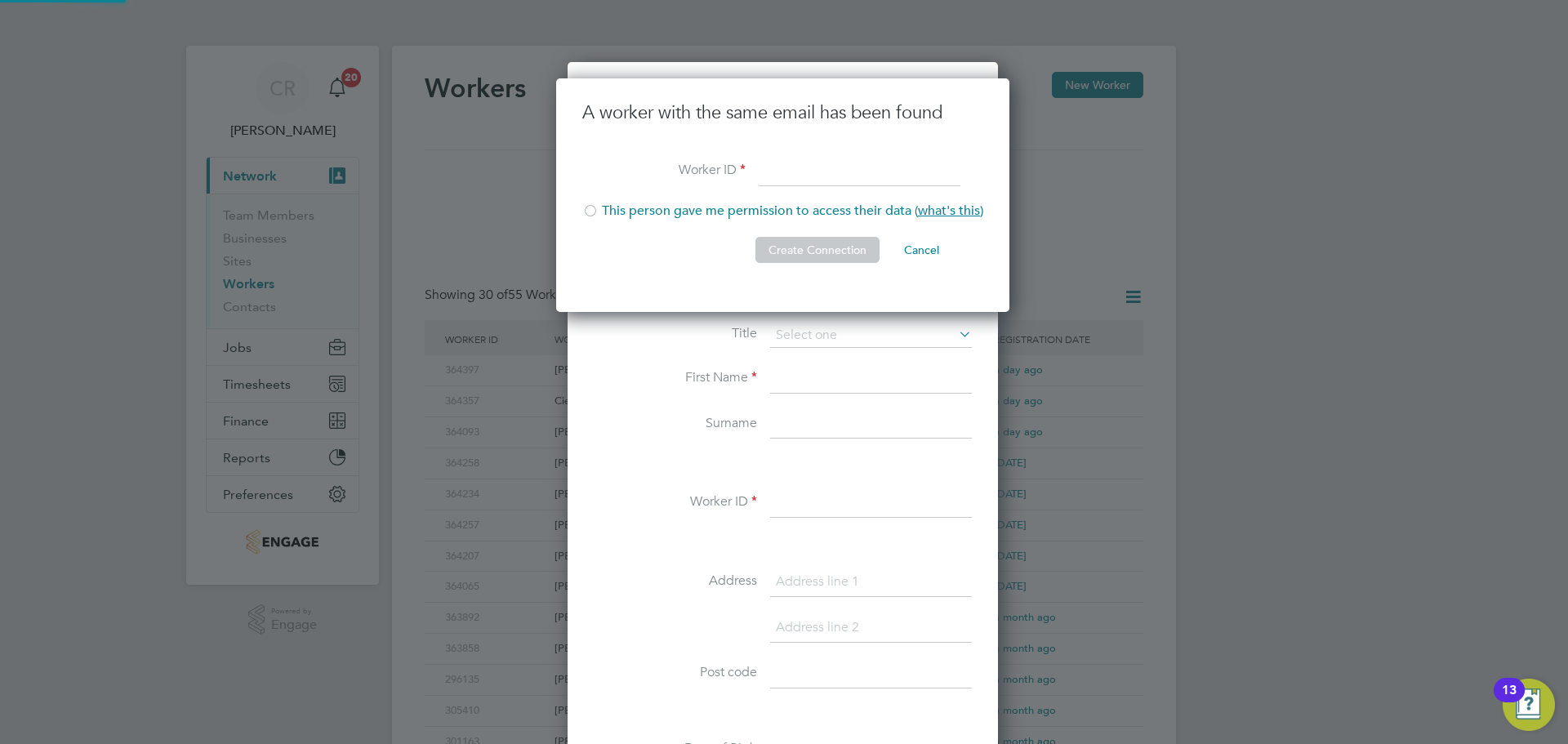
scroll to position [235, 456]
type input "1"
click at [589, 210] on div at bounding box center [590, 212] width 17 height 17
click at [806, 254] on button "Create Connection" at bounding box center [817, 250] width 124 height 27
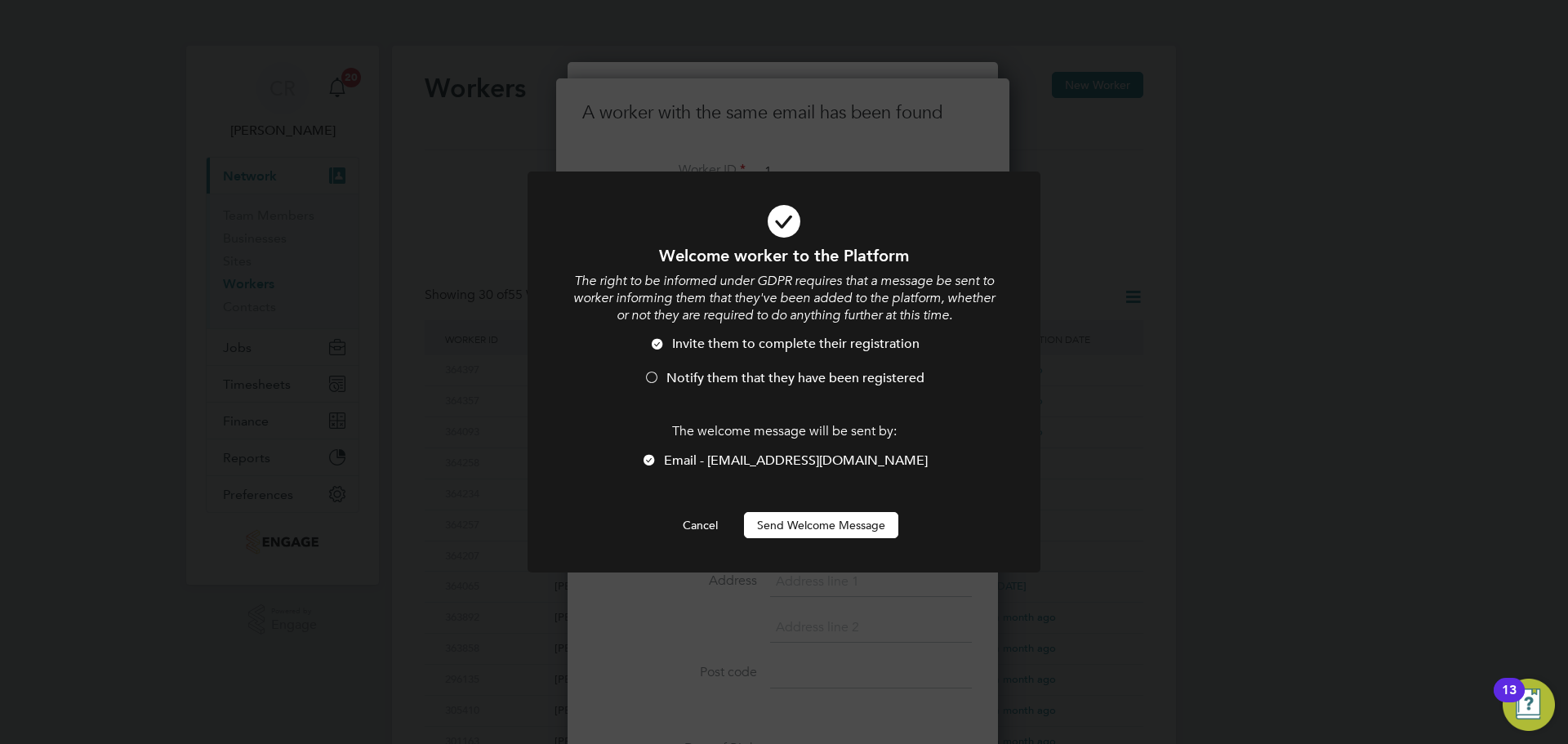
click at [858, 526] on button "Send Welcome Message" at bounding box center [820, 525] width 154 height 27
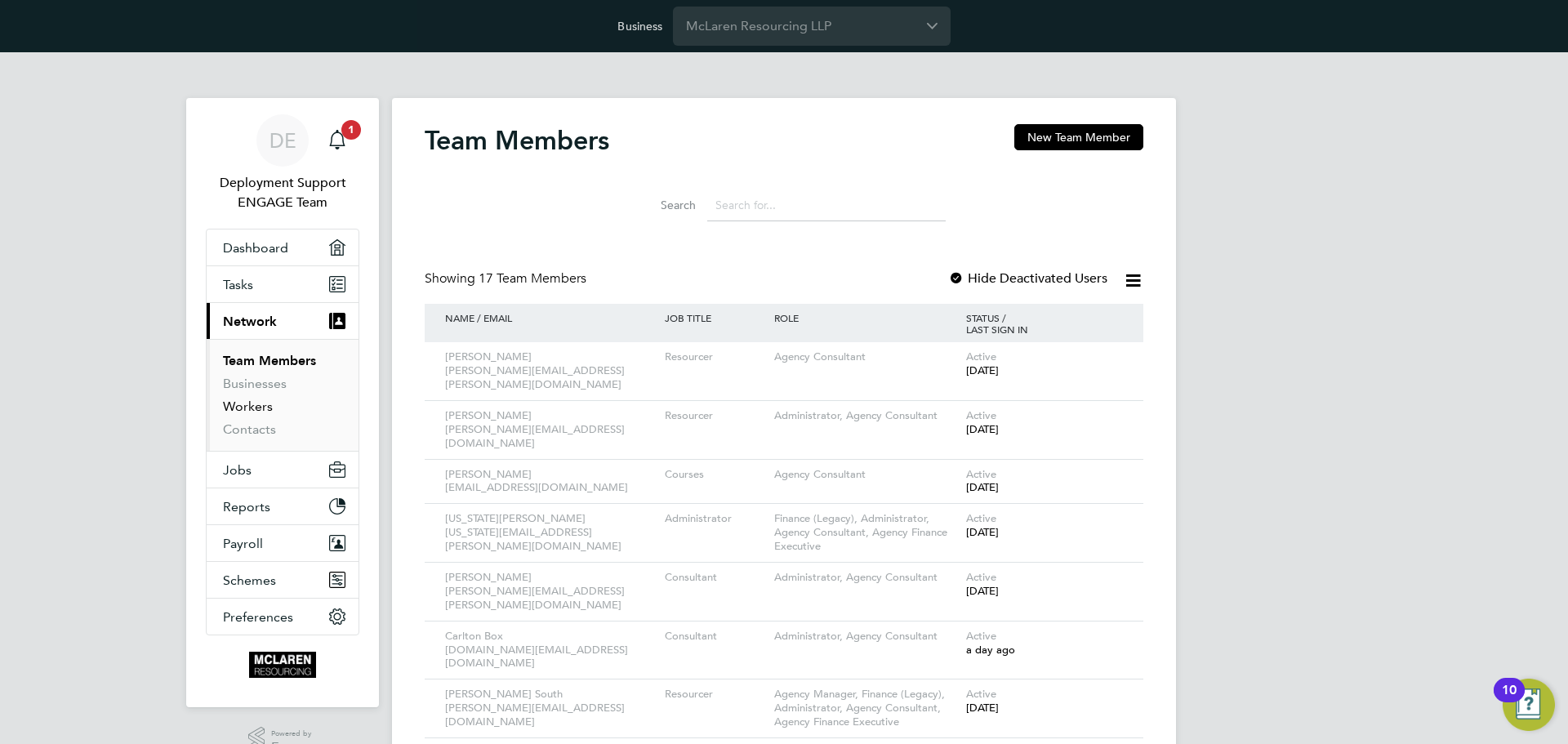
click at [253, 404] on link "Workers" at bounding box center [248, 407] width 50 height 16
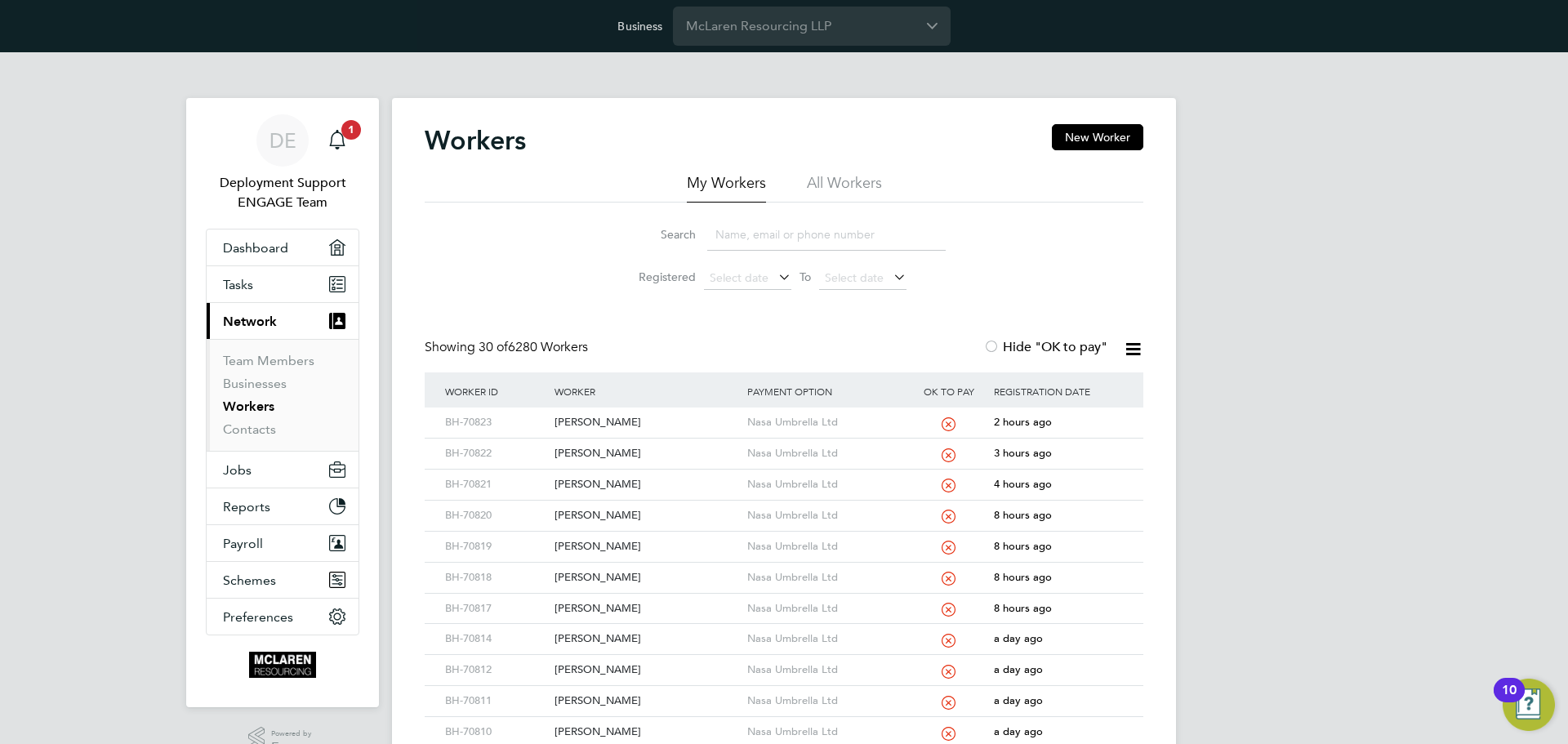
click at [822, 230] on input at bounding box center [826, 235] width 239 height 31
paste input "BH-70809"
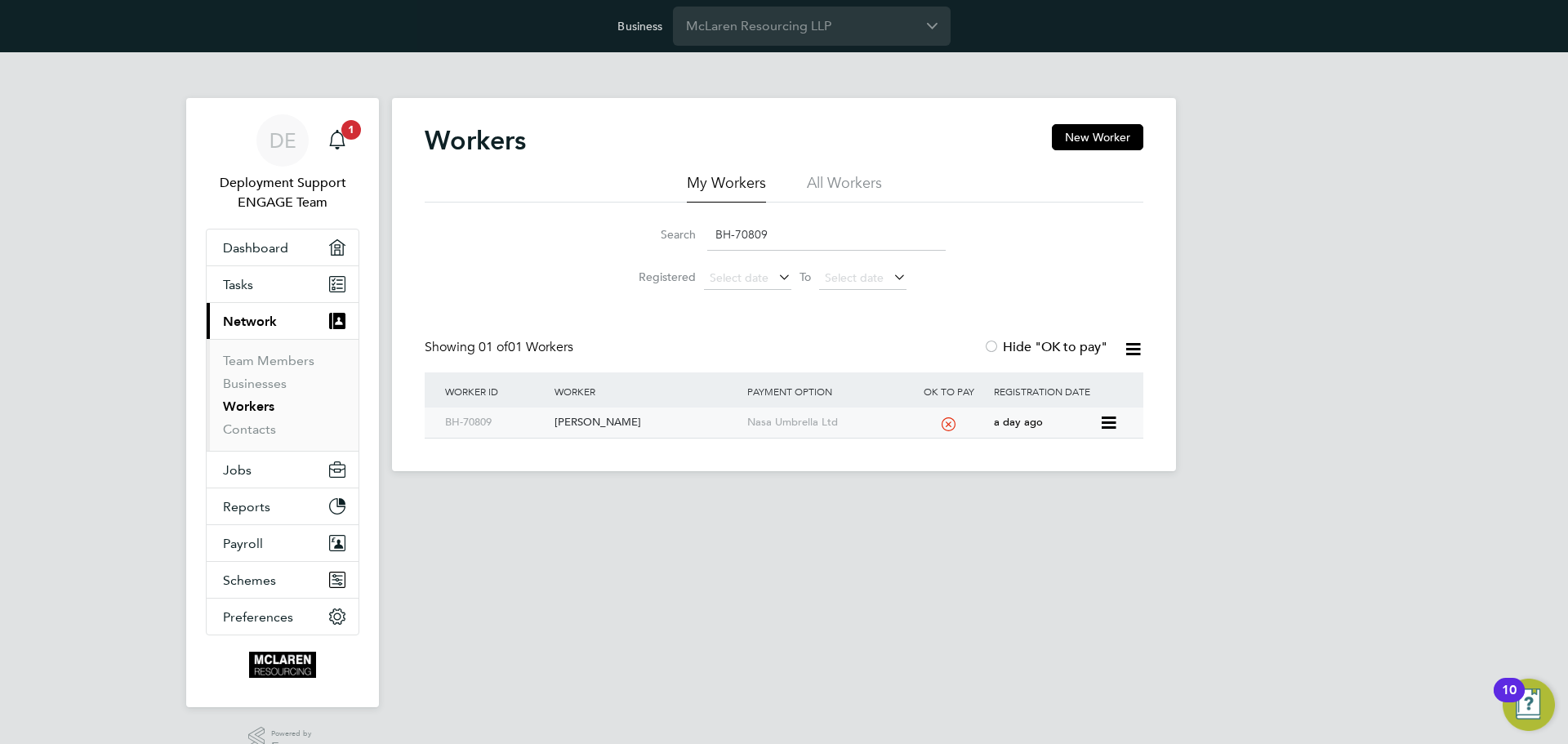
type input "BH-70809"
click at [712, 414] on div "[PERSON_NAME]" at bounding box center [645, 423] width 192 height 30
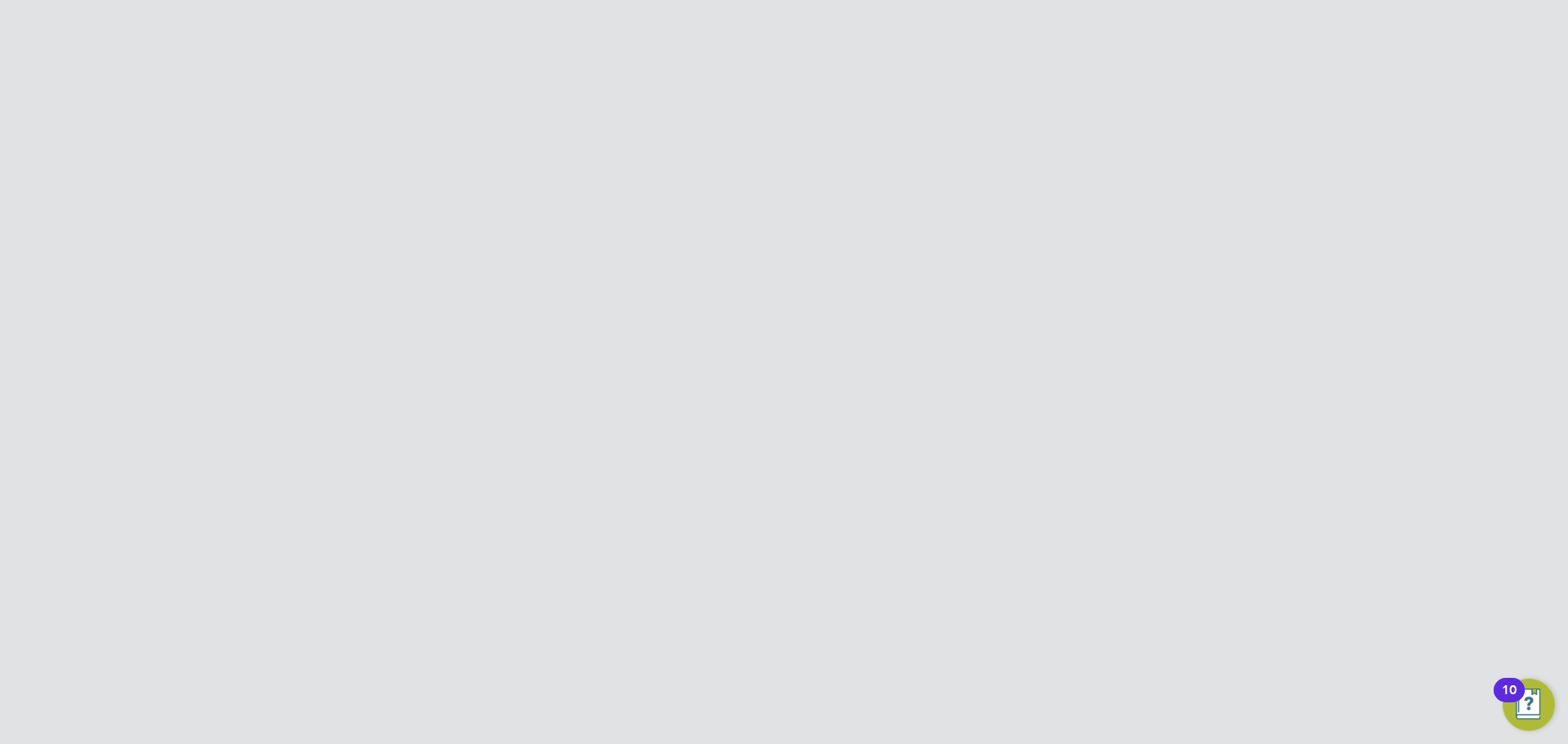
click at [1138, 133] on icon at bounding box center [1133, 134] width 21 height 21
click at [996, 264] on li "Impersonate" at bounding box center [1037, 264] width 205 height 23
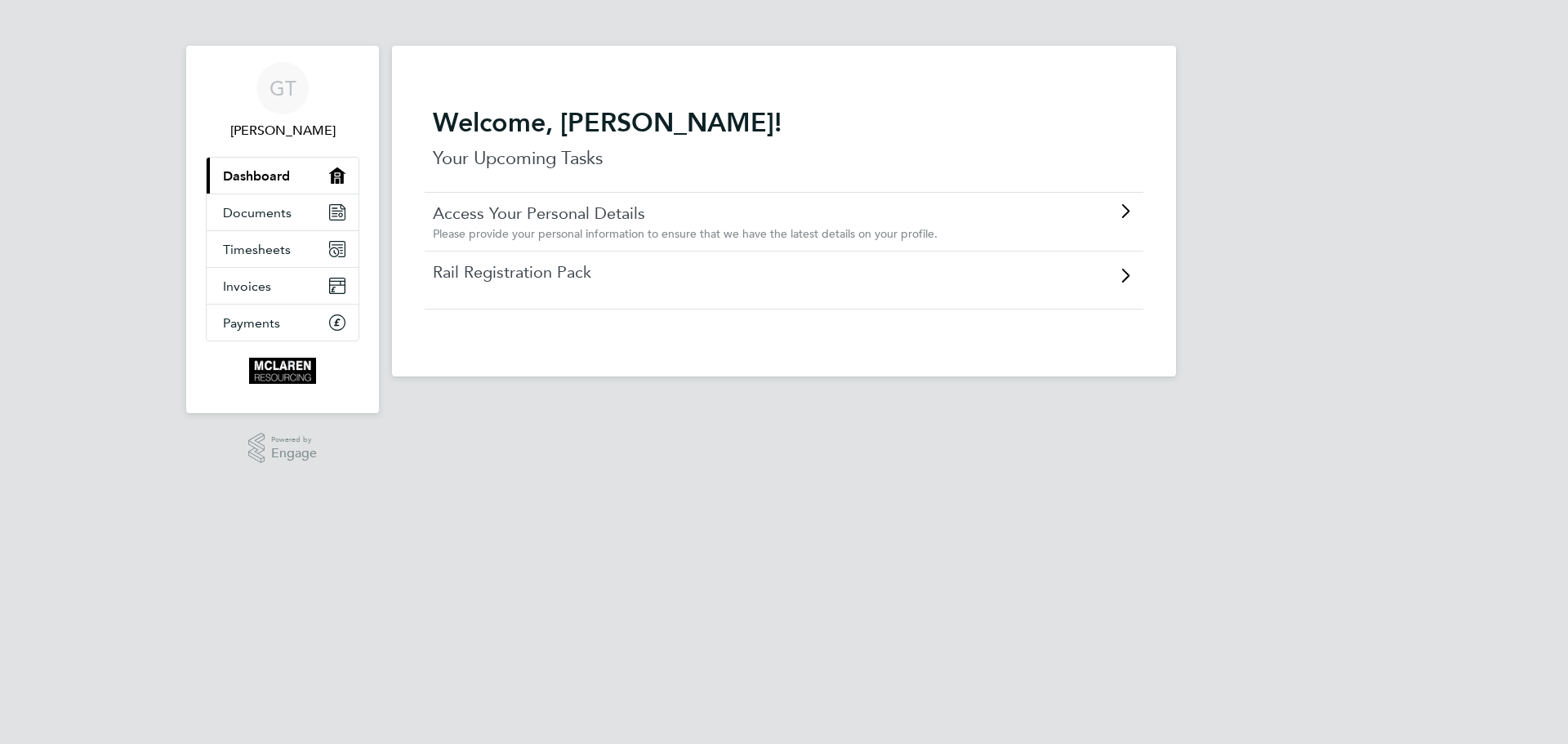
click at [568, 282] on link "Rail Registration Pack" at bounding box center [737, 272] width 610 height 22
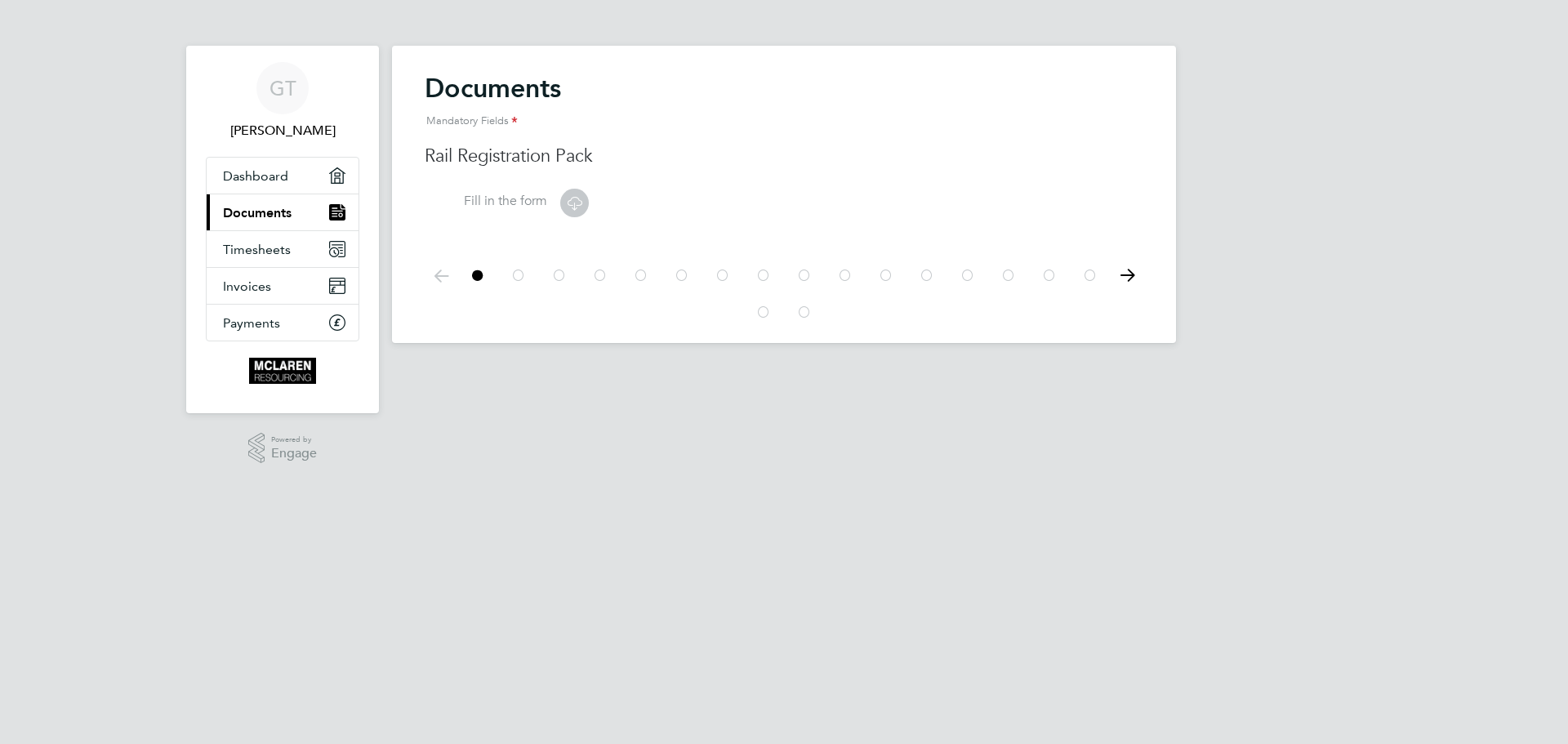
click at [571, 200] on icon at bounding box center [574, 202] width 21 height 21
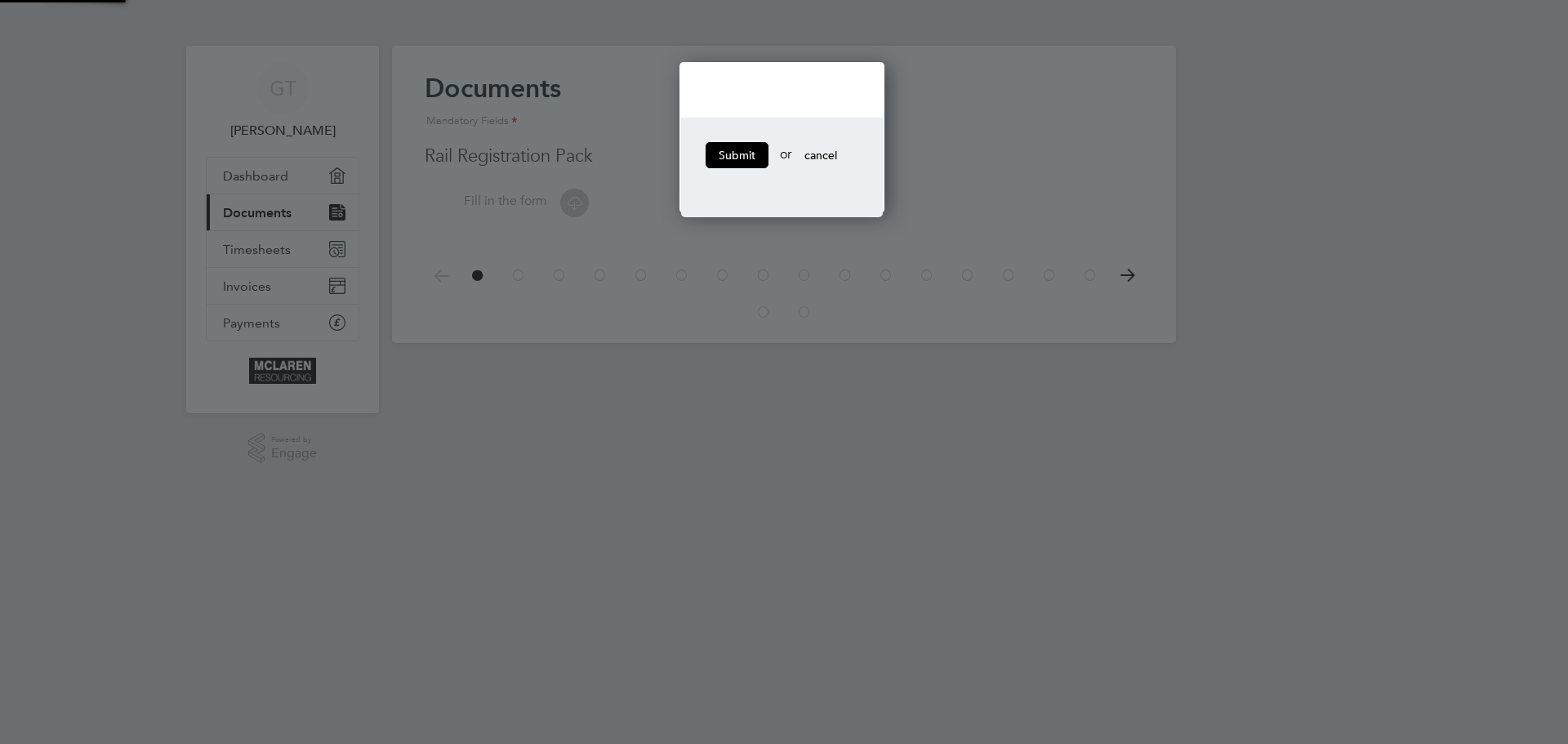
scroll to position [152, 210]
